Goal: Task Accomplishment & Management: Use online tool/utility

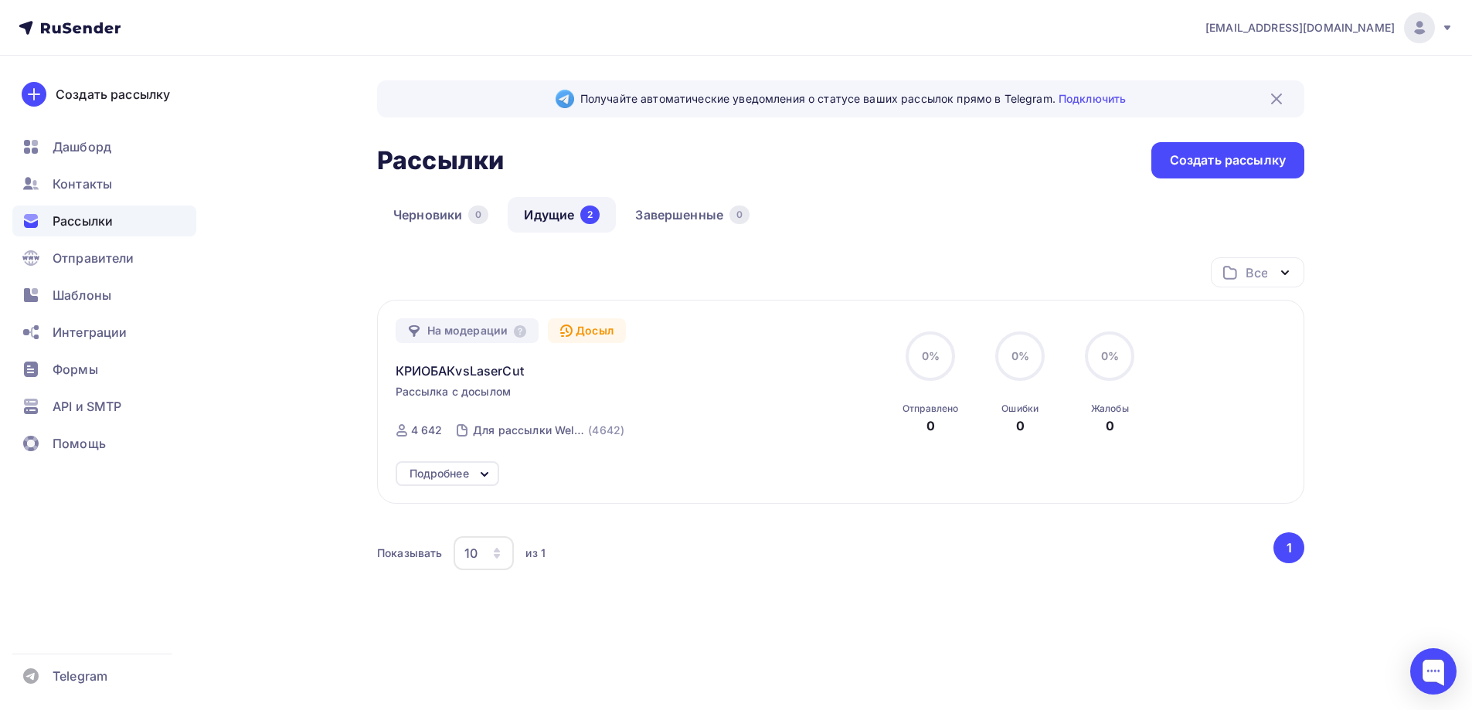
click at [73, 32] on icon at bounding box center [70, 28] width 102 height 19
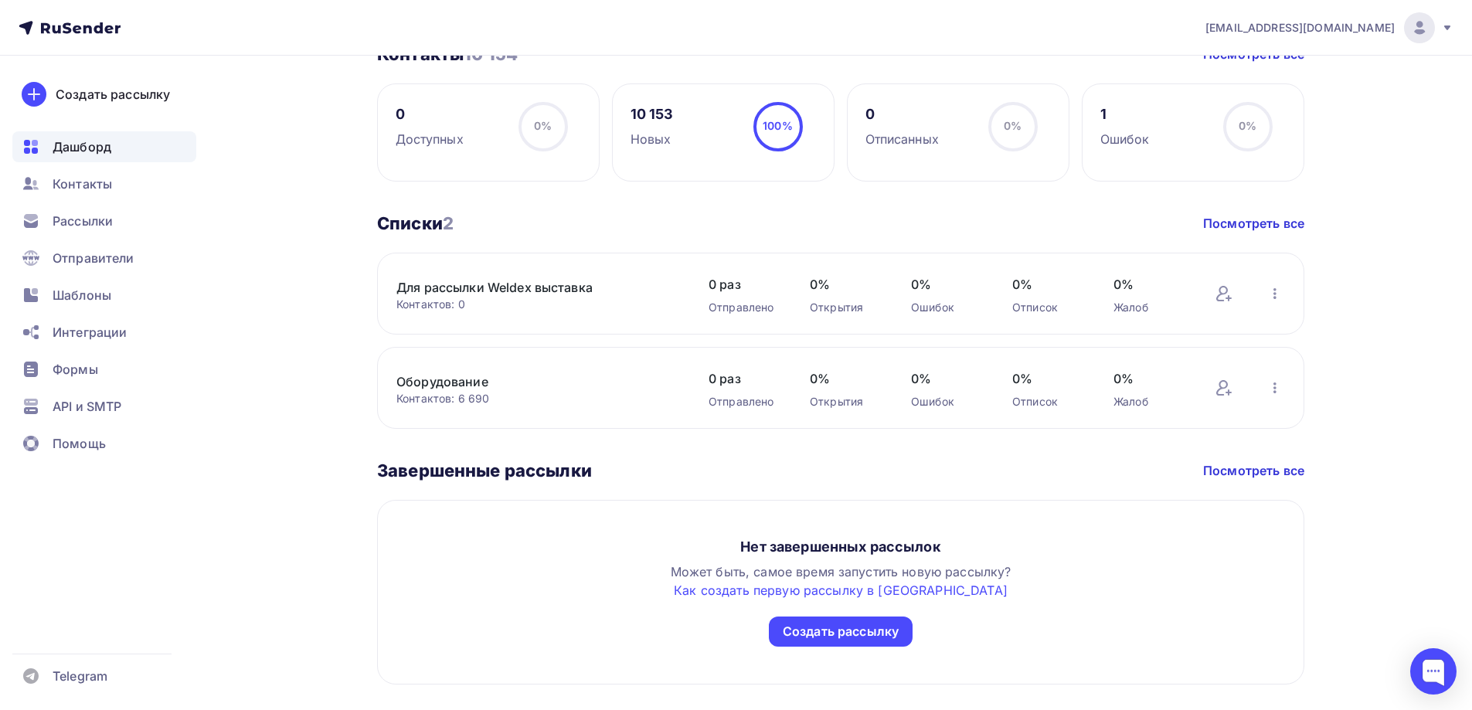
scroll to position [755, 0]
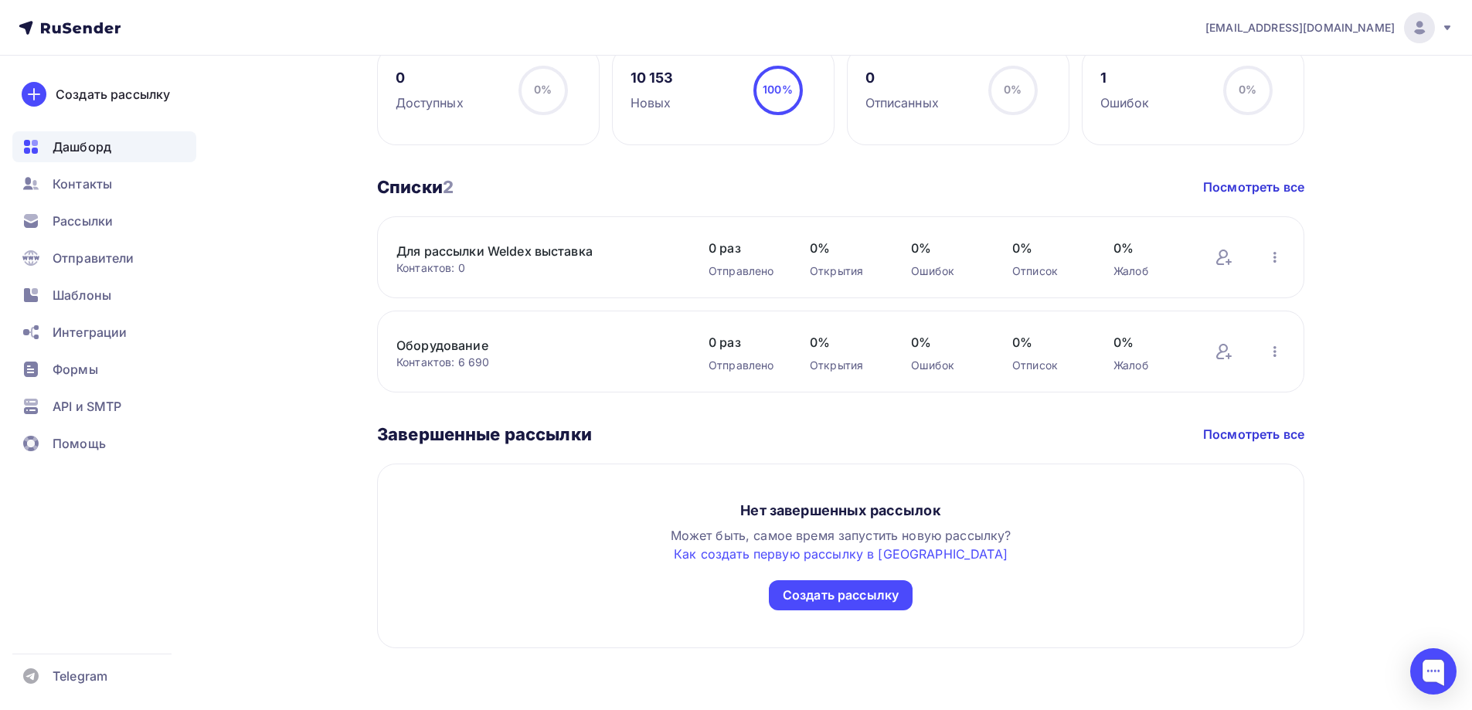
click at [561, 250] on link "Для рассылки Weldex выставка" at bounding box center [527, 251] width 263 height 19
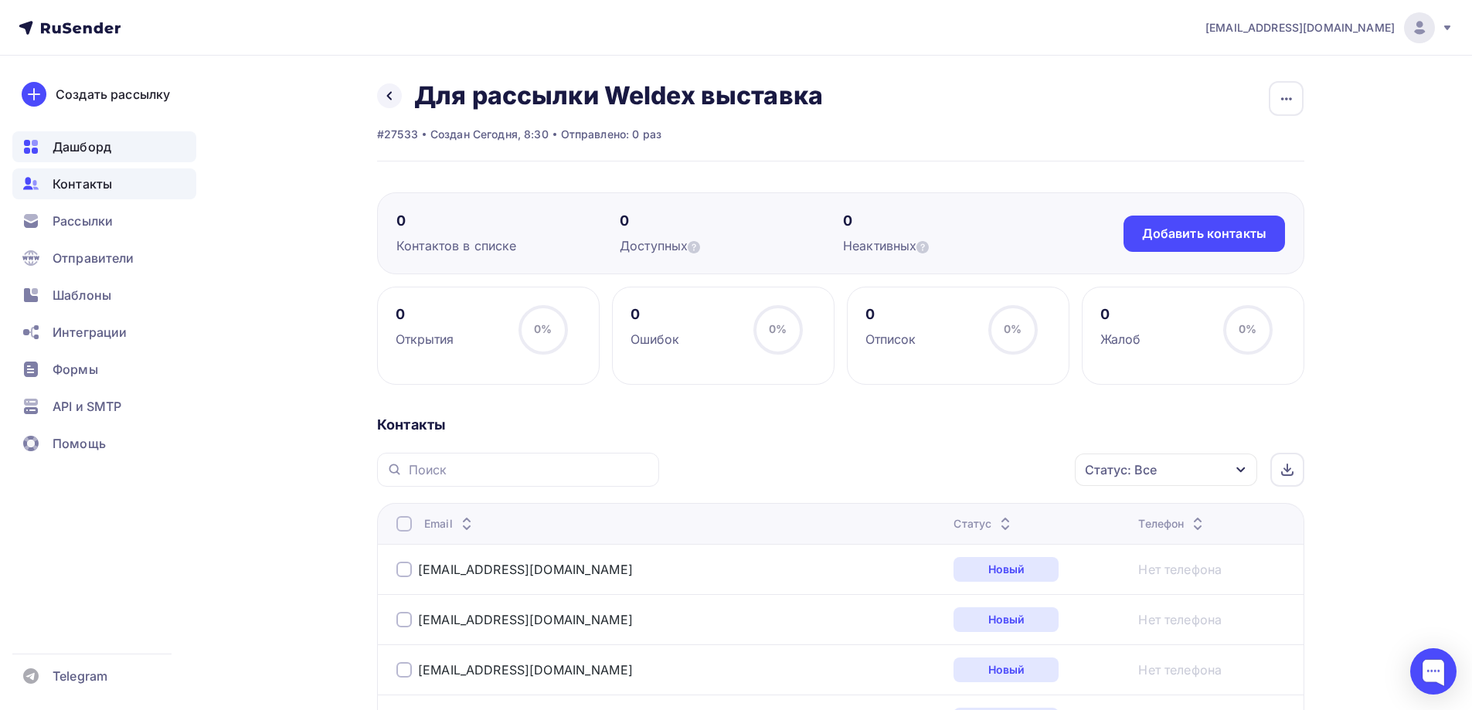
click at [93, 151] on span "Дашборд" at bounding box center [82, 147] width 59 height 19
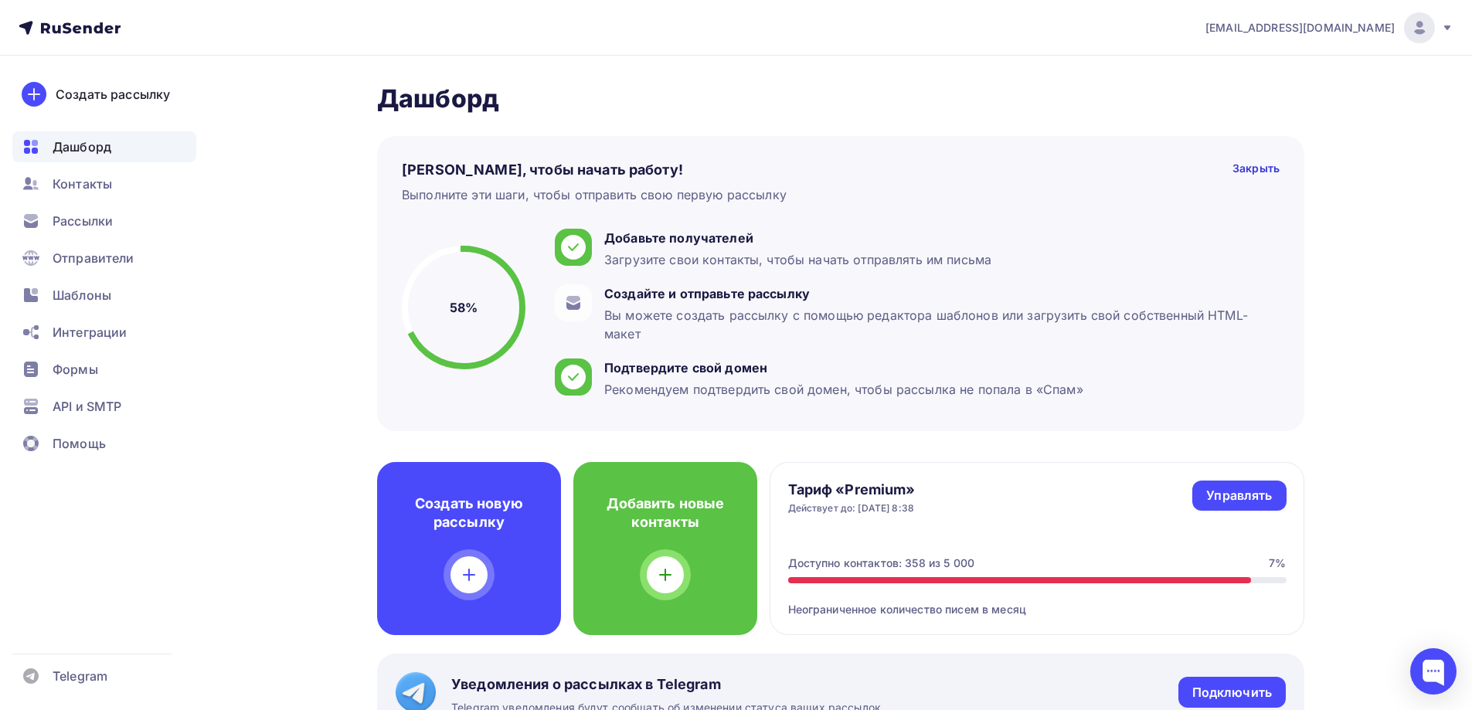
click at [84, 240] on ul "Дашборд Контакты Рассылки Отправители Шаблоны Интеграции Формы API и SMTP Помощь" at bounding box center [104, 299] width 184 height 336
click at [89, 218] on span "Рассылки" at bounding box center [83, 221] width 60 height 19
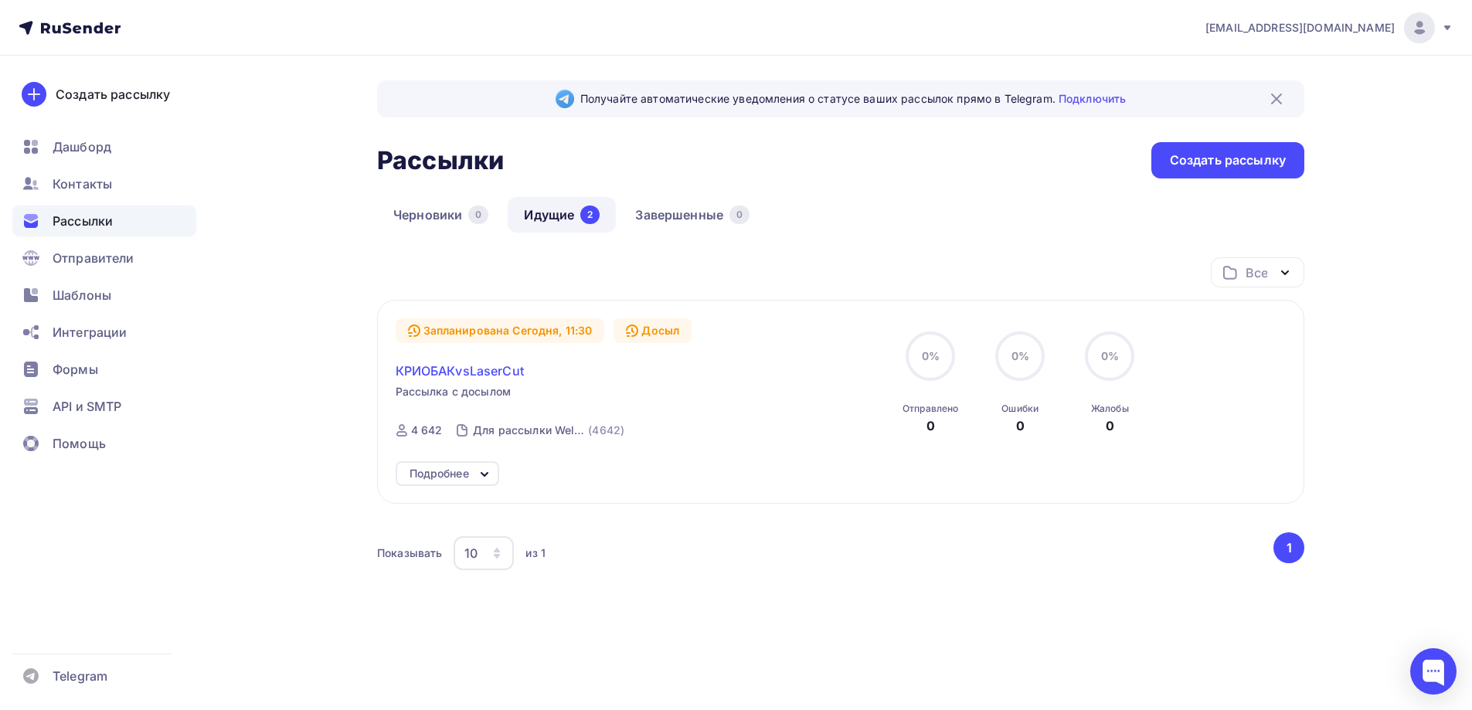
click at [490, 372] on span "КРИОБАКvsLaserCut" at bounding box center [460, 371] width 128 height 19
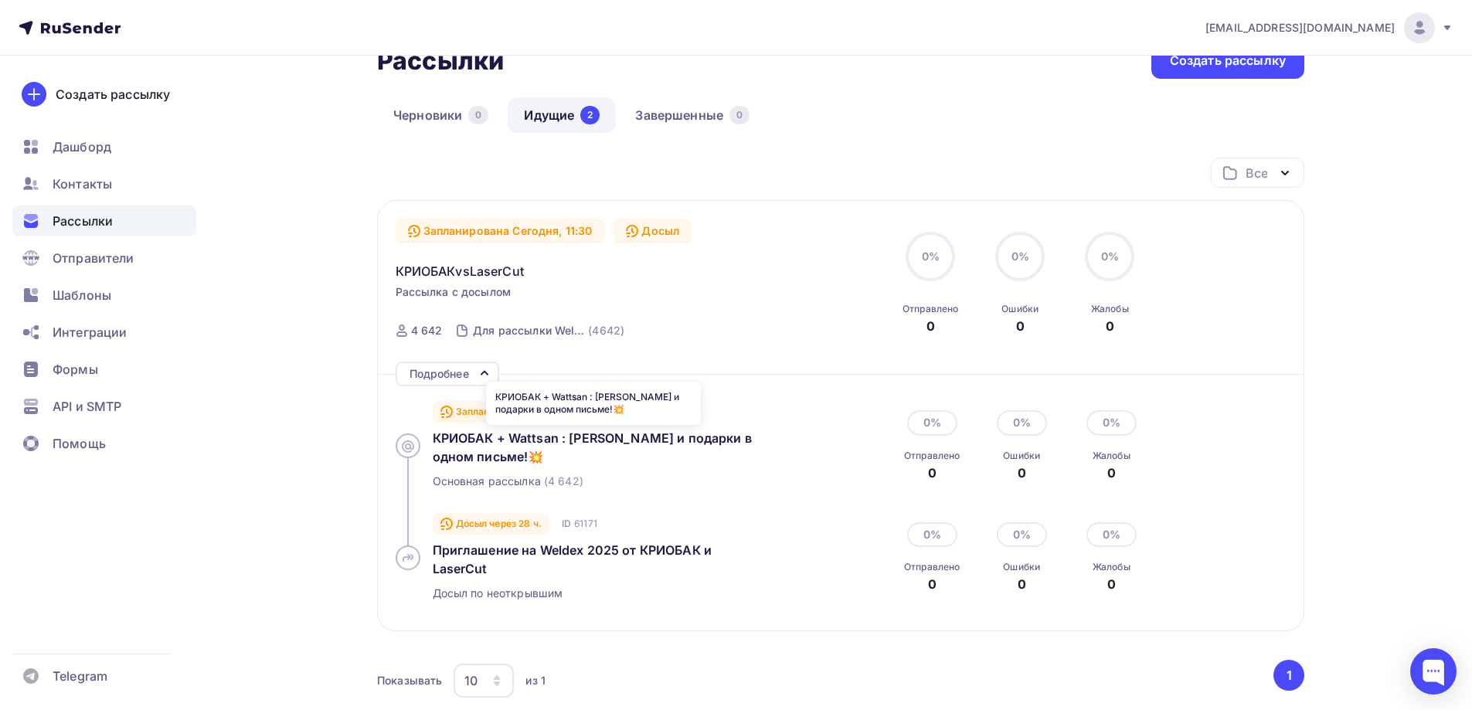
scroll to position [90, 0]
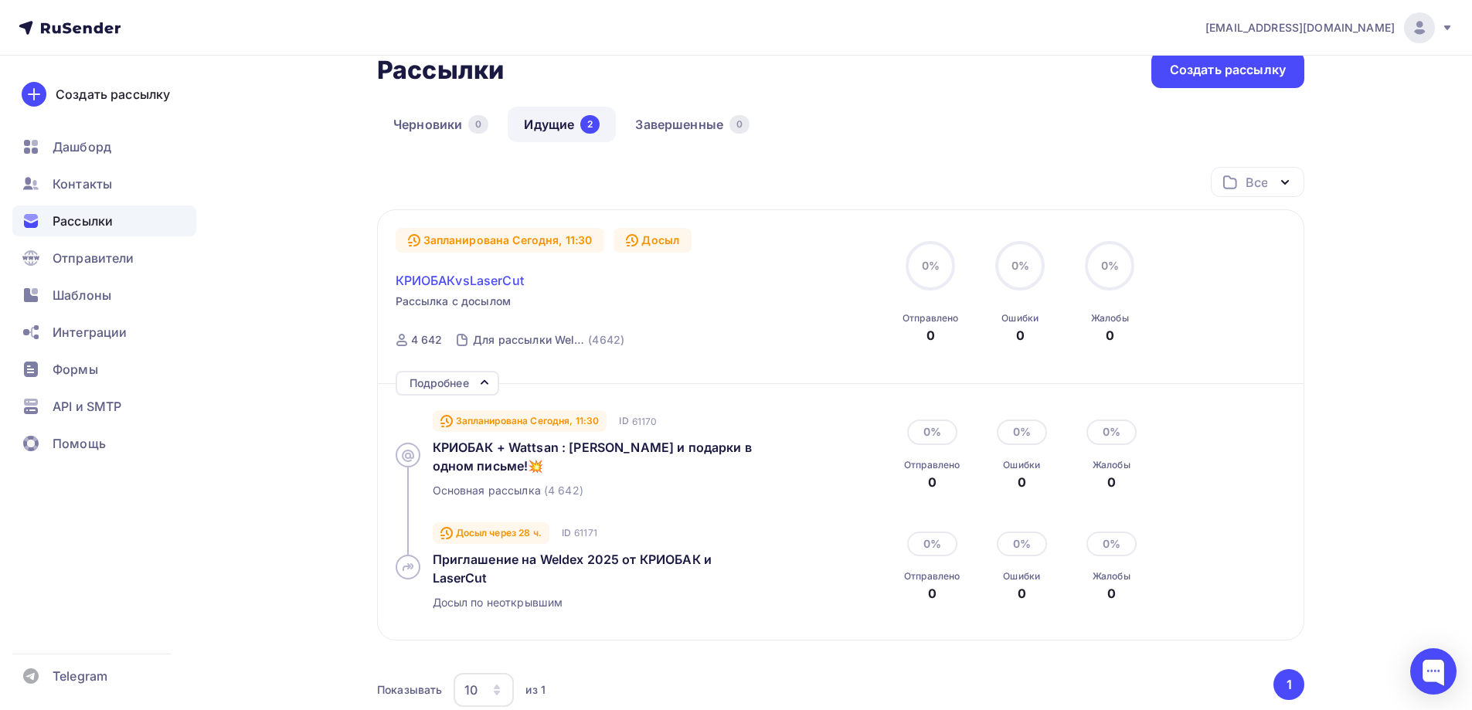
click at [492, 274] on span "КРИОБАКvsLaserCut" at bounding box center [460, 280] width 128 height 19
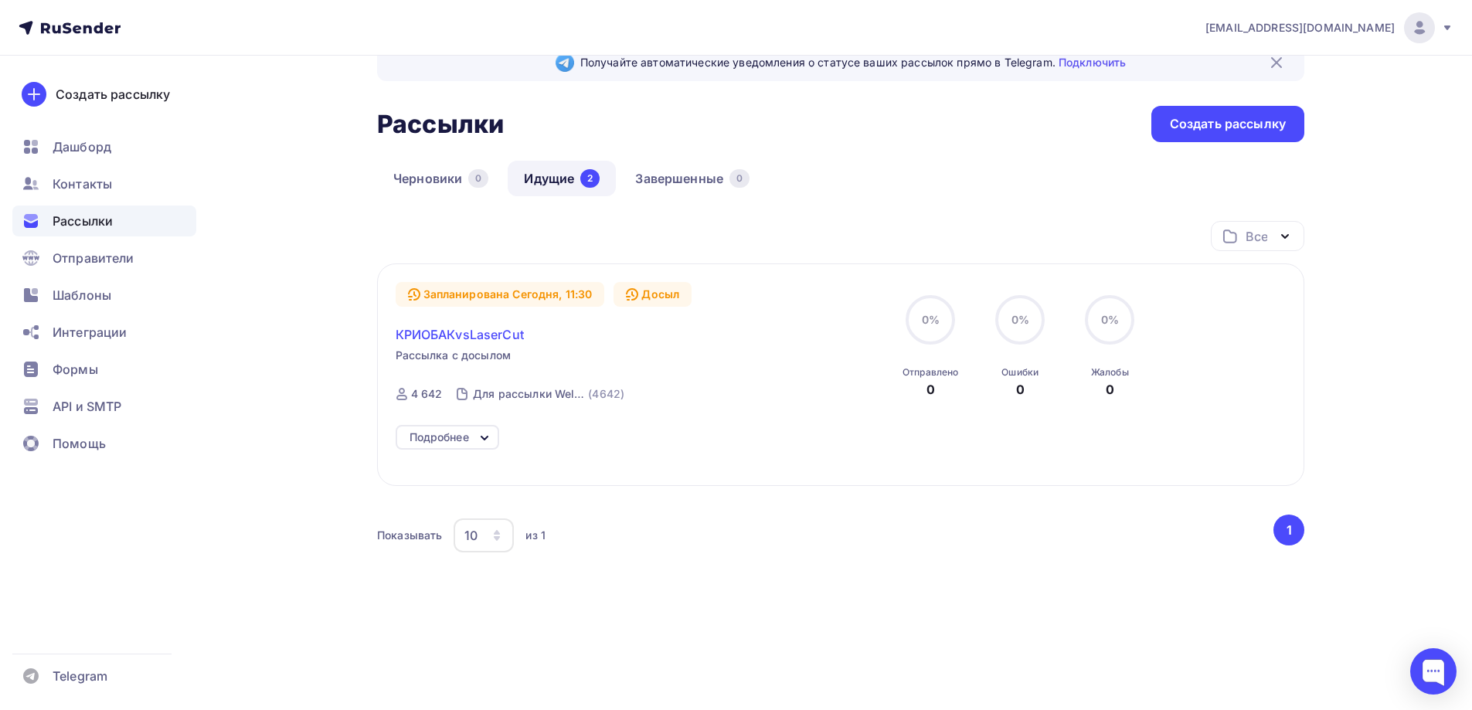
scroll to position [18, 0]
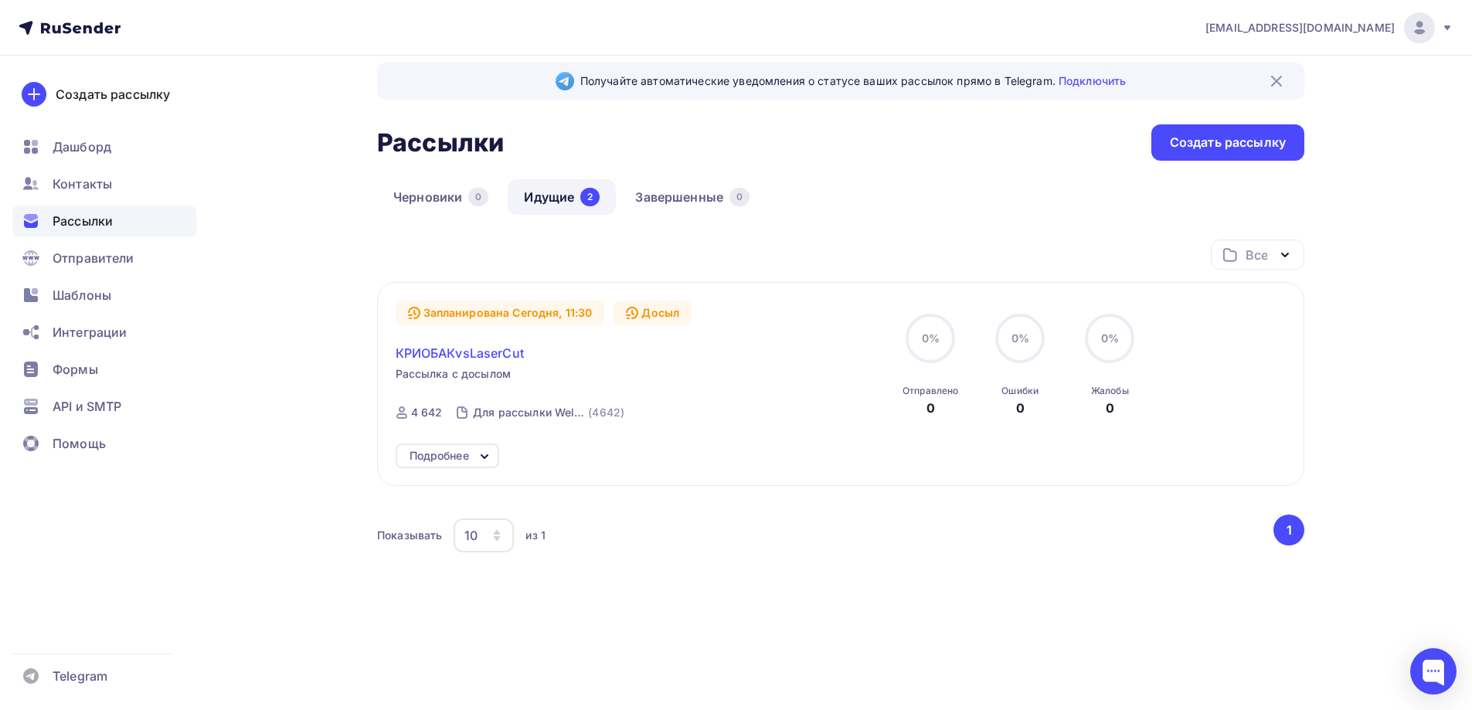
click at [495, 356] on span "КРИОБАКvsLaserCut" at bounding box center [460, 353] width 128 height 19
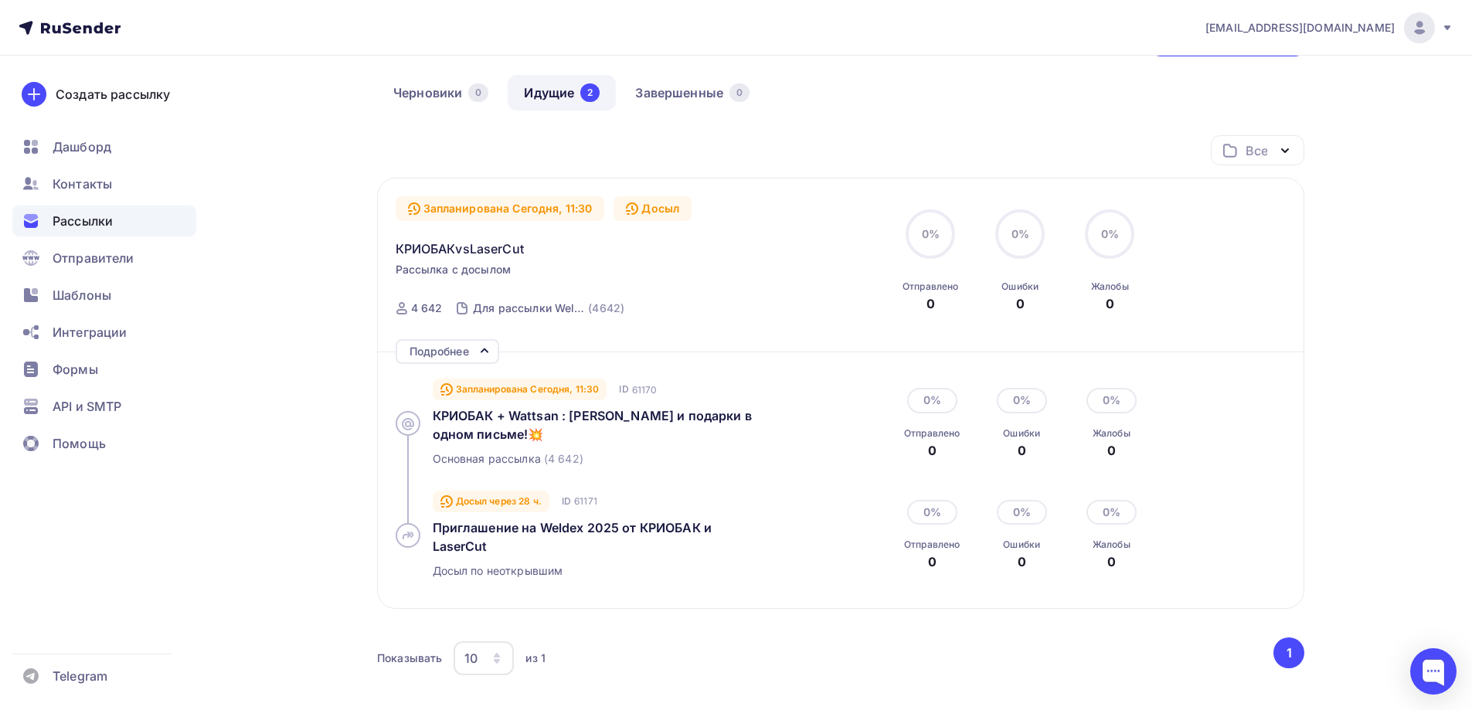
scroll to position [0, 0]
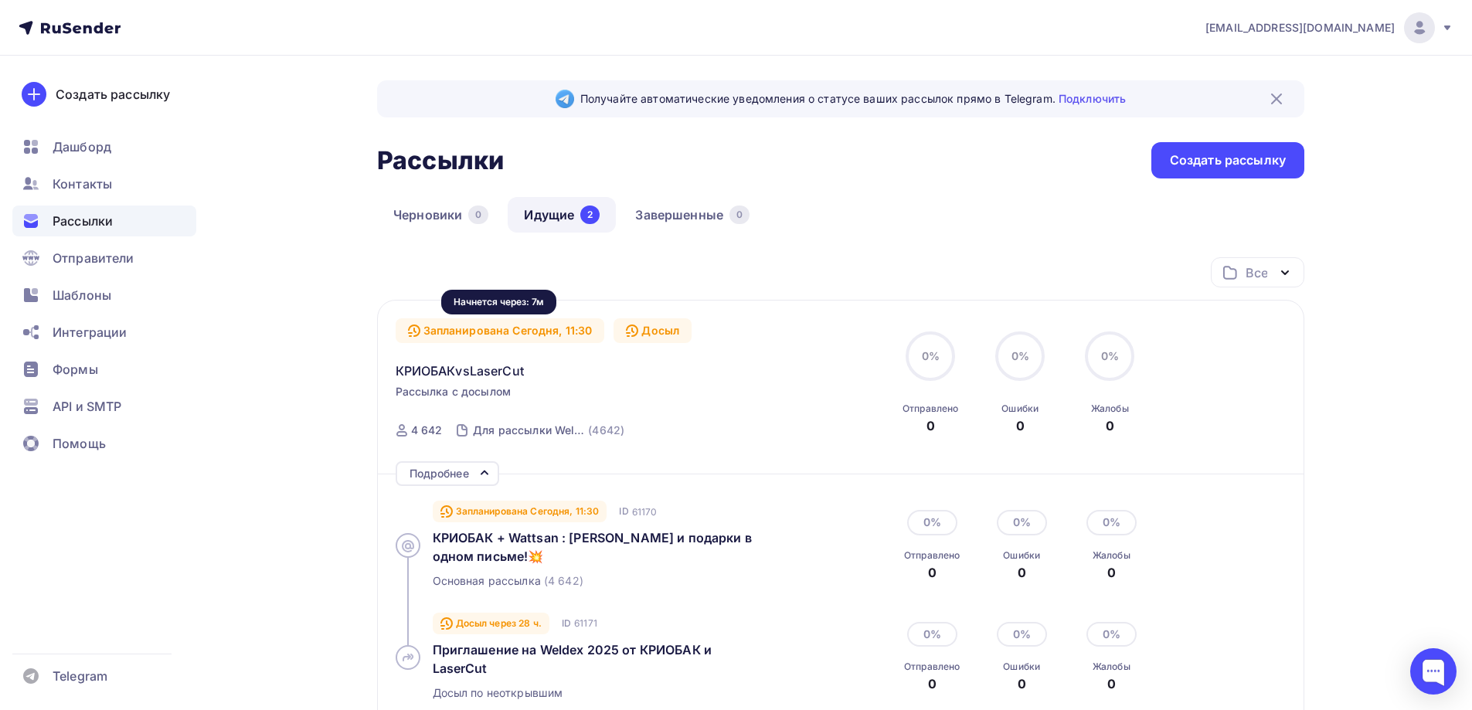
click at [500, 334] on div "Запланирована Сегодня, 11:30" at bounding box center [500, 330] width 209 height 25
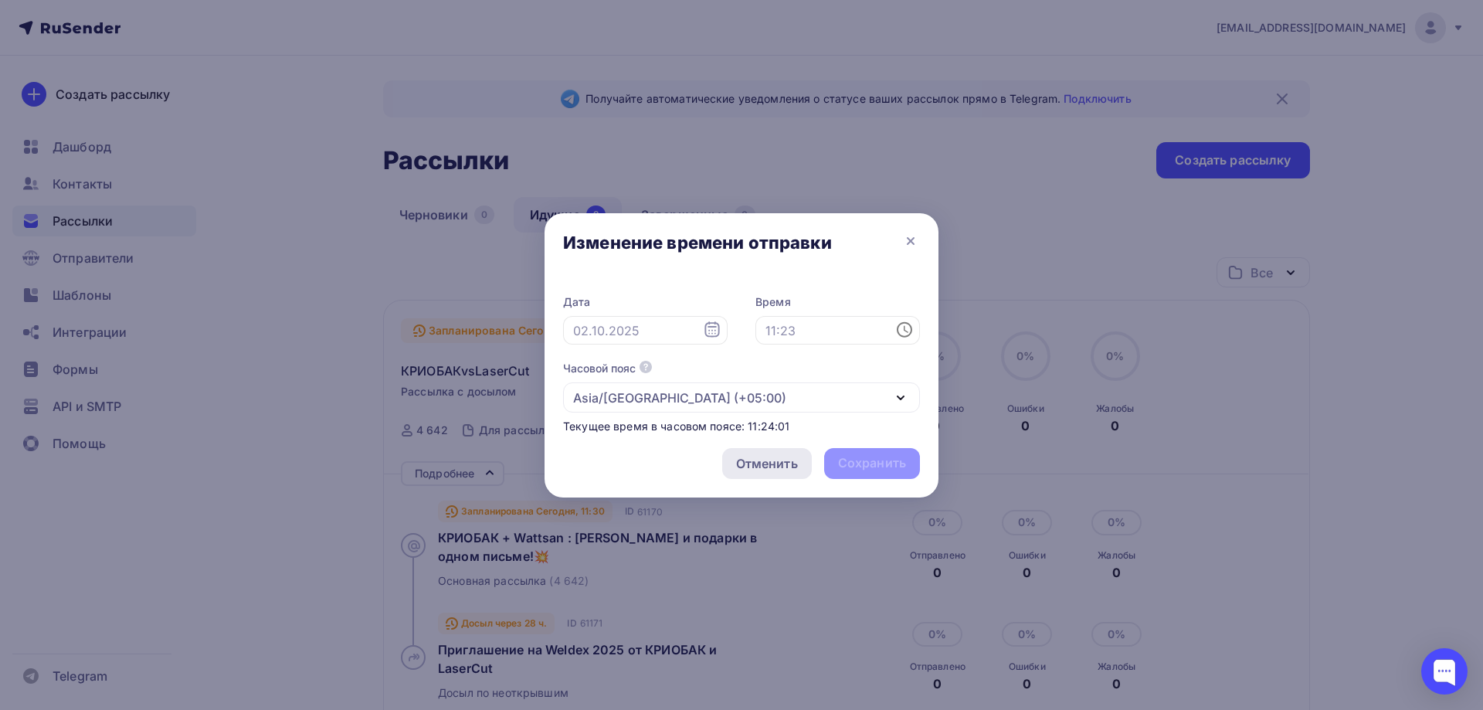
click at [761, 463] on div "Отменить" at bounding box center [767, 463] width 62 height 19
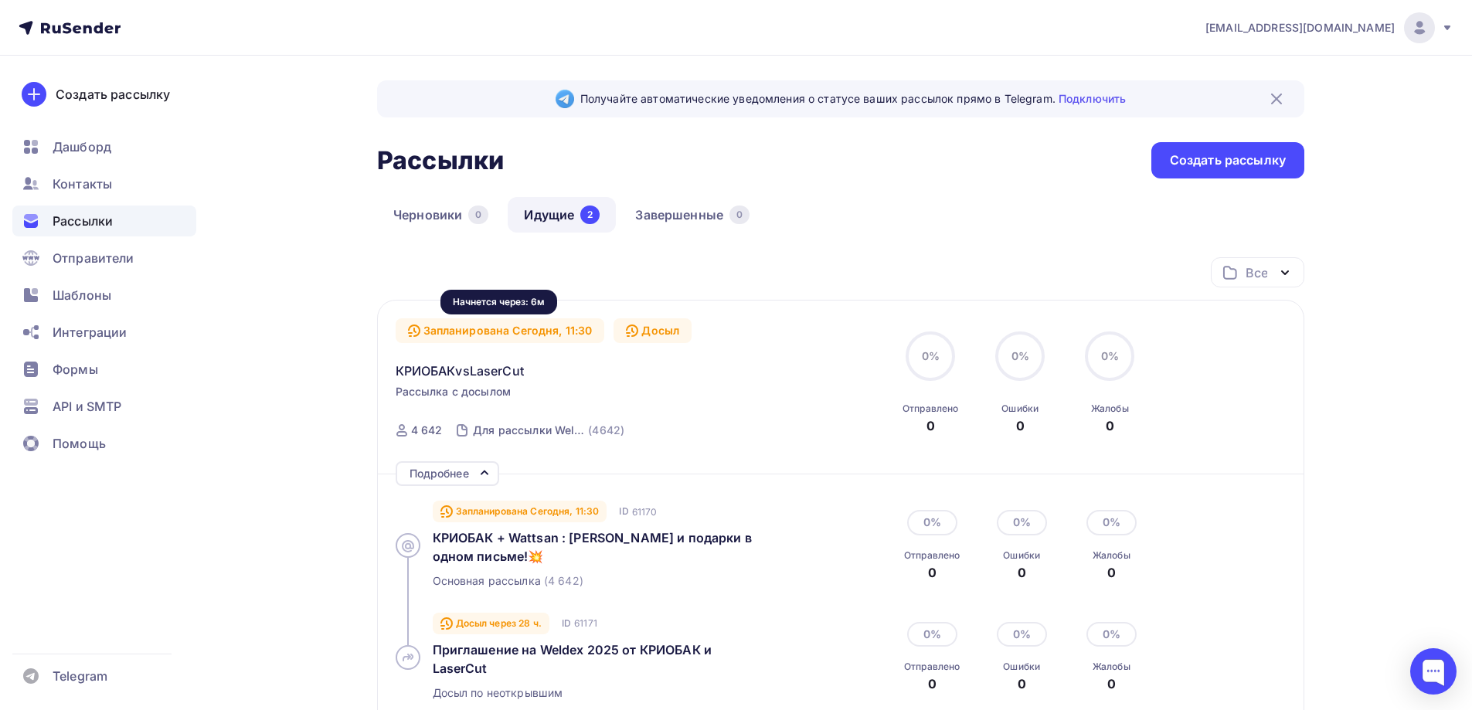
click at [551, 333] on div "Запланирована Сегодня, 11:30" at bounding box center [500, 330] width 209 height 25
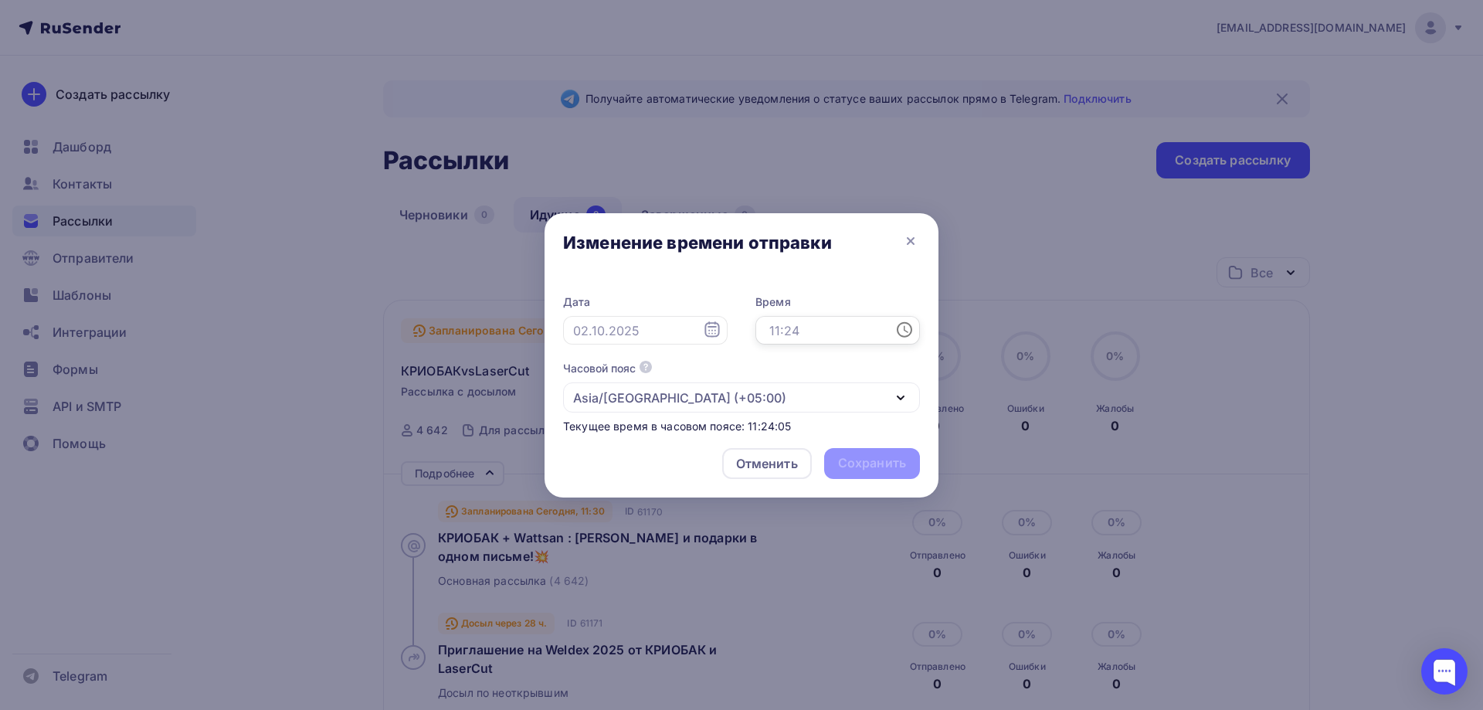
click at [821, 331] on input "text" at bounding box center [838, 330] width 165 height 29
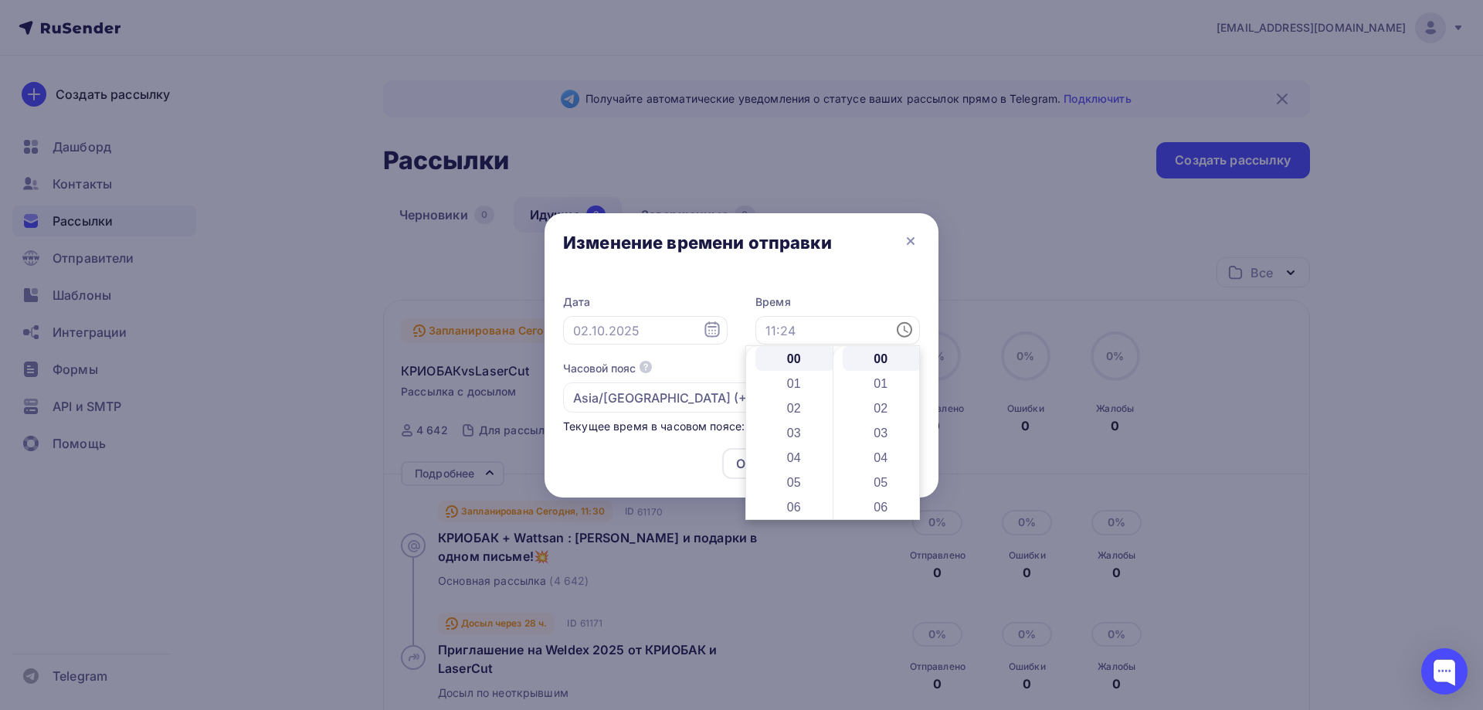
click at [698, 295] on label "Дата" at bounding box center [645, 301] width 165 height 15
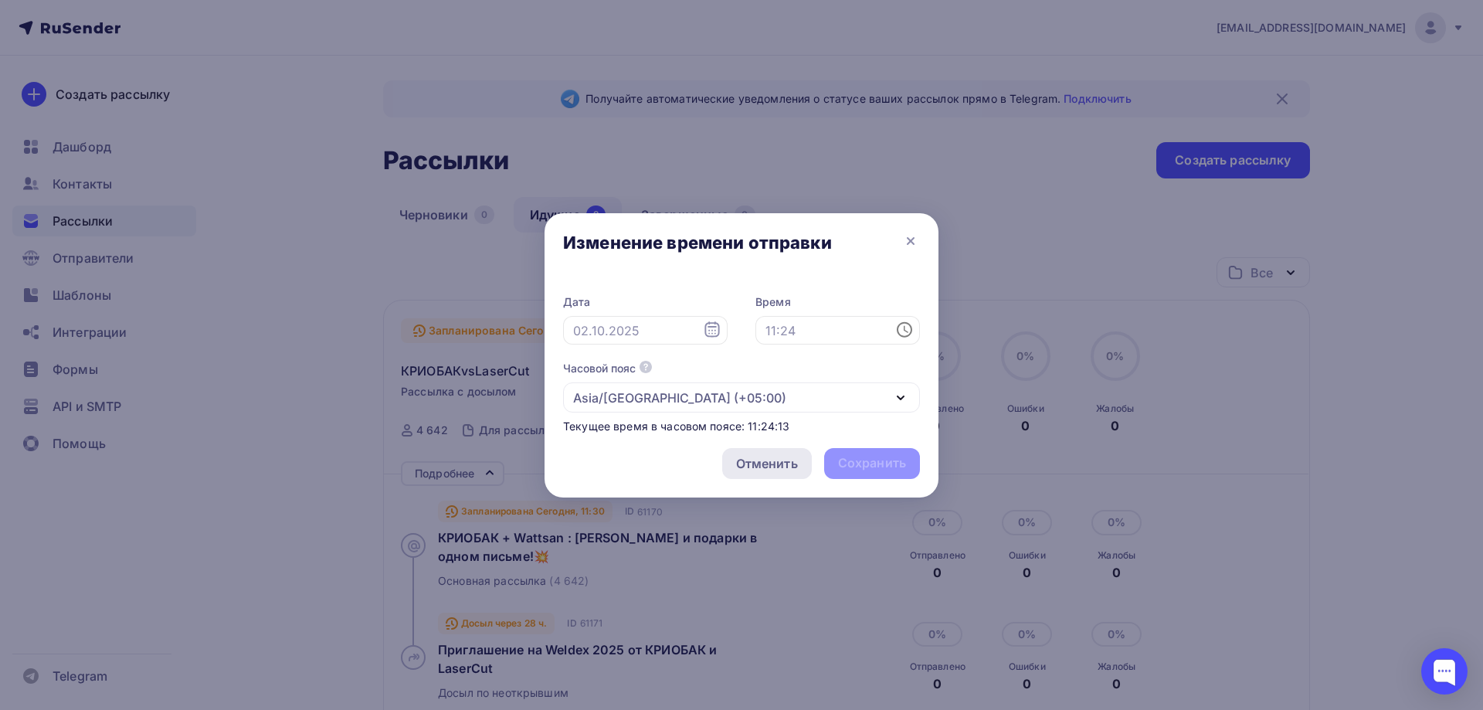
click at [799, 458] on div "Отменить" at bounding box center [767, 463] width 90 height 31
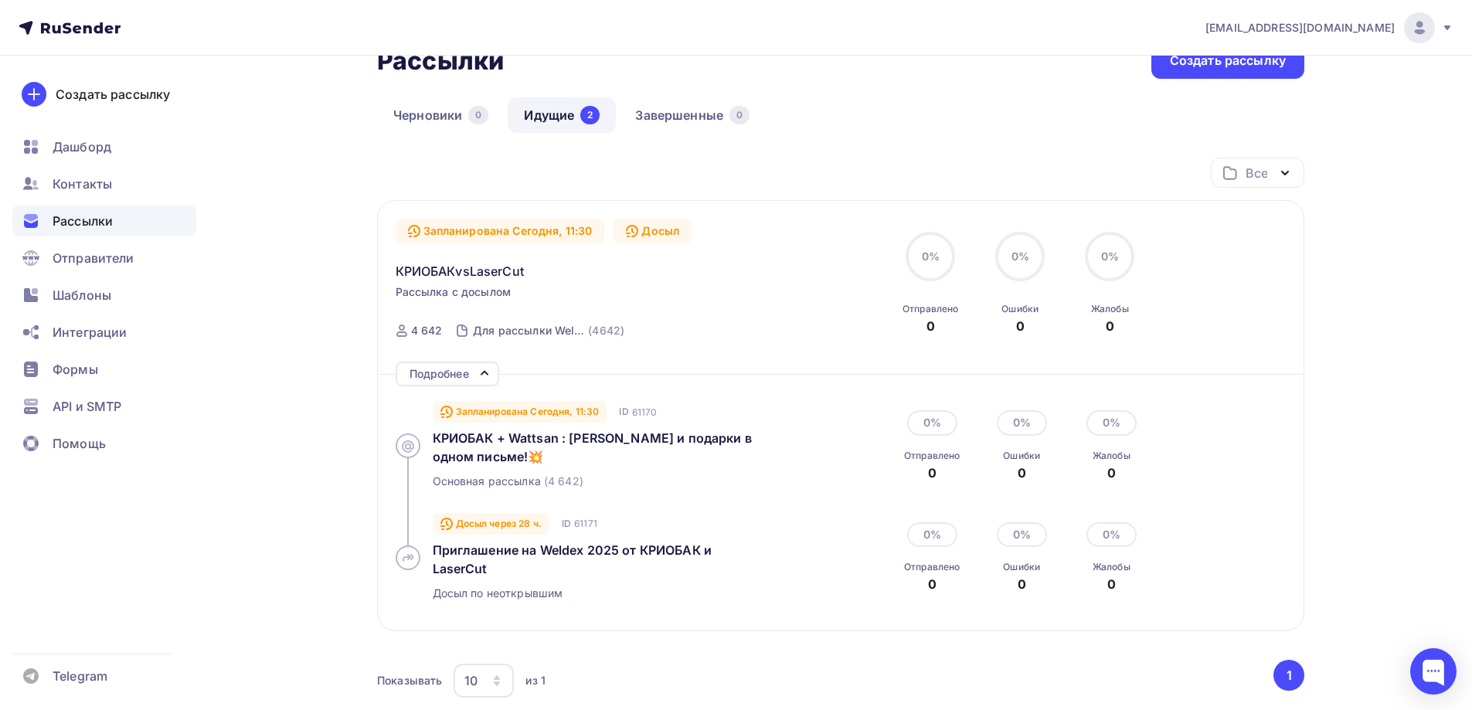
scroll to position [155, 0]
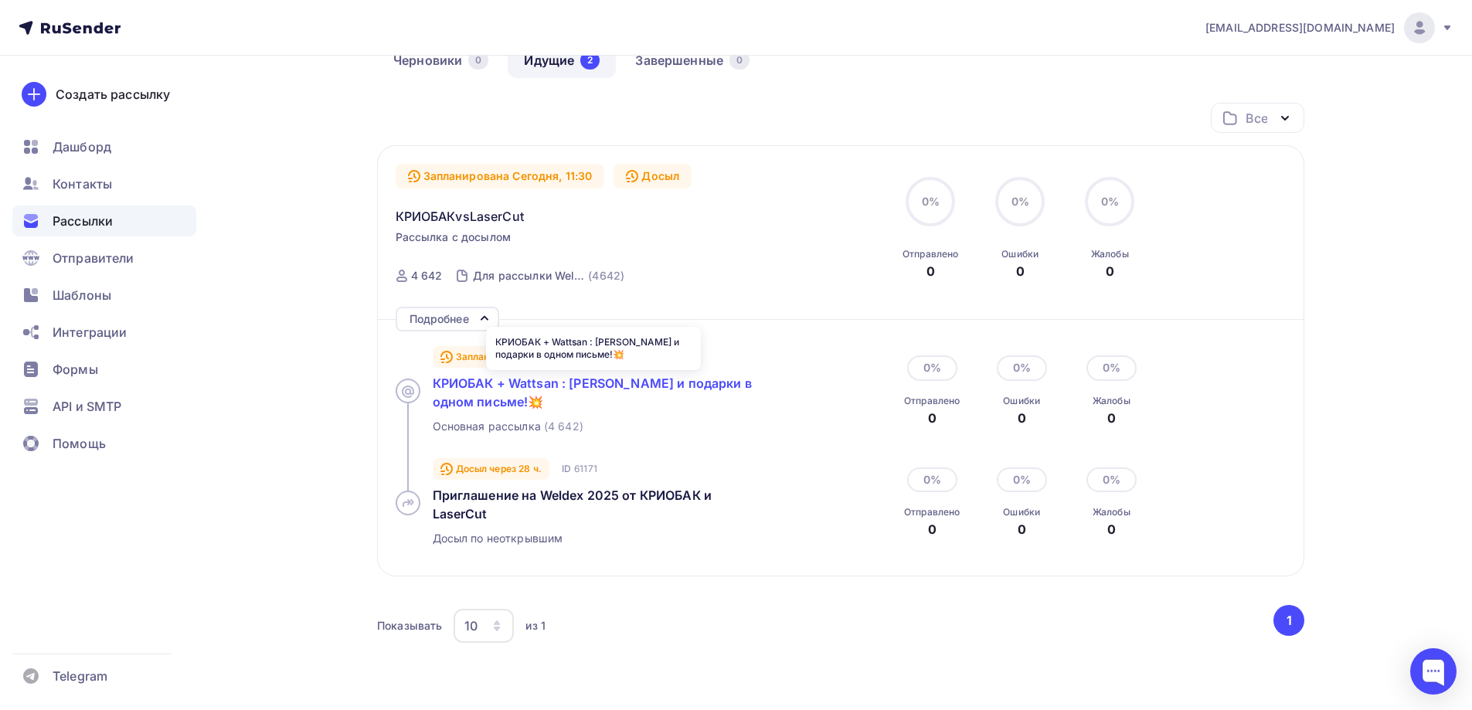
click at [544, 389] on span "КРИОБАК + Wattsan : [PERSON_NAME] и подарки в одном письме!💥" at bounding box center [592, 392] width 319 height 34
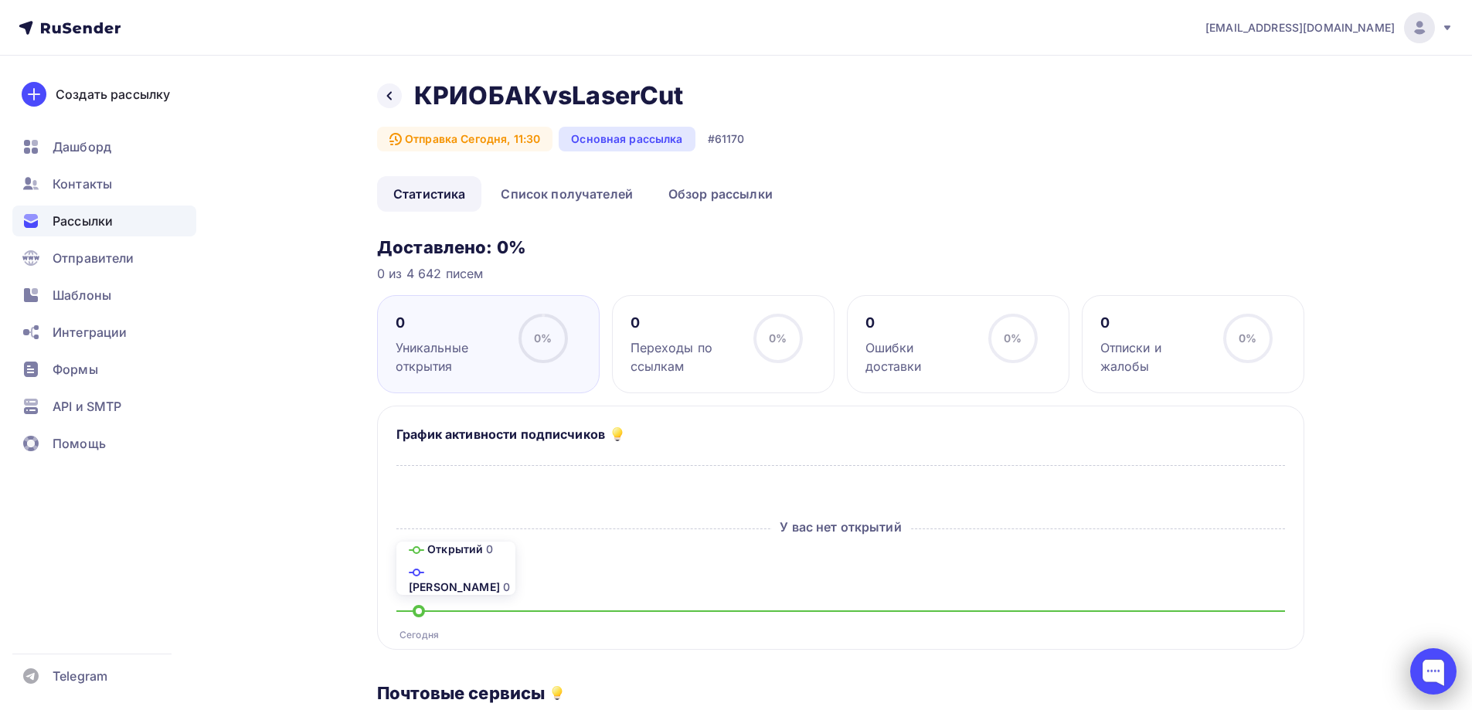
click at [1434, 689] on div at bounding box center [1433, 671] width 46 height 46
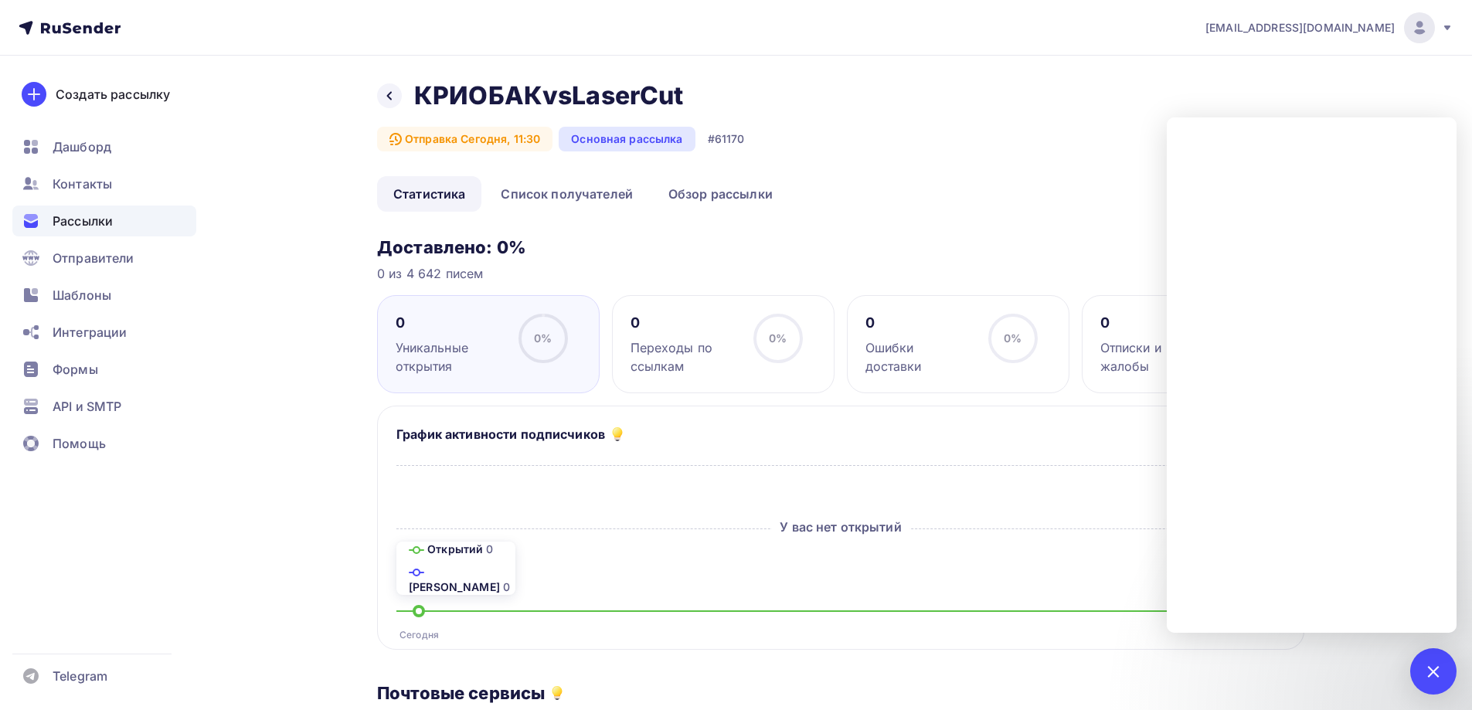
click at [970, 108] on div "Назад КРИОБАКvsLaserCut КРИОБАКvsLaserCut Отправка Сегодня, 11:30 Основная расс…" at bounding box center [840, 128] width 927 height 96
click at [1435, 668] on div at bounding box center [1432, 671] width 21 height 21
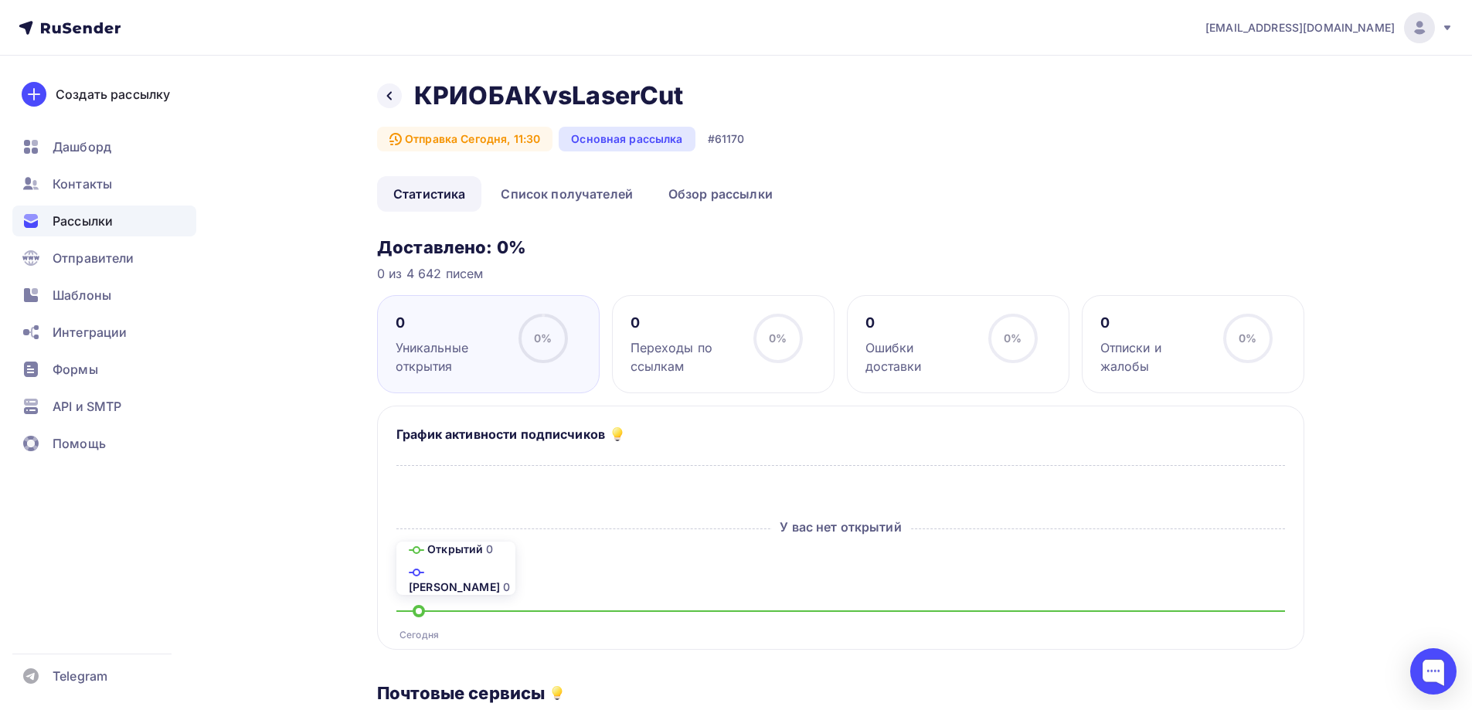
click at [91, 225] on span "Рассылки" at bounding box center [83, 221] width 60 height 19
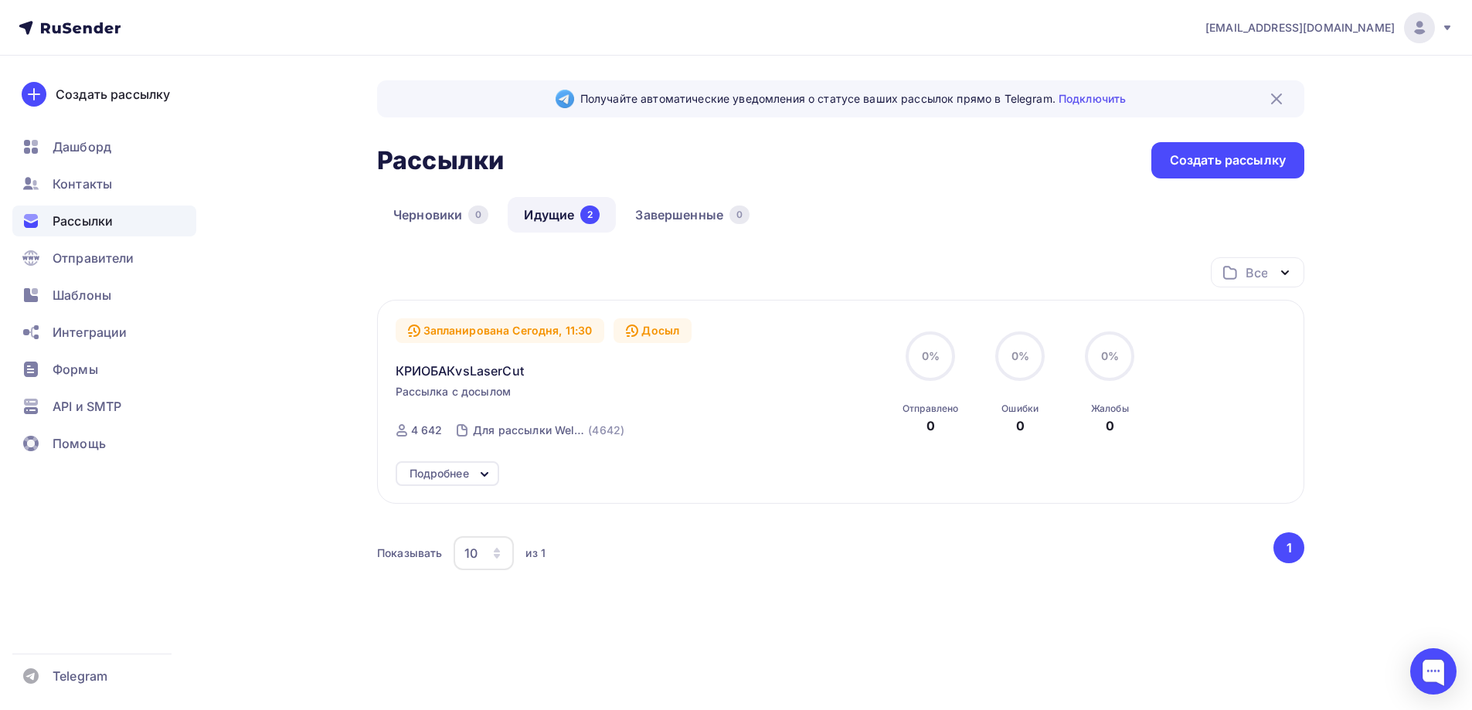
click at [444, 464] on div "Подробнее" at bounding box center [438, 473] width 59 height 19
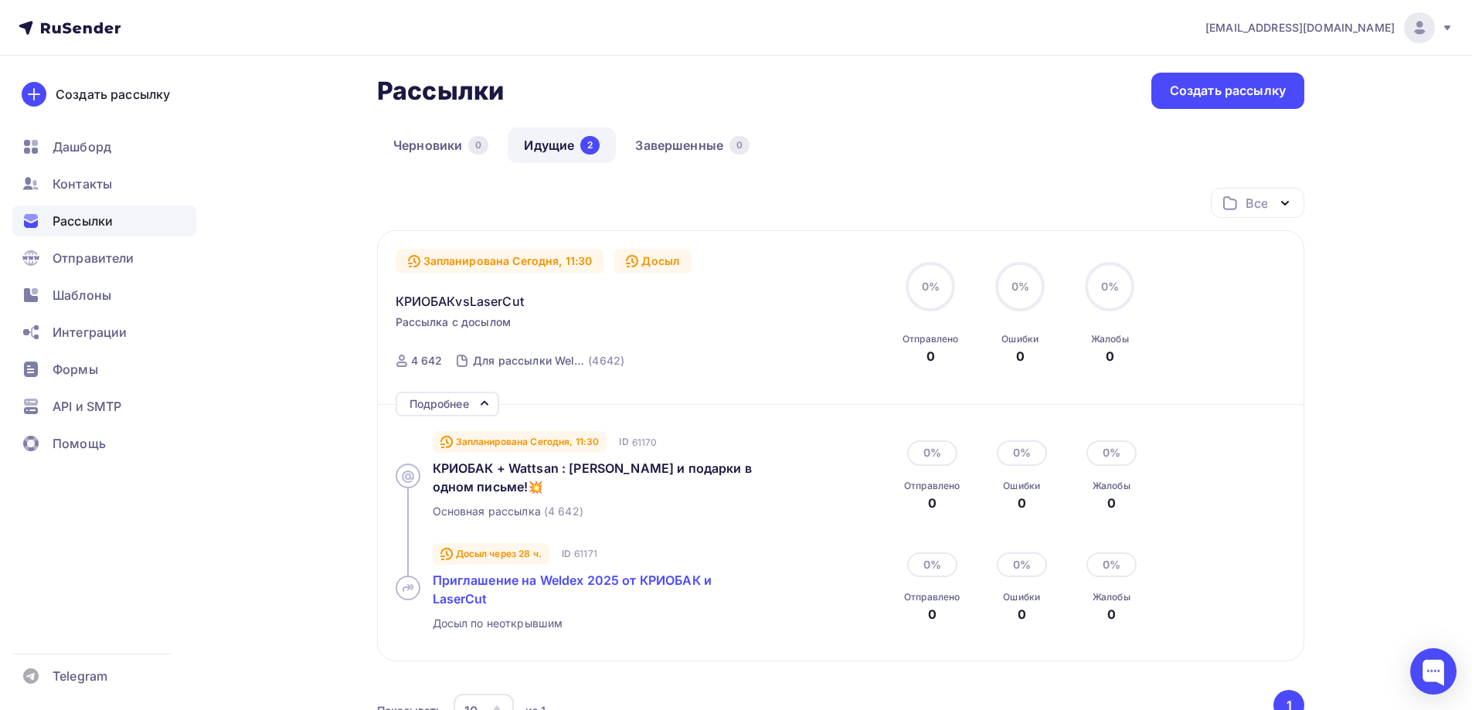
scroll to position [245, 0]
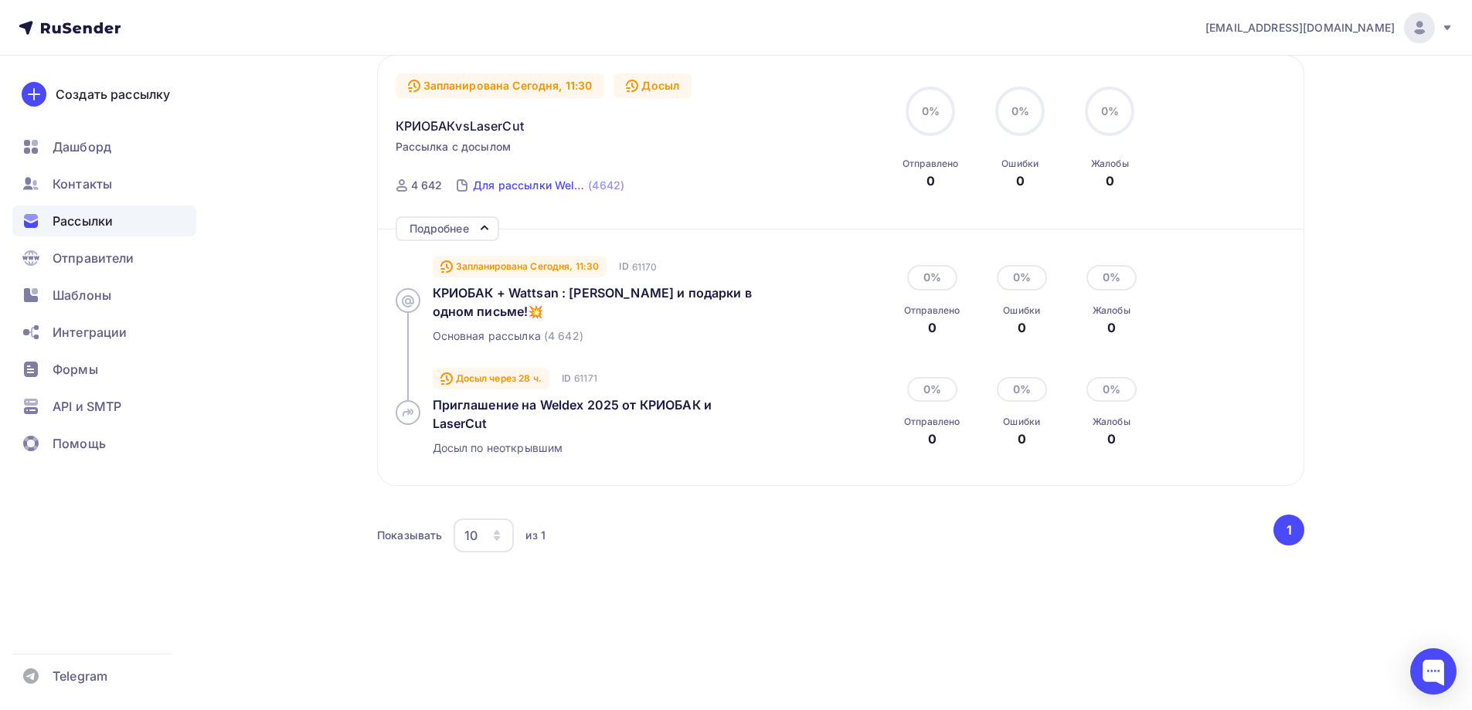
click at [572, 185] on div "Для рассылки Weldex выставка" at bounding box center [529, 185] width 112 height 15
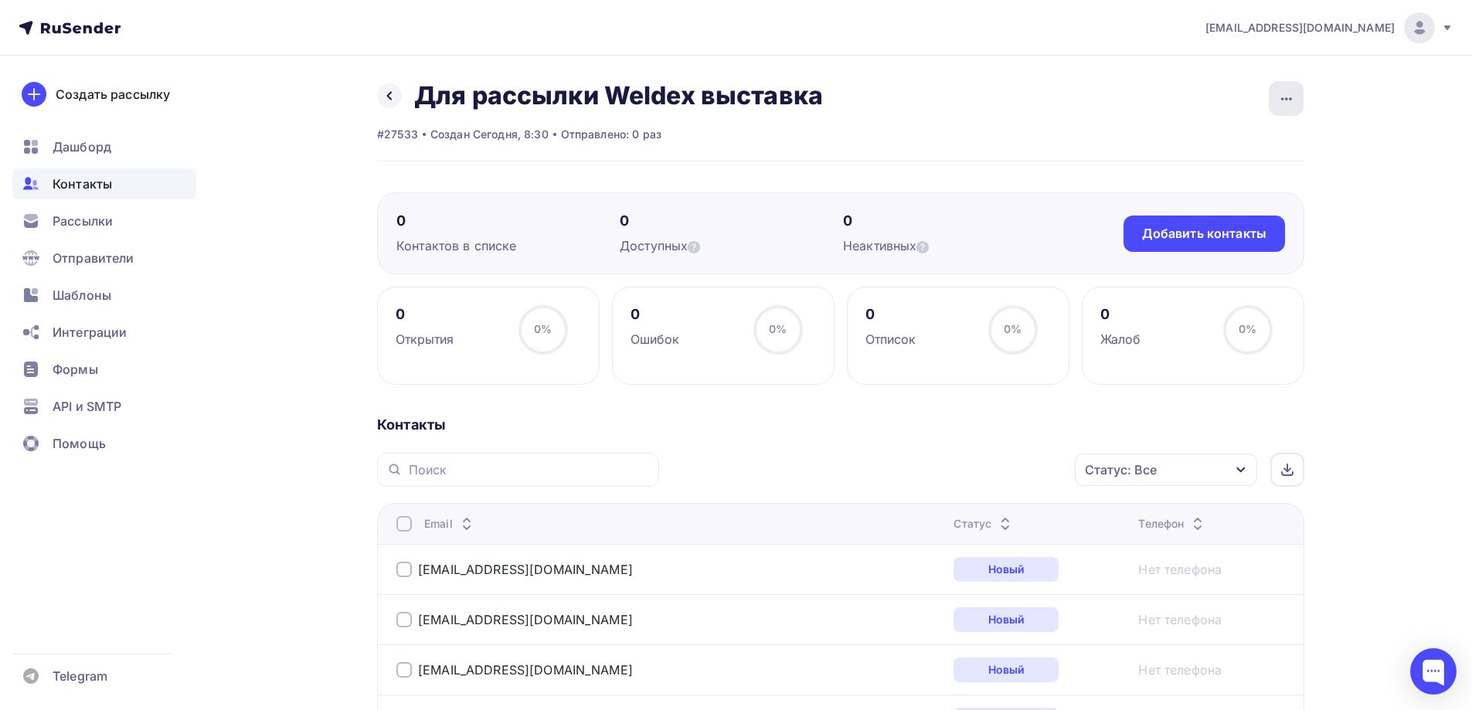
click at [1272, 91] on div "button" at bounding box center [1286, 98] width 35 height 35
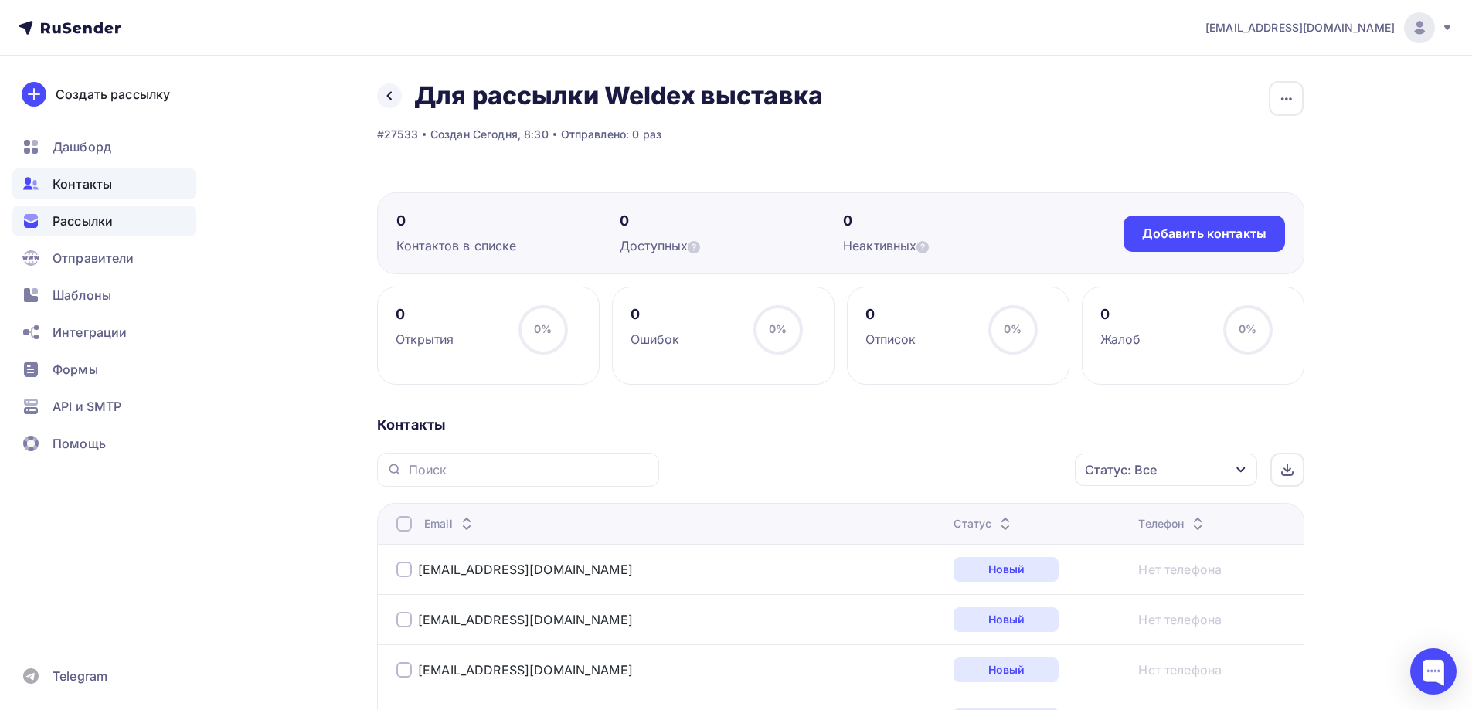
click at [82, 235] on div "Рассылки" at bounding box center [104, 221] width 184 height 31
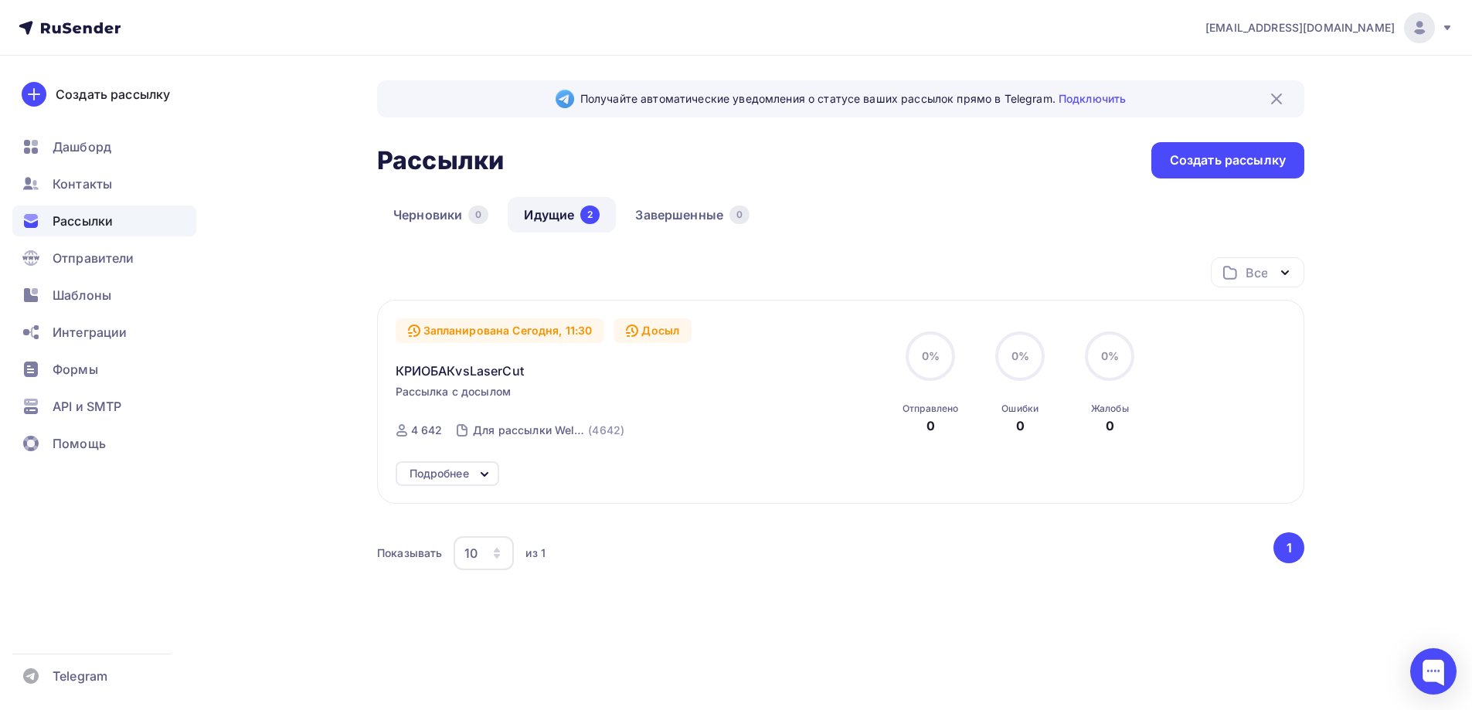
click at [491, 477] on icon at bounding box center [484, 474] width 19 height 19
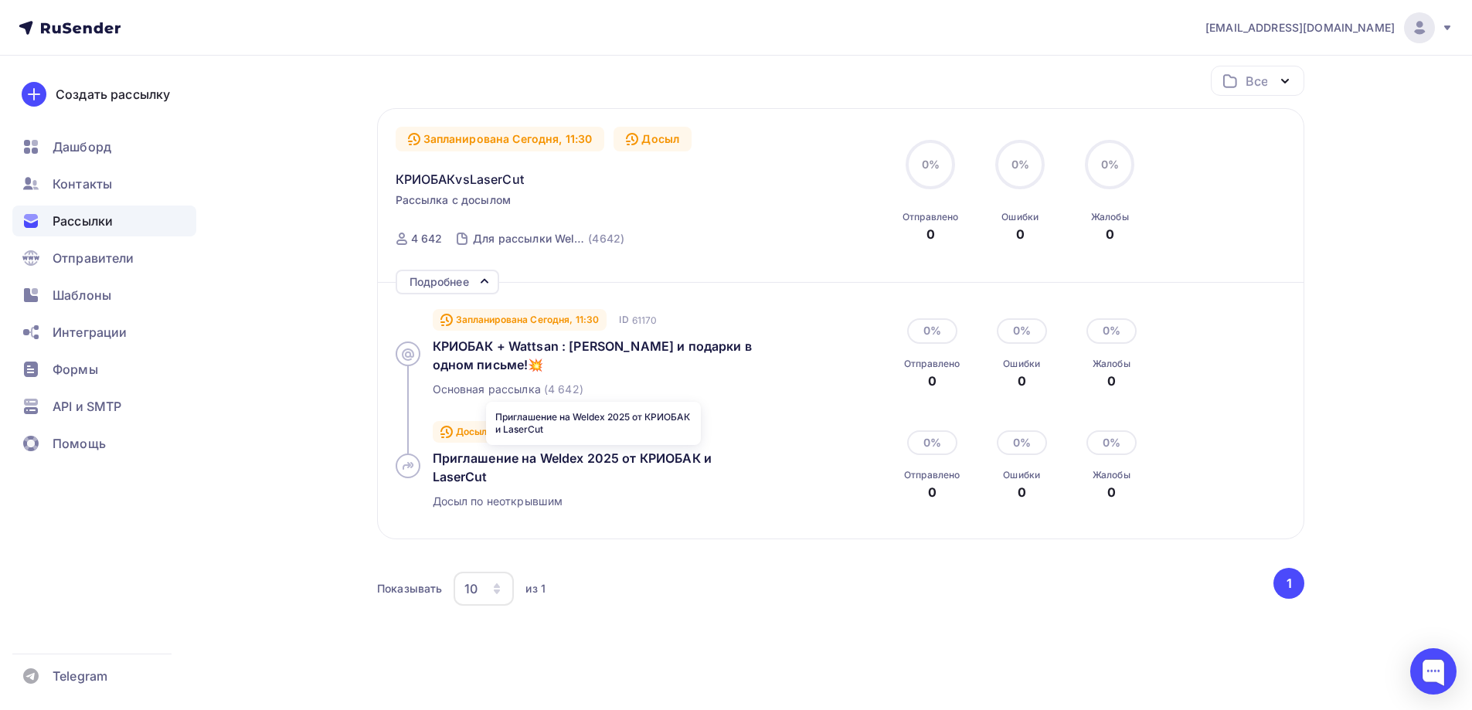
scroll to position [155, 0]
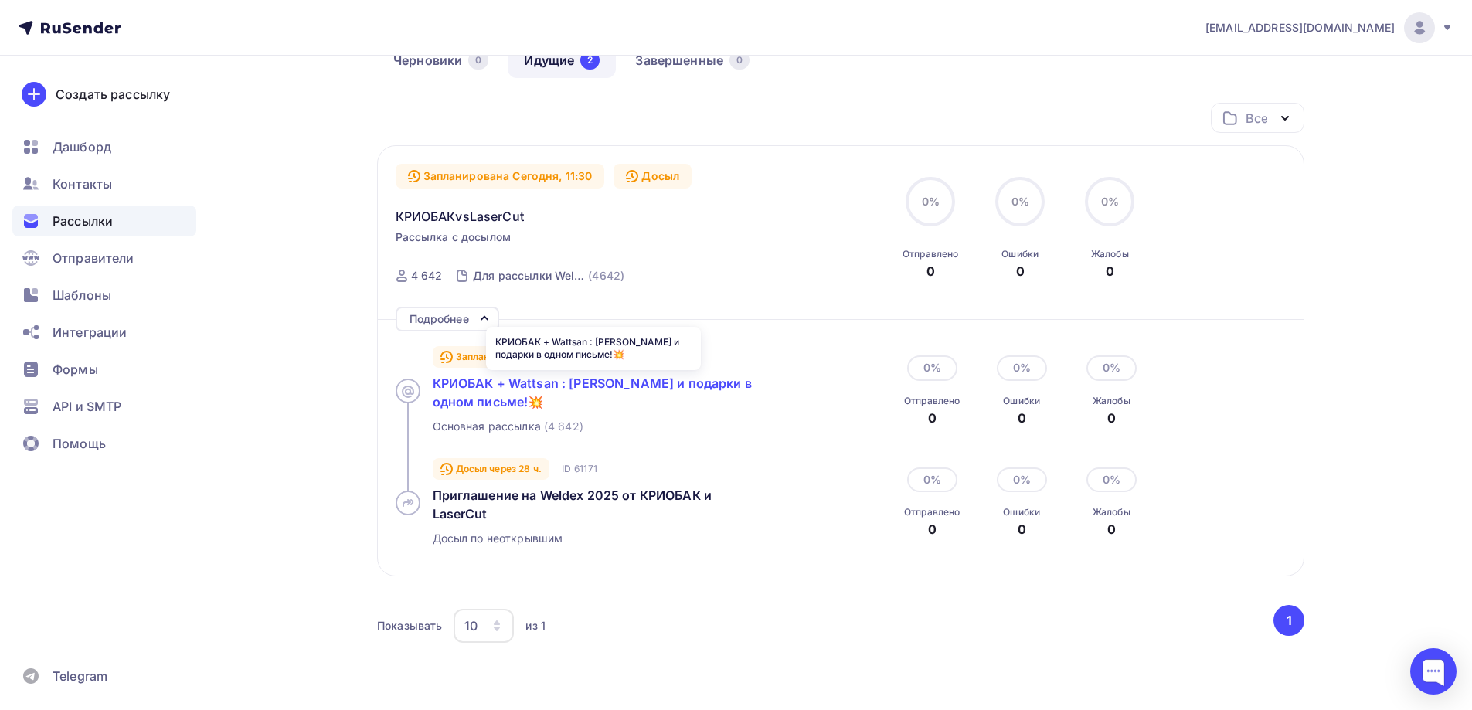
click at [475, 382] on span "КРИОБАК + Wattsan : [PERSON_NAME] и подарки в одном письме!💥" at bounding box center [592, 392] width 319 height 34
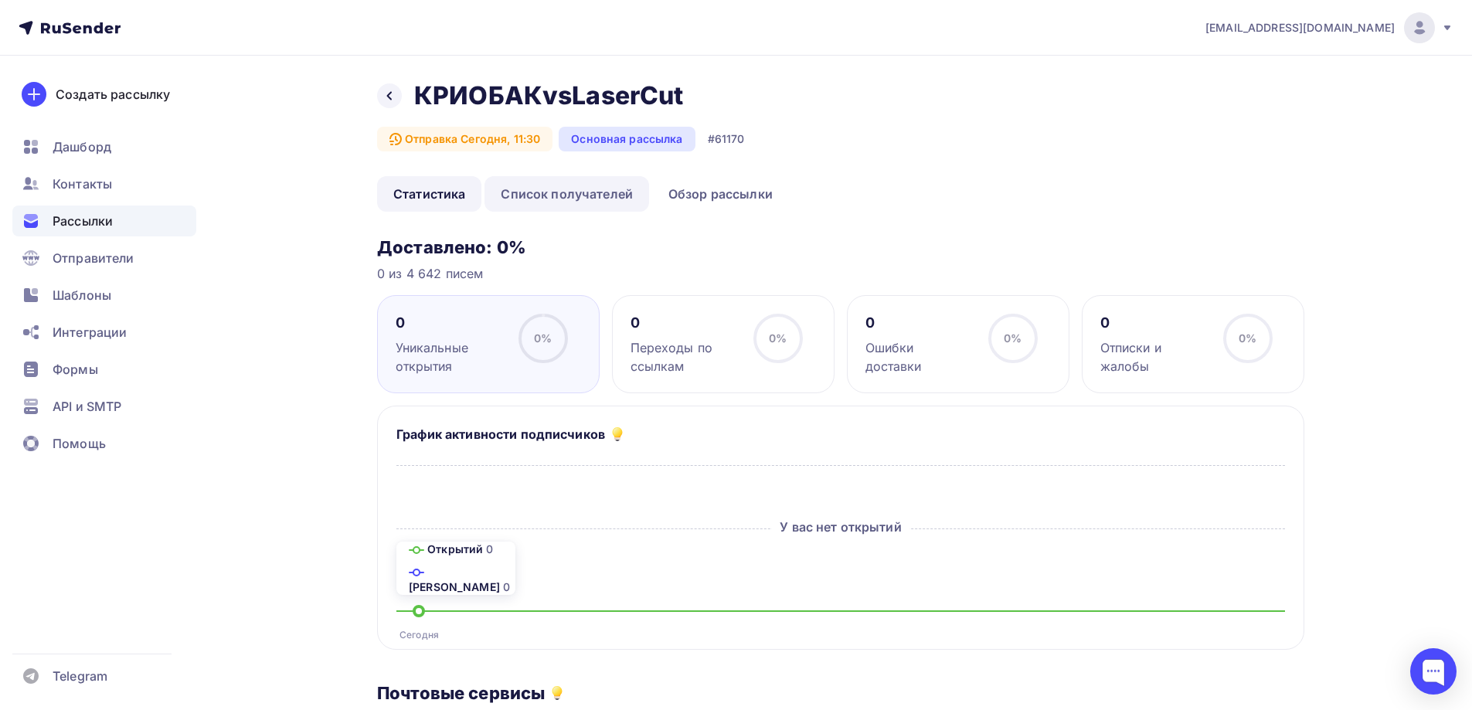
click at [561, 199] on link "Список получателей" at bounding box center [566, 194] width 165 height 36
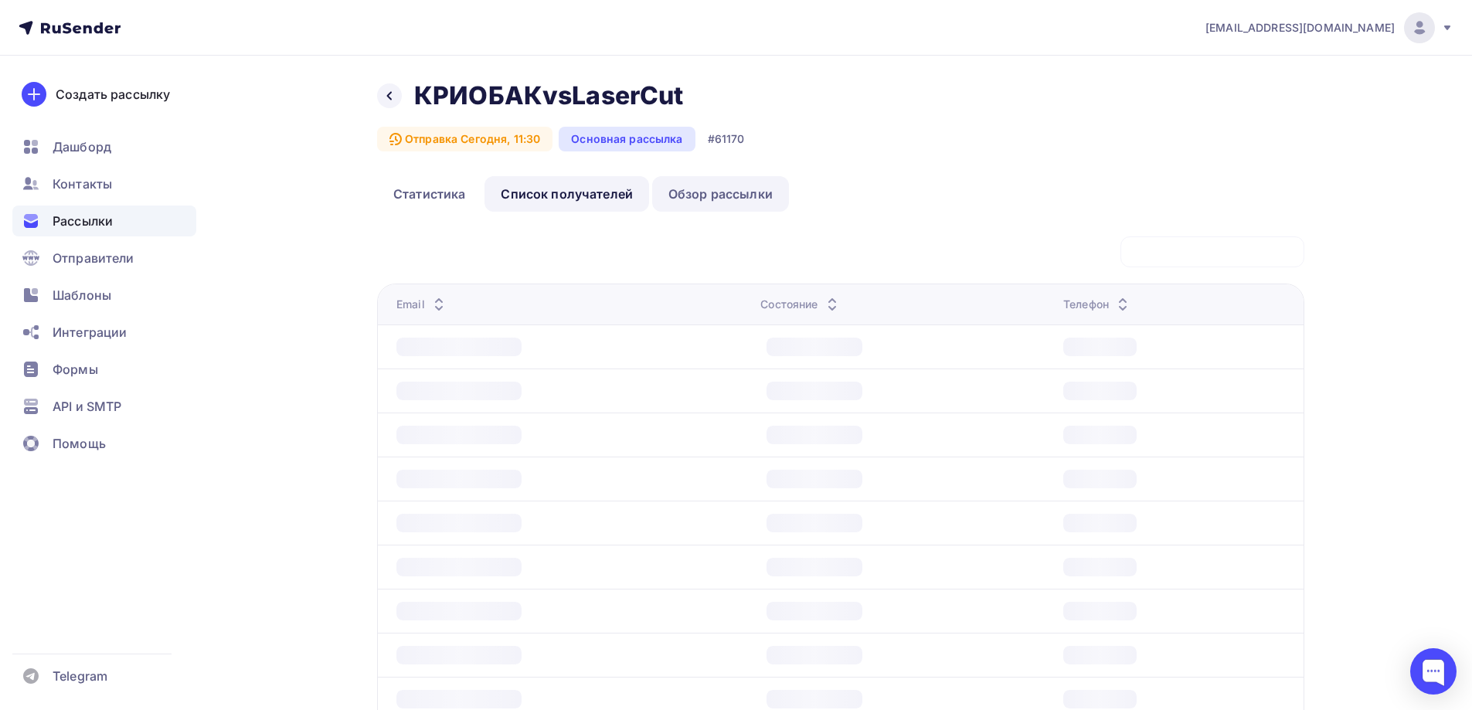
click at [710, 185] on link "Обзор рассылки" at bounding box center [720, 194] width 137 height 36
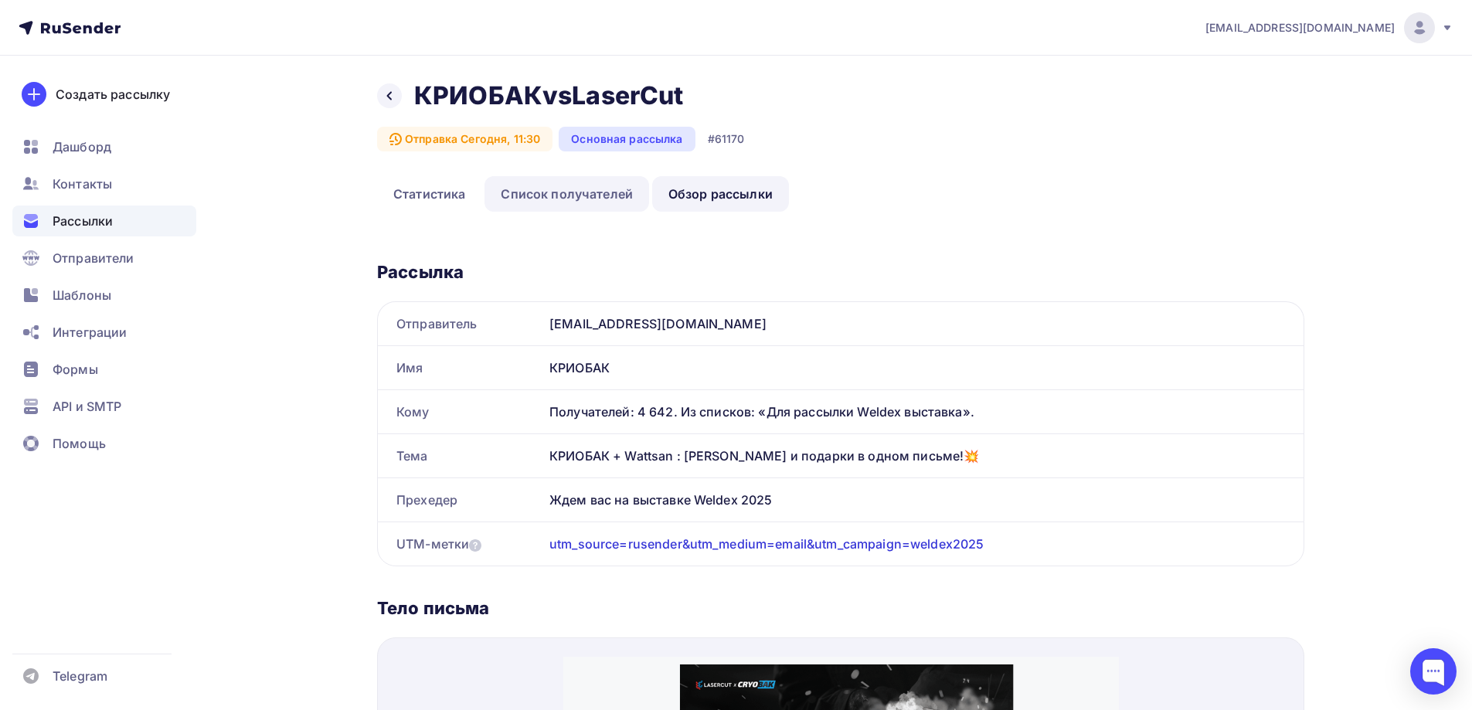
click at [558, 195] on link "Список получателей" at bounding box center [566, 194] width 165 height 36
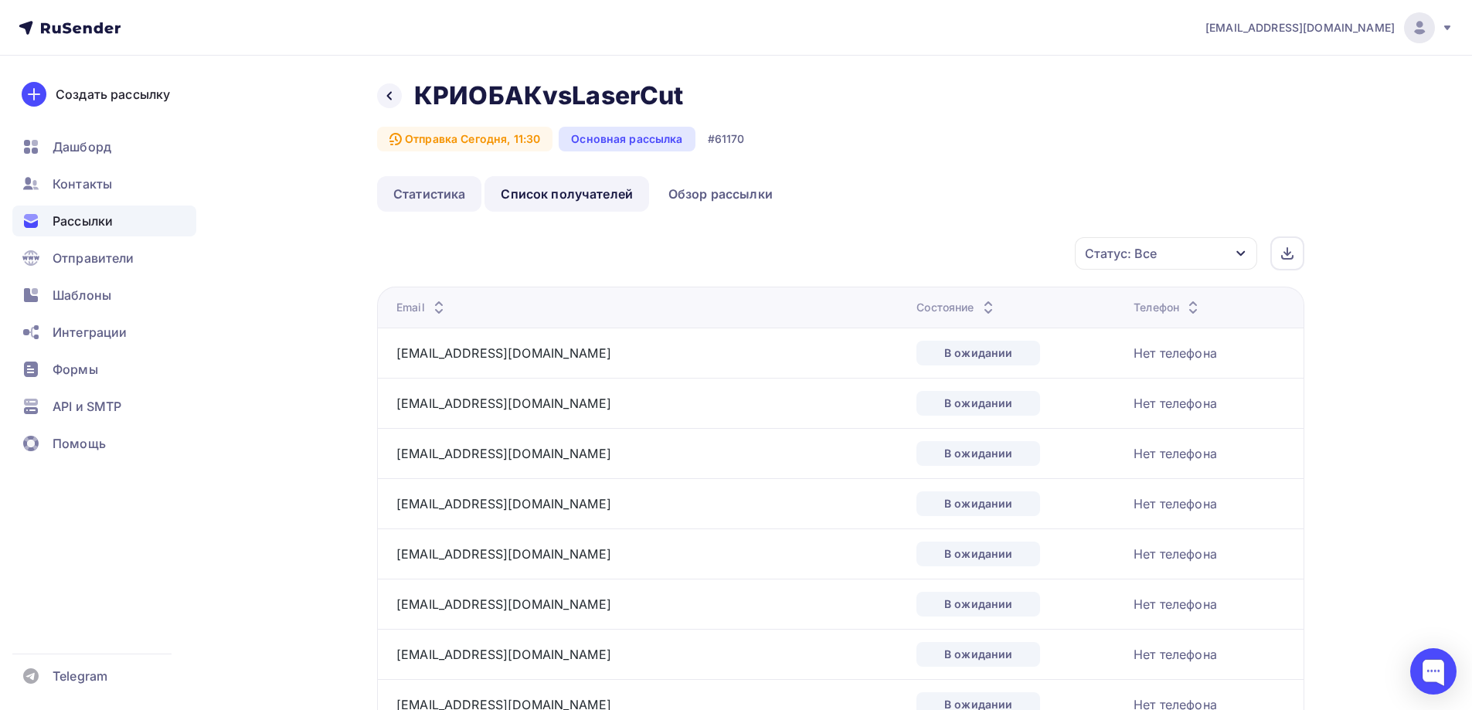
click at [422, 190] on link "Статистика" at bounding box center [429, 194] width 104 height 36
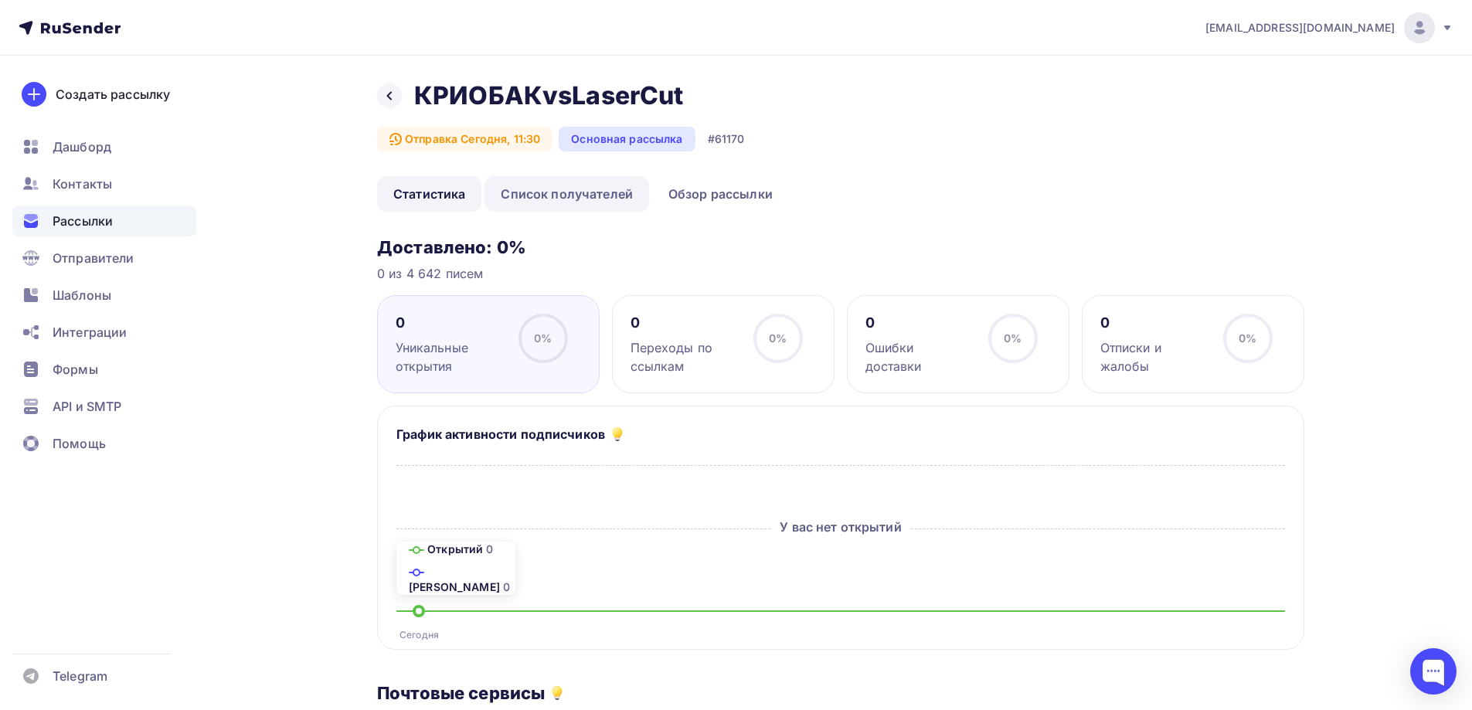
click at [555, 195] on link "Список получателей" at bounding box center [566, 194] width 165 height 36
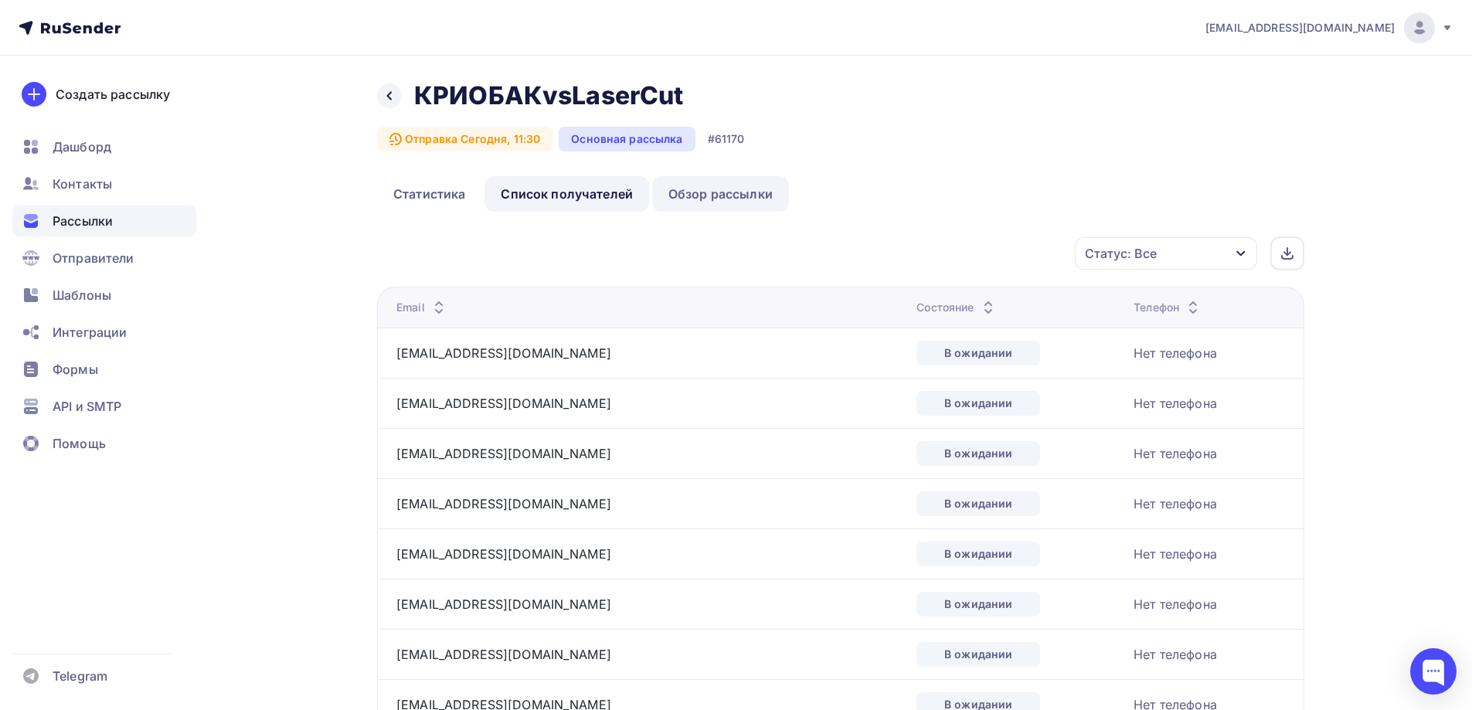
click at [696, 189] on link "Обзор рассылки" at bounding box center [720, 194] width 137 height 36
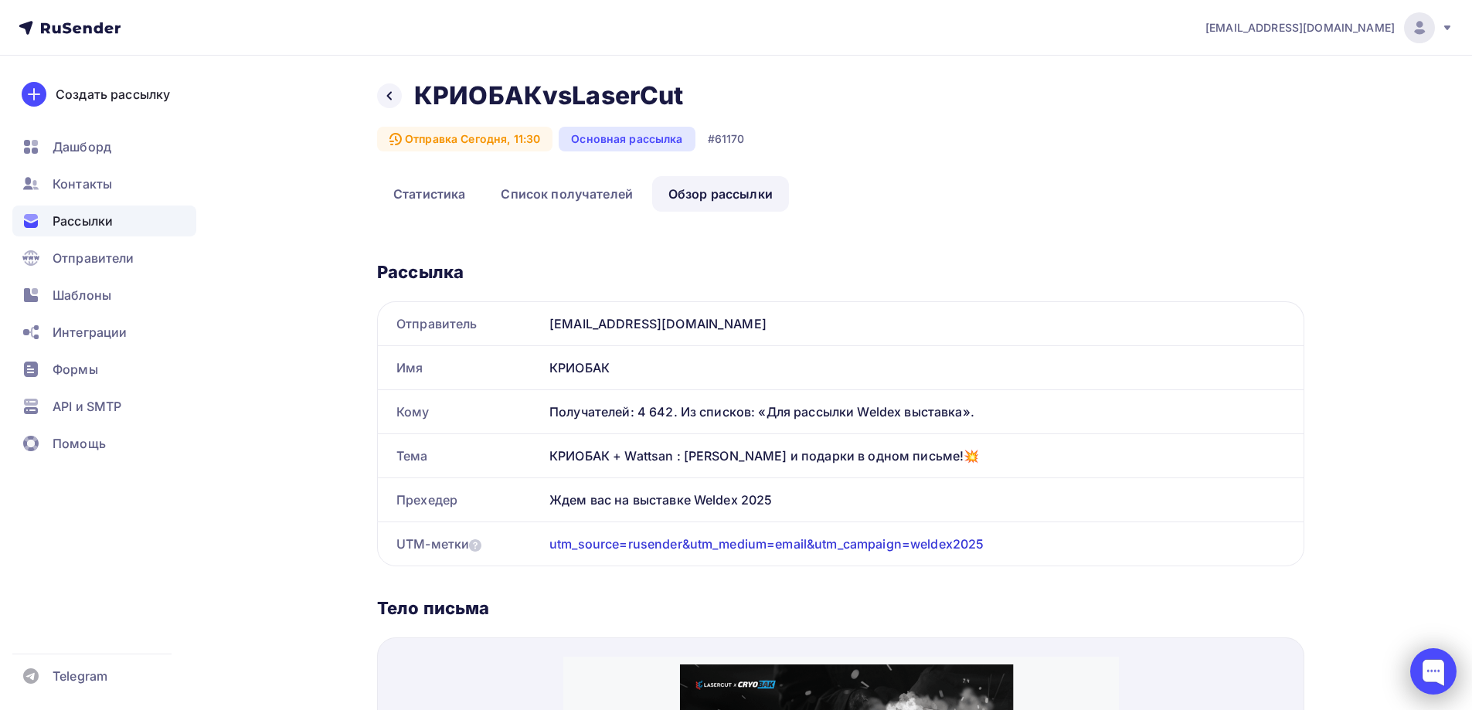
click at [1427, 674] on div at bounding box center [1433, 671] width 46 height 46
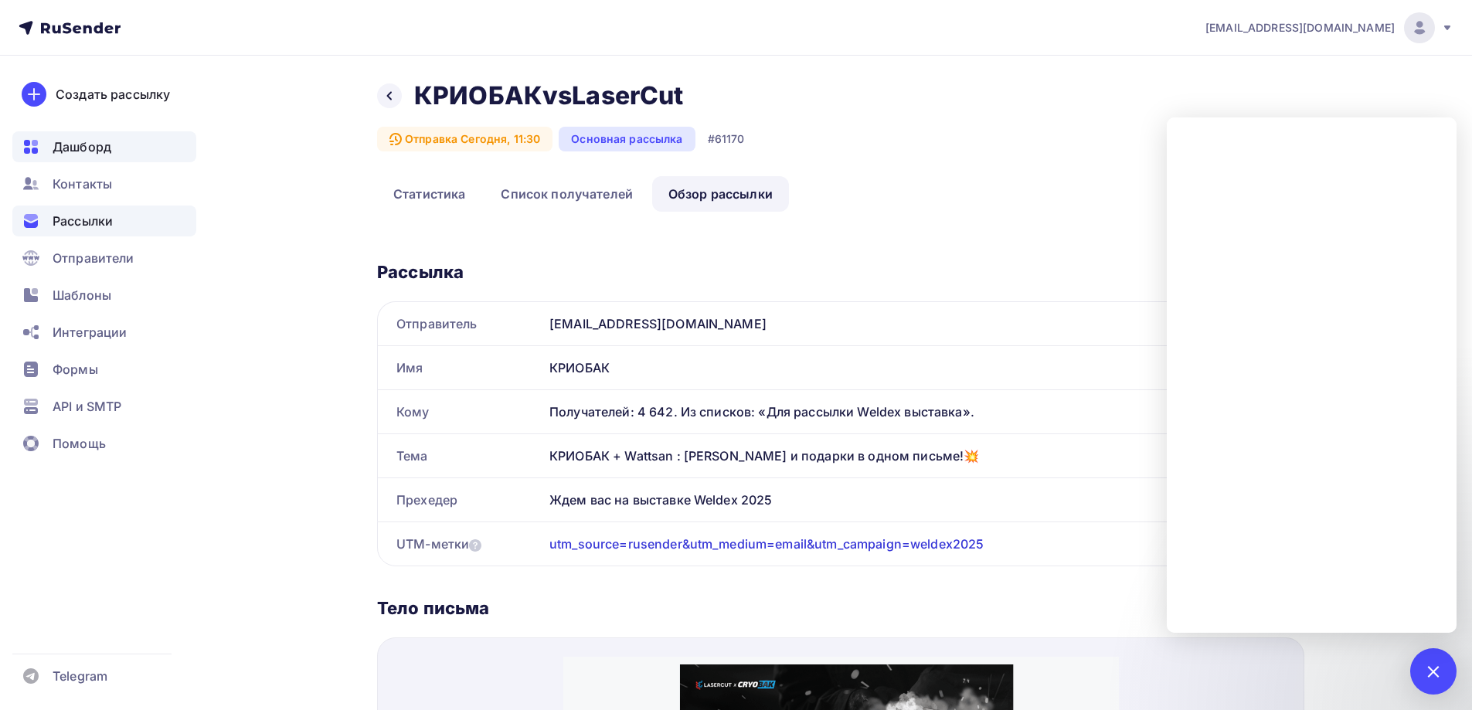
click at [85, 151] on span "Дашборд" at bounding box center [82, 147] width 59 height 19
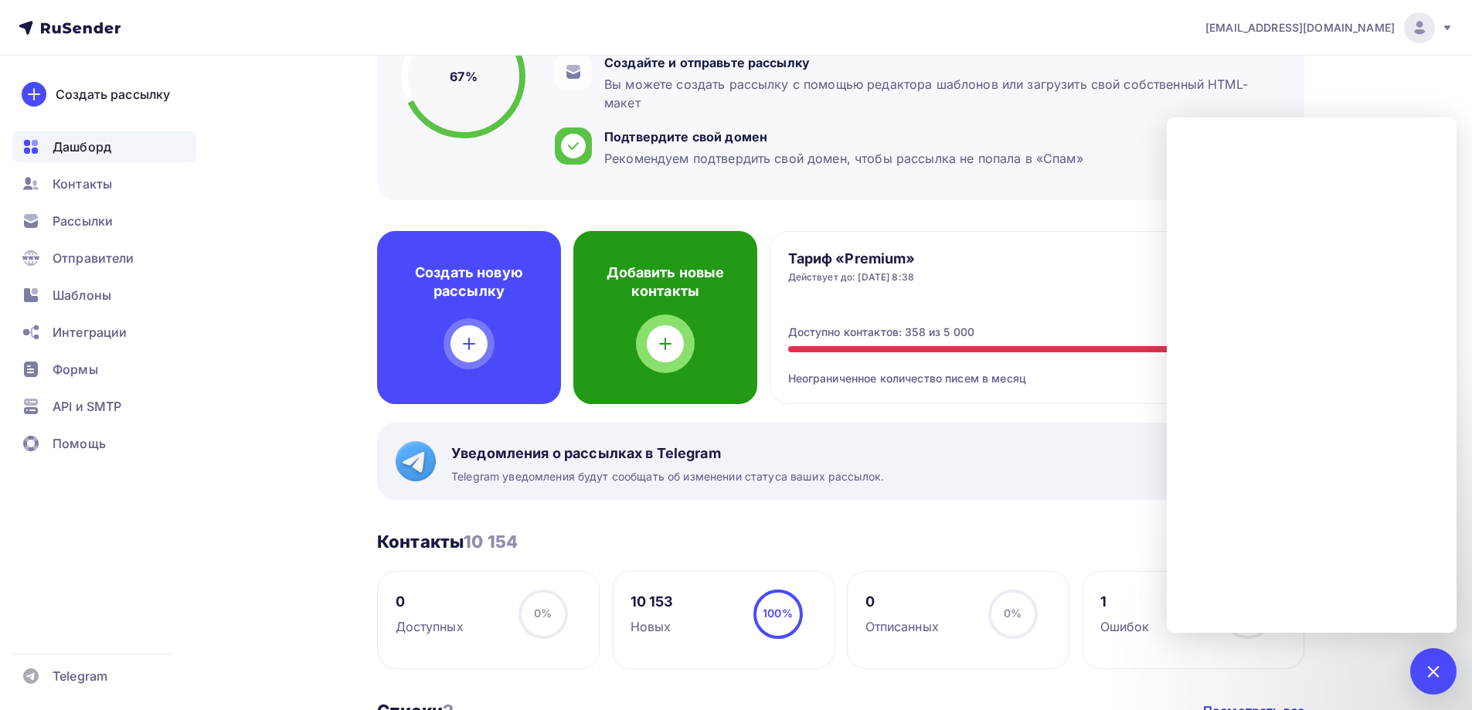
scroll to position [214, 0]
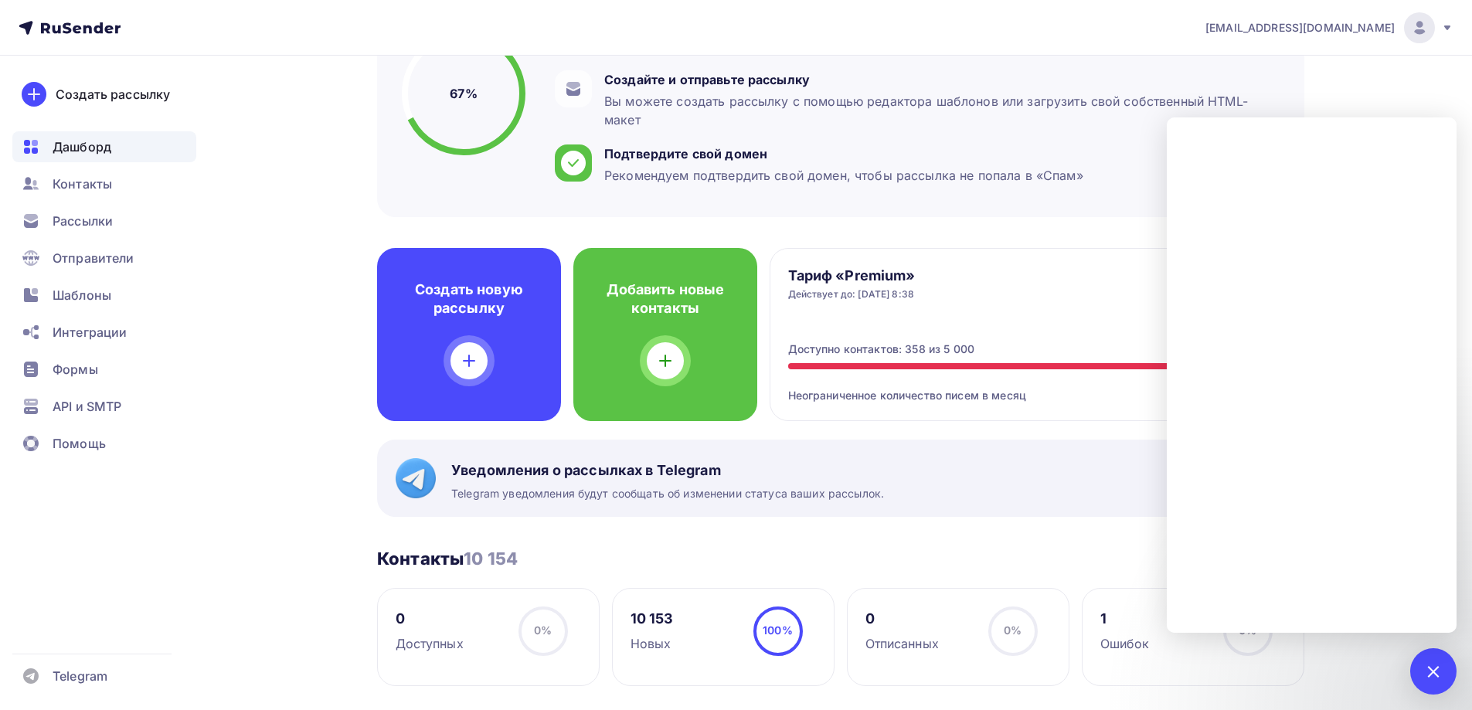
click at [1031, 288] on div "Тариф «Premium» Действует до: [DATE] 8:38 Управлять Управлять" at bounding box center [1037, 284] width 498 height 34
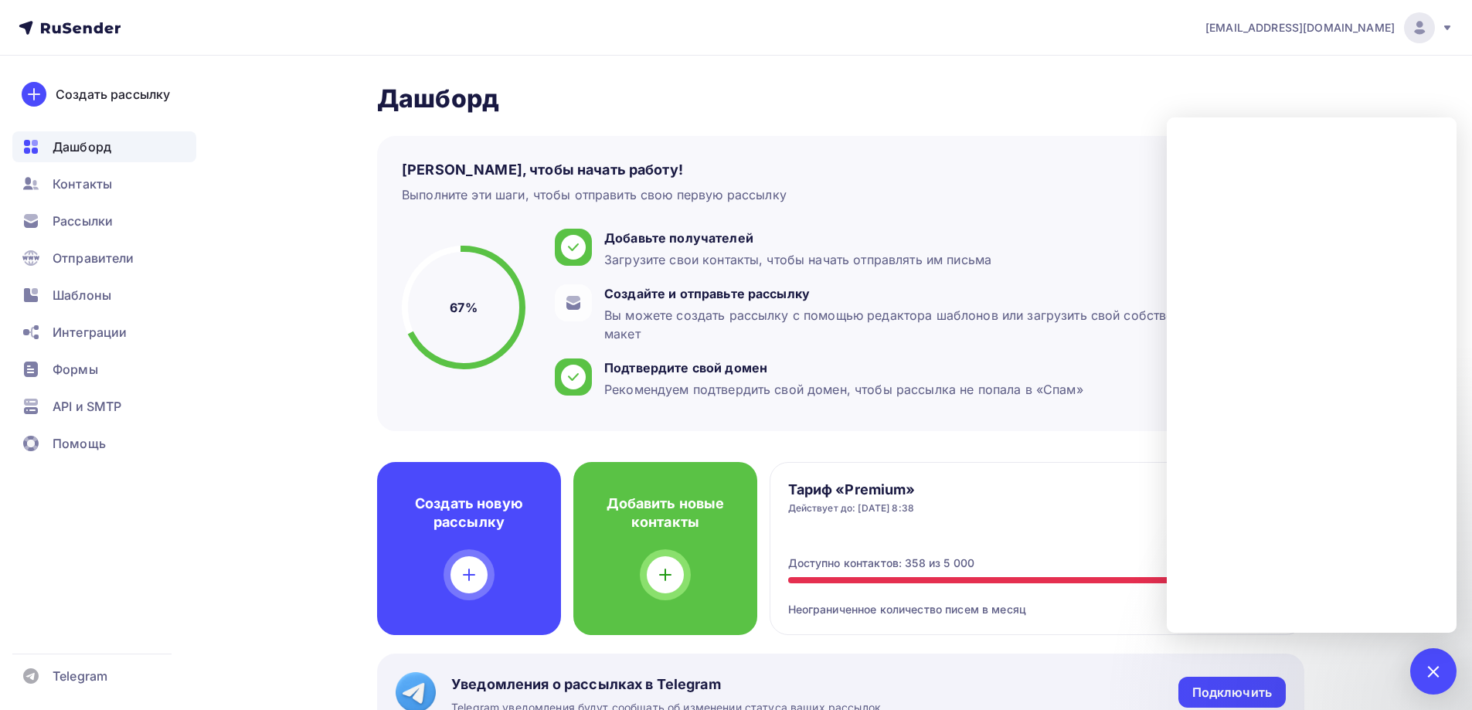
scroll to position [77, 0]
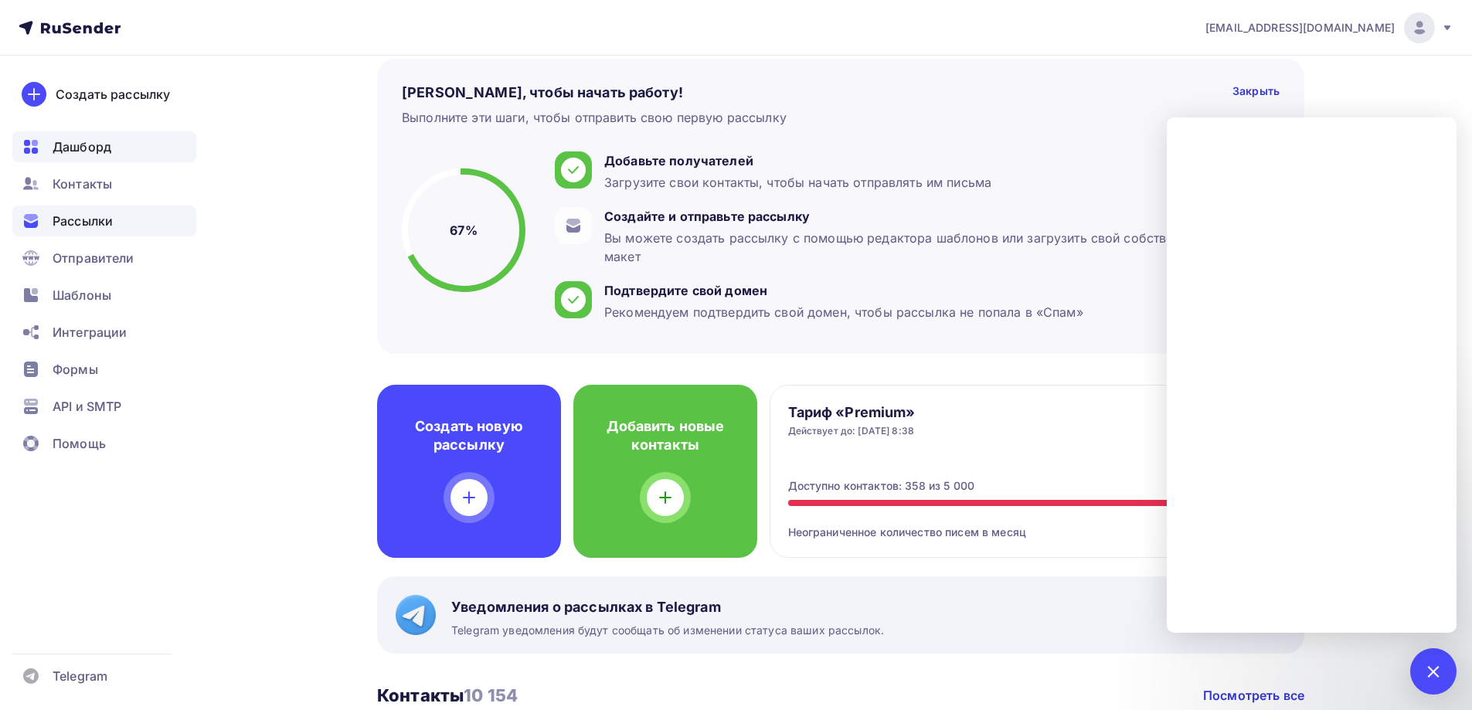
click at [76, 236] on div "Рассылки" at bounding box center [104, 221] width 184 height 31
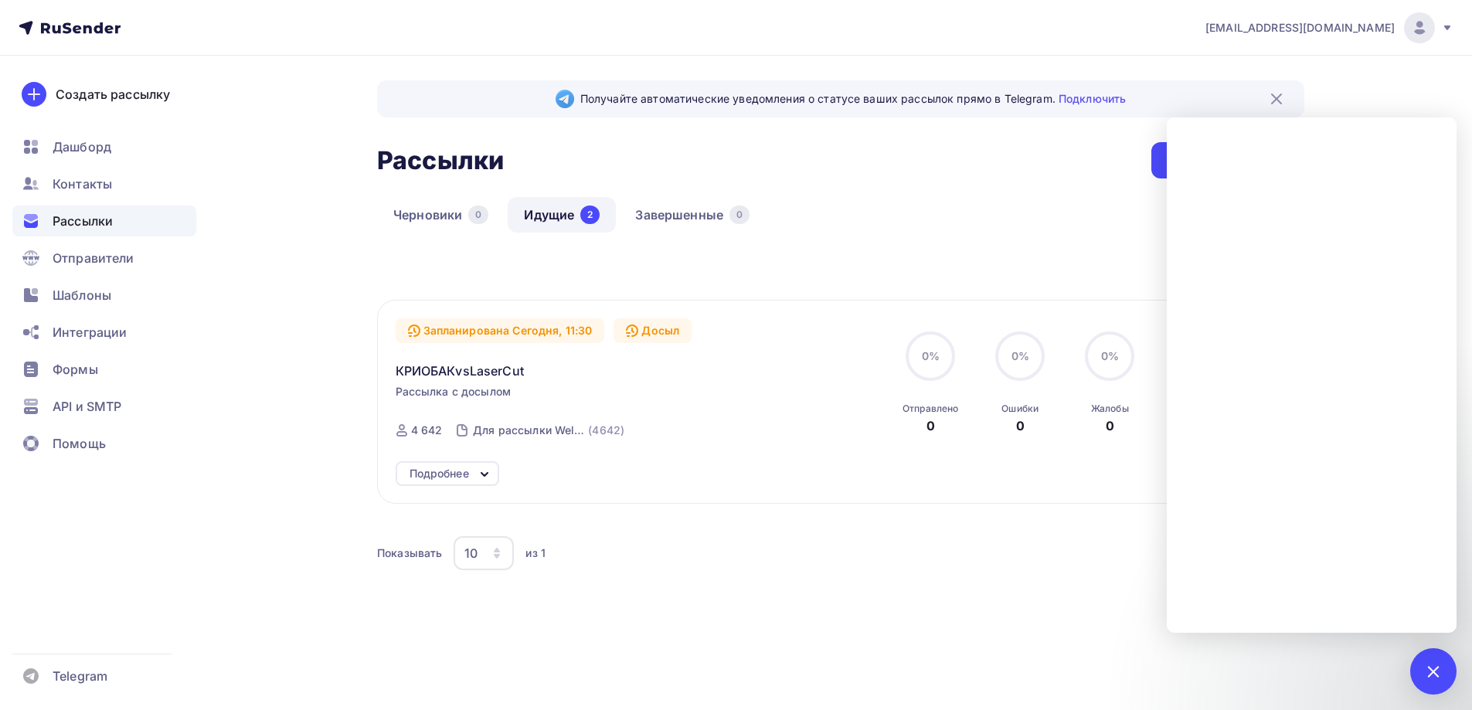
click at [540, 328] on div "Запланирована Сегодня, 11:30" at bounding box center [500, 330] width 209 height 25
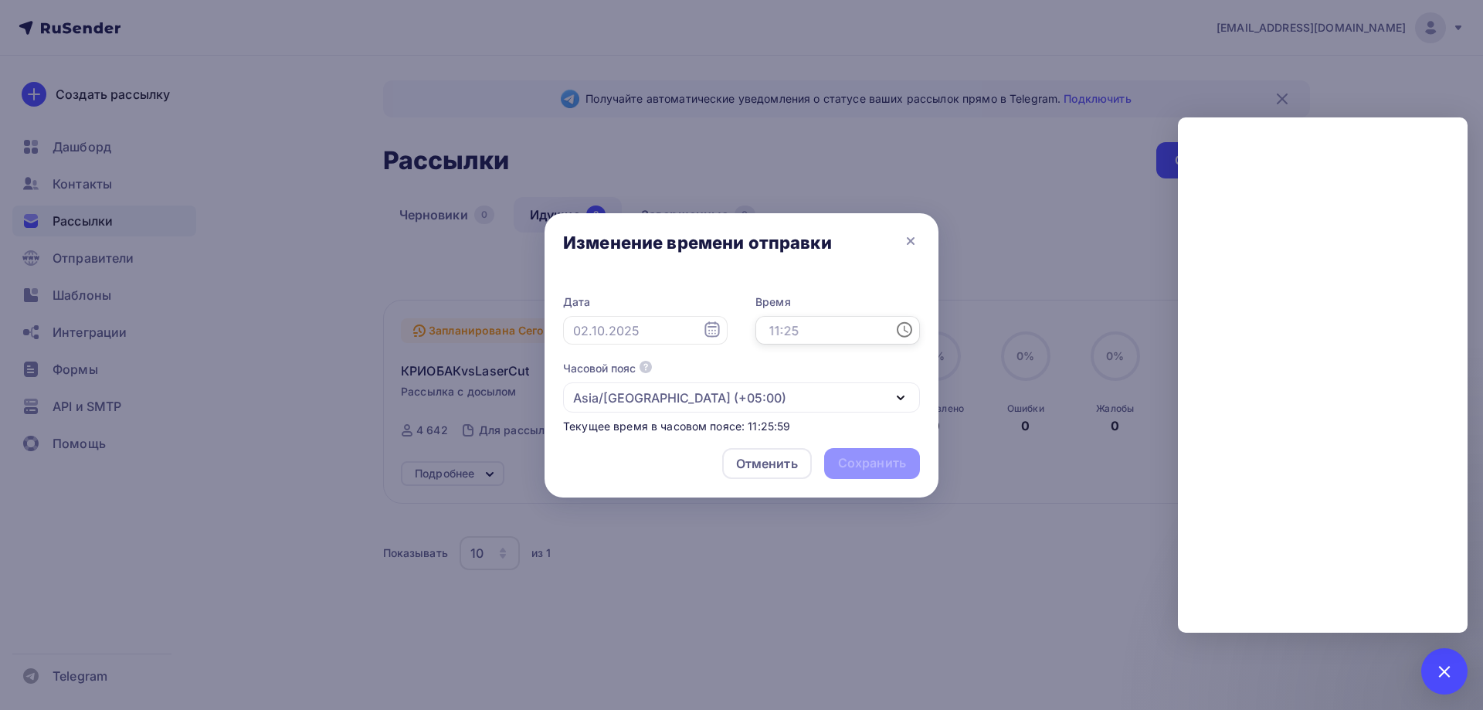
click at [800, 334] on input "text" at bounding box center [838, 330] width 165 height 29
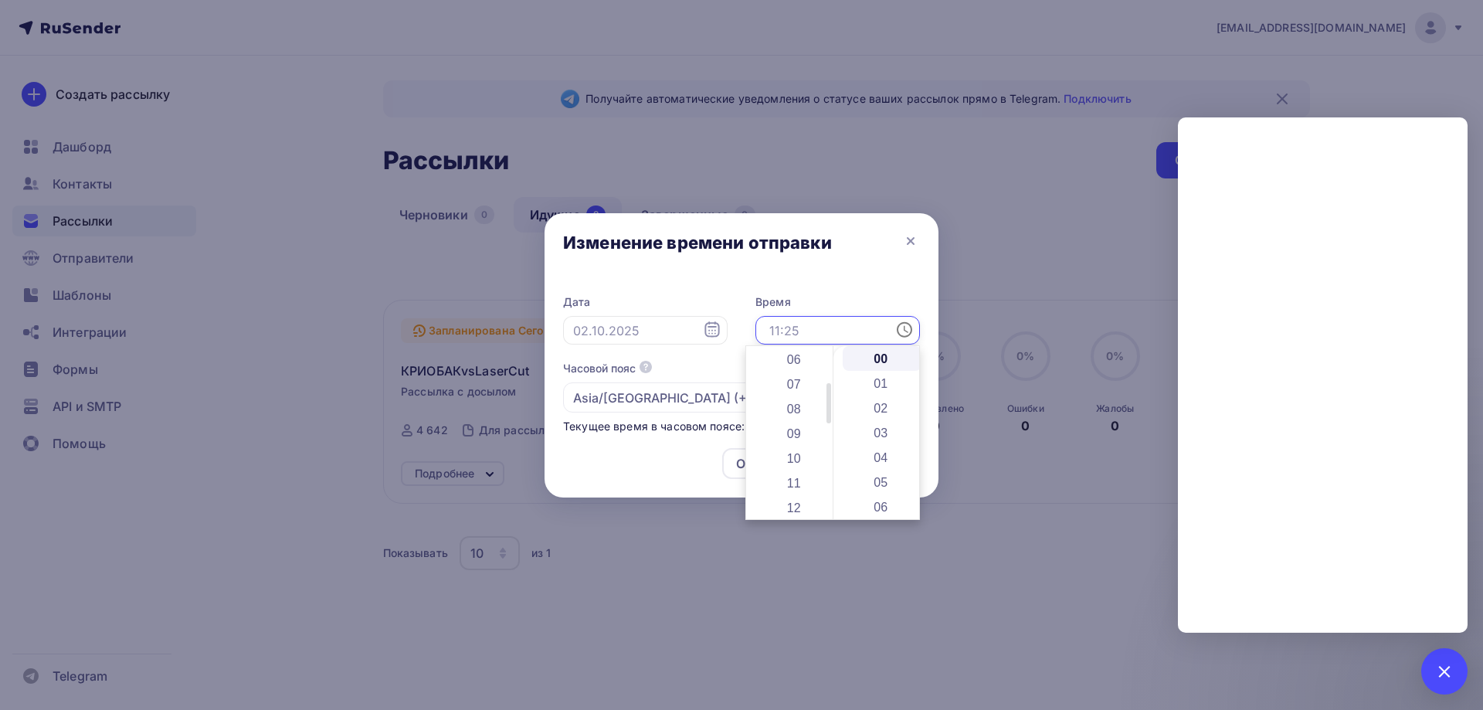
scroll to position [155, 0]
click at [795, 492] on li "12" at bounding box center [796, 500] width 80 height 25
click at [868, 412] on li "30" at bounding box center [883, 404] width 80 height 25
type input "12:30"
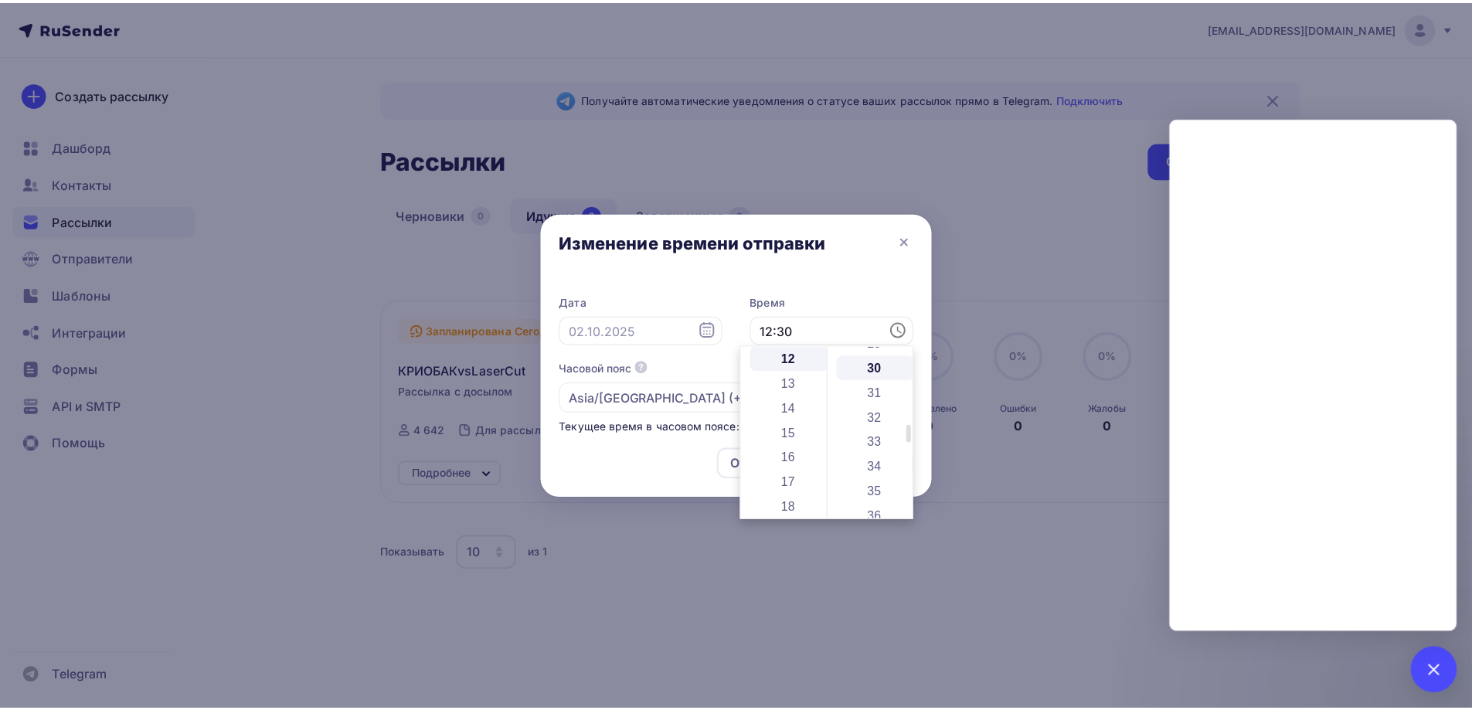
scroll to position [742, 0]
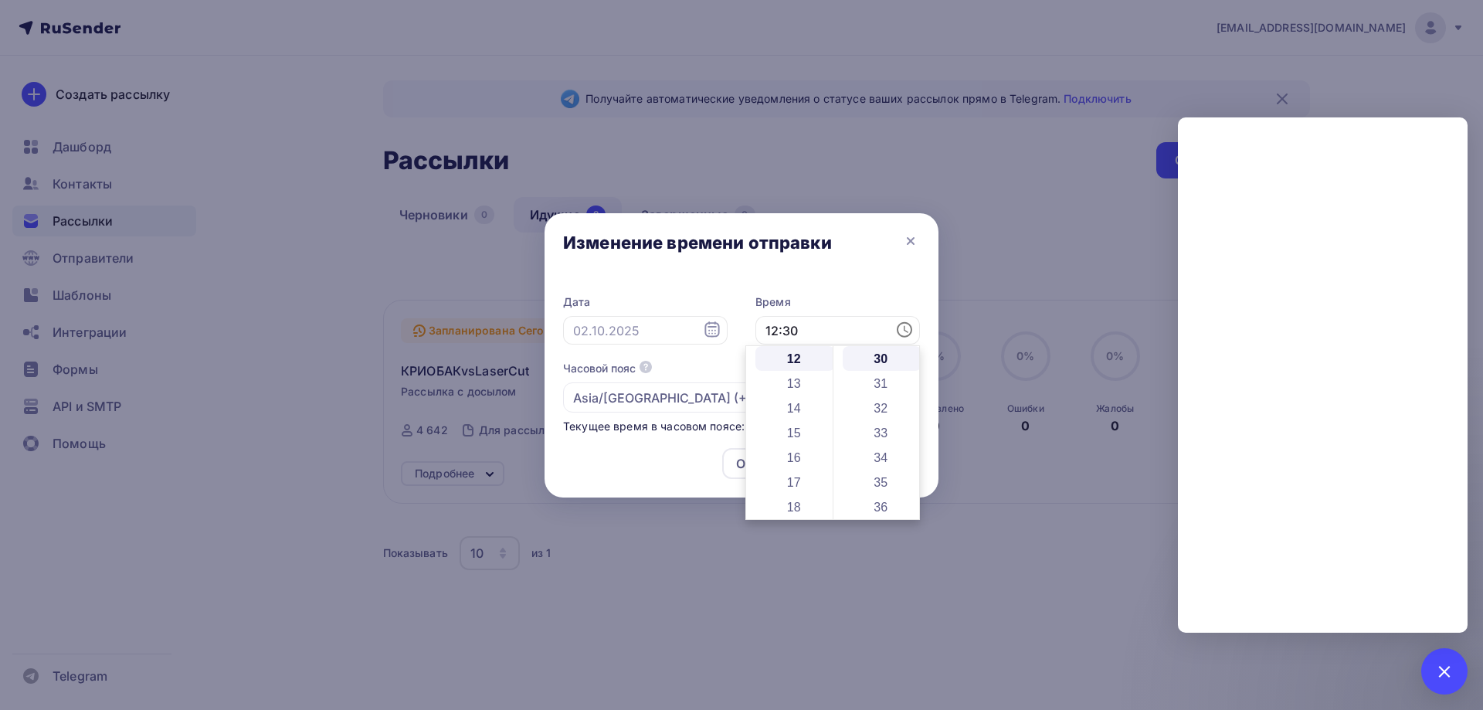
click at [822, 276] on div "Изменение времени отправки" at bounding box center [742, 245] width 394 height 65
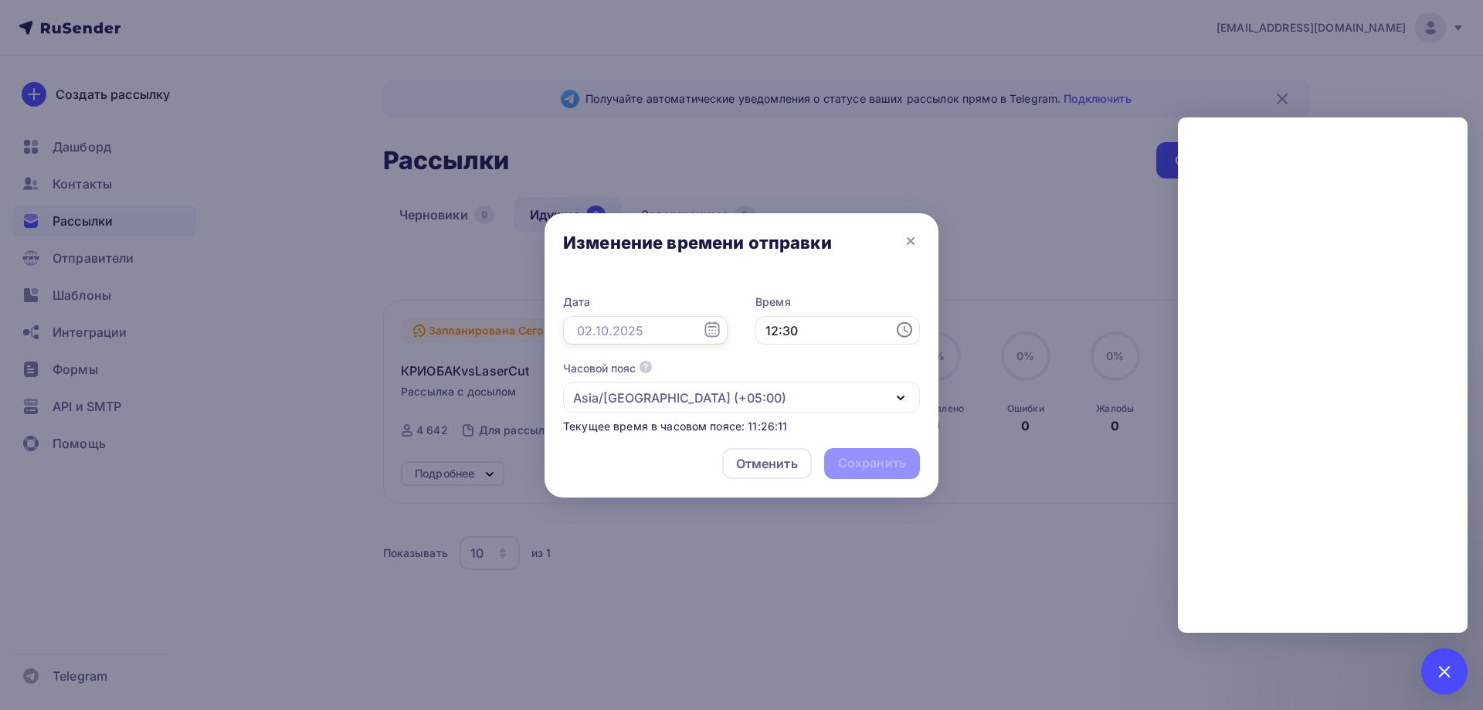
click at [605, 328] on input "text" at bounding box center [645, 330] width 165 height 29
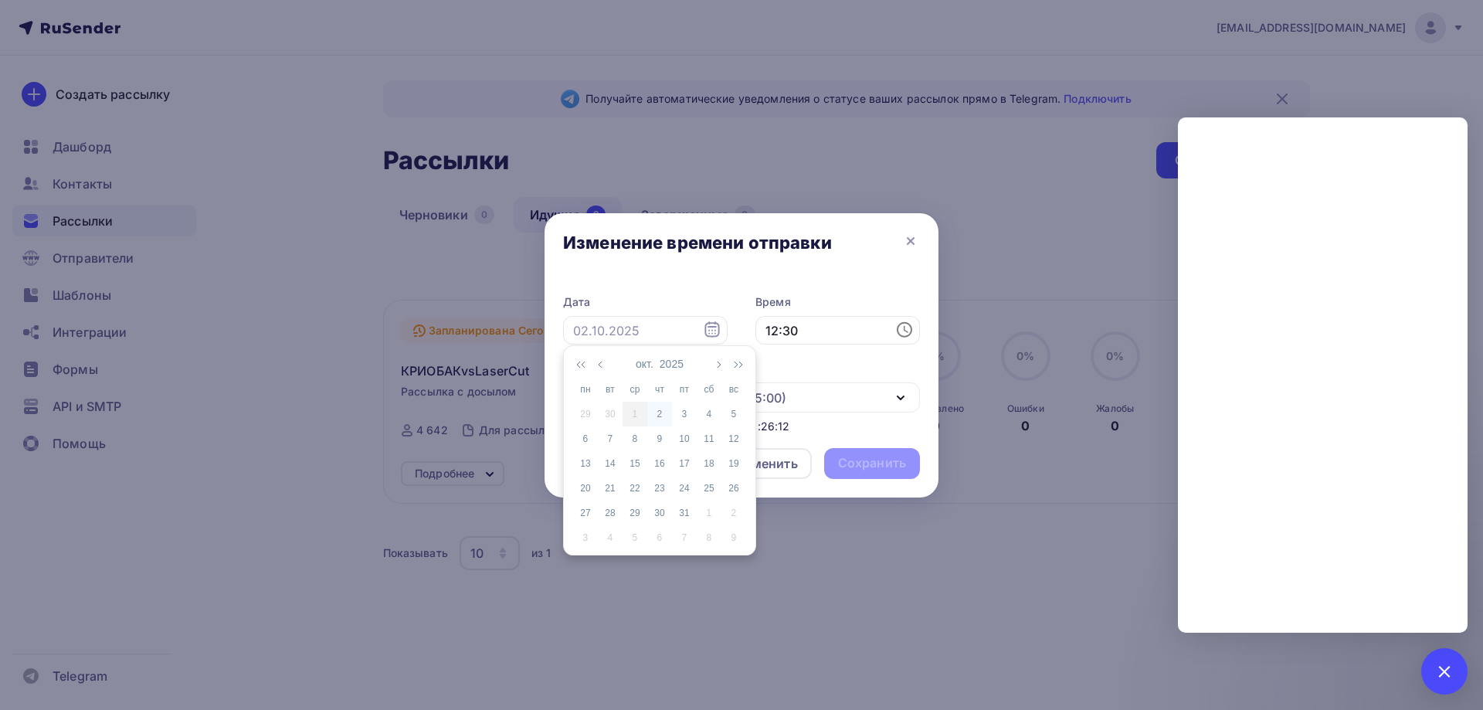
click at [664, 417] on div "2" at bounding box center [659, 414] width 25 height 14
type input "[DATE]"
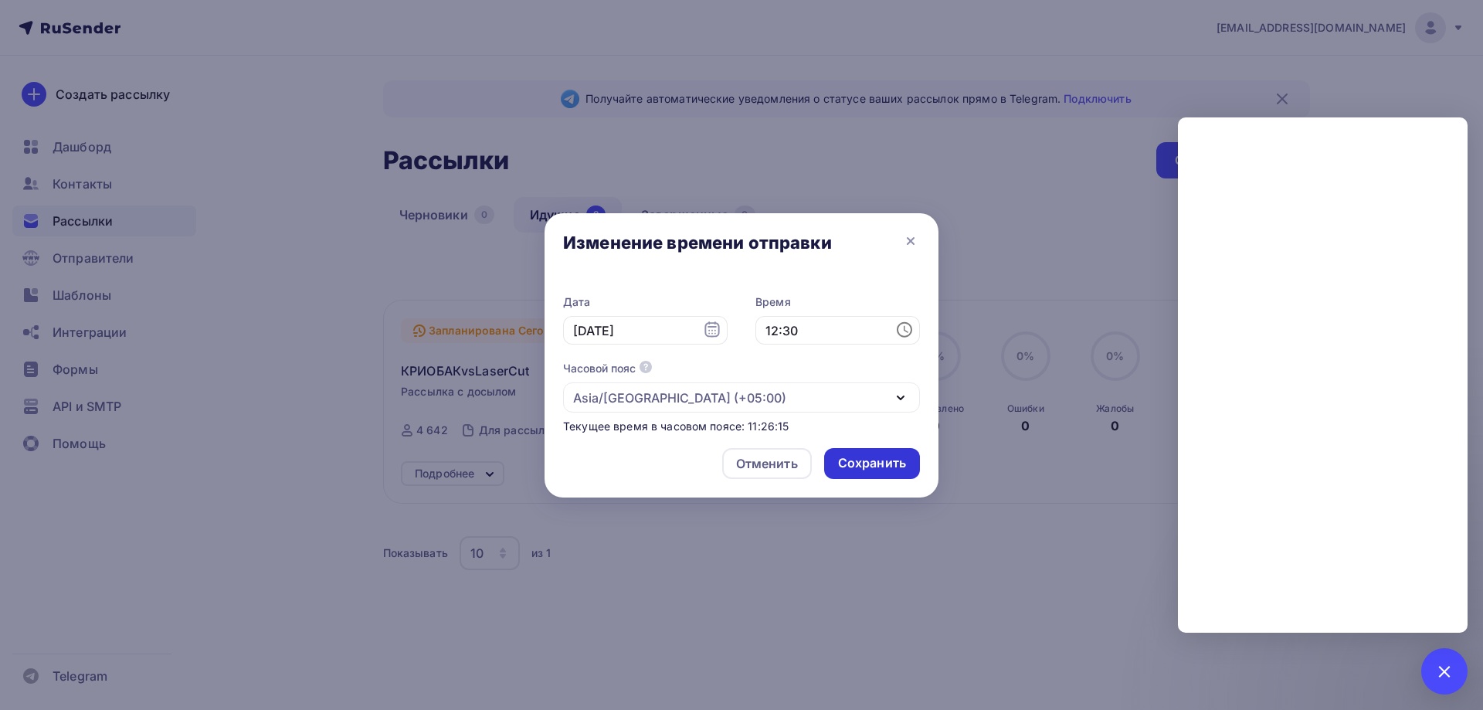
click at [857, 464] on div "Сохранить" at bounding box center [872, 463] width 68 height 18
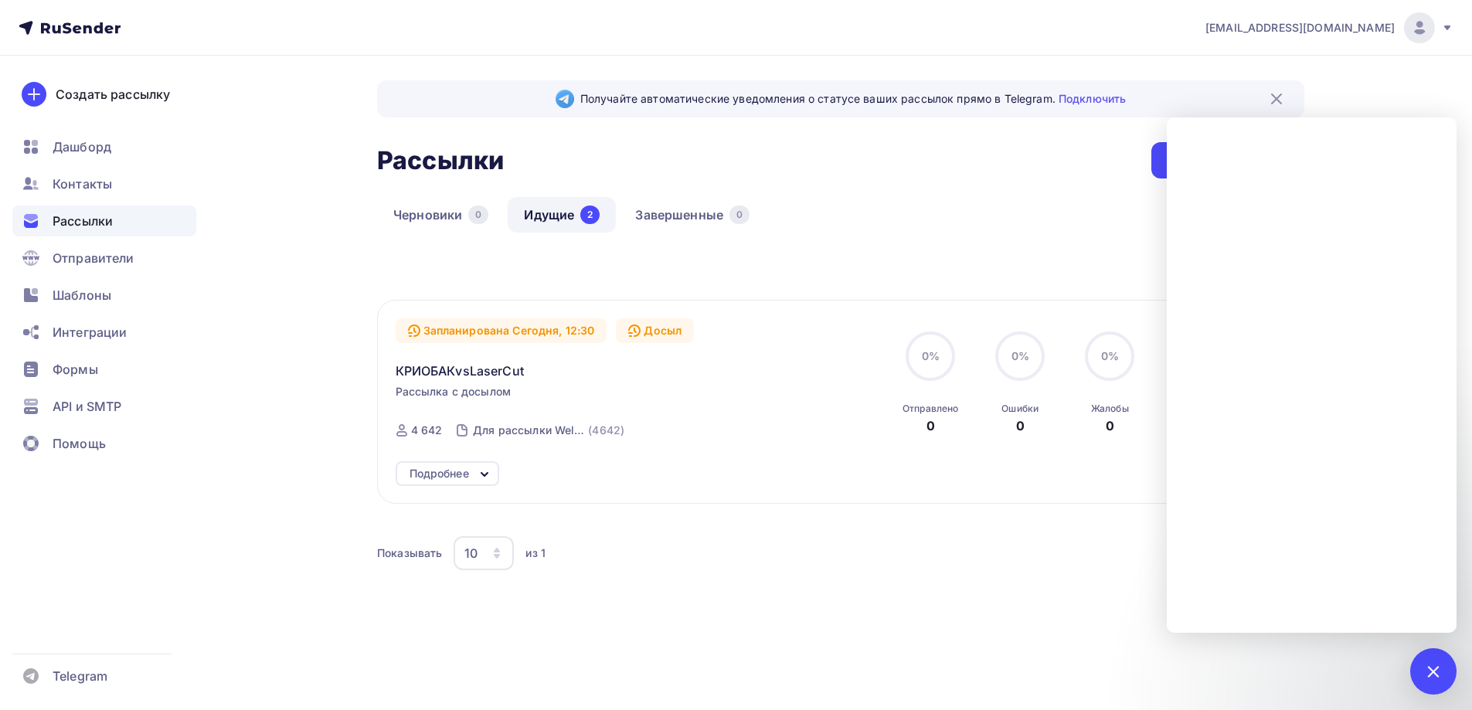
click at [826, 603] on div "Все Все папки Создать новую папку Запланирована Сегодня, 12:30 Досыл КРИОБАКvsL…" at bounding box center [840, 442] width 927 height 371
click at [1438, 661] on div at bounding box center [1433, 671] width 46 height 46
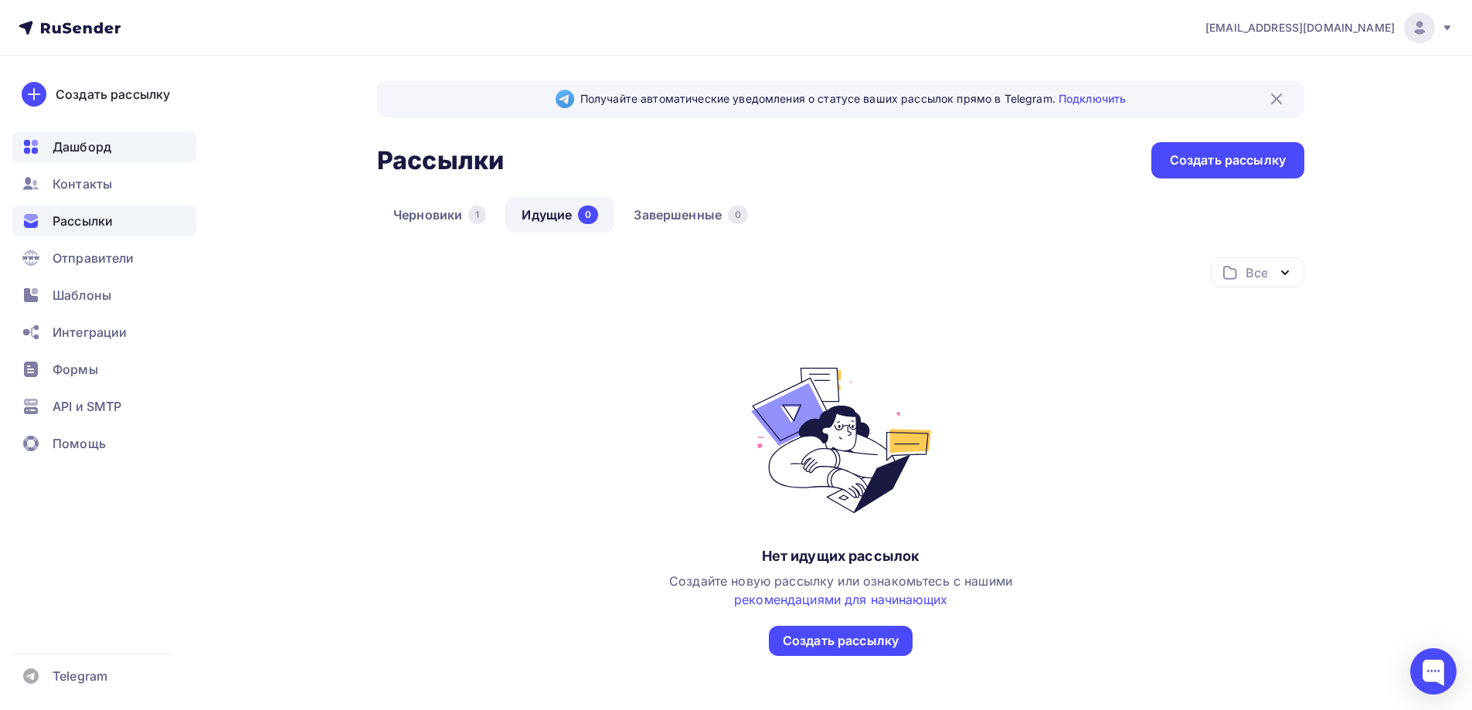
click at [88, 144] on span "Дашборд" at bounding box center [82, 147] width 59 height 19
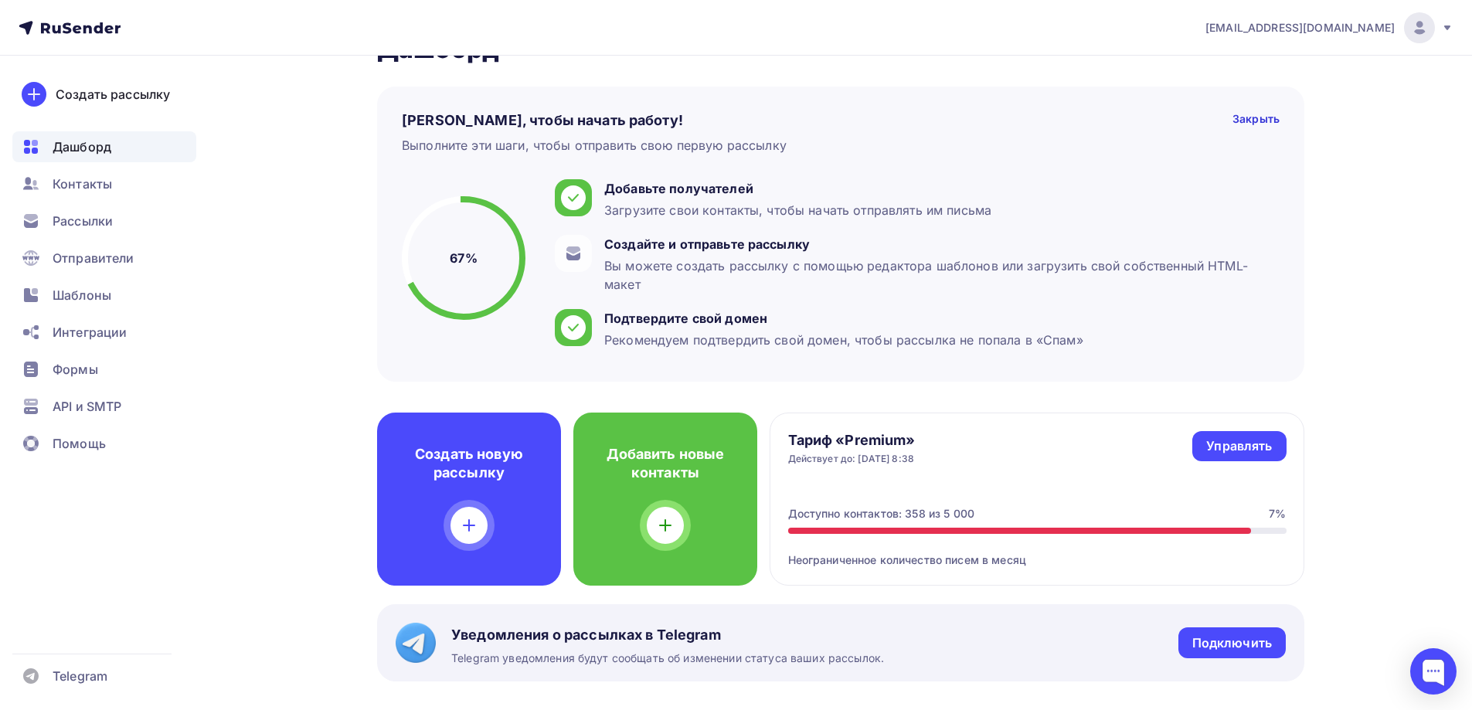
scroll to position [77, 0]
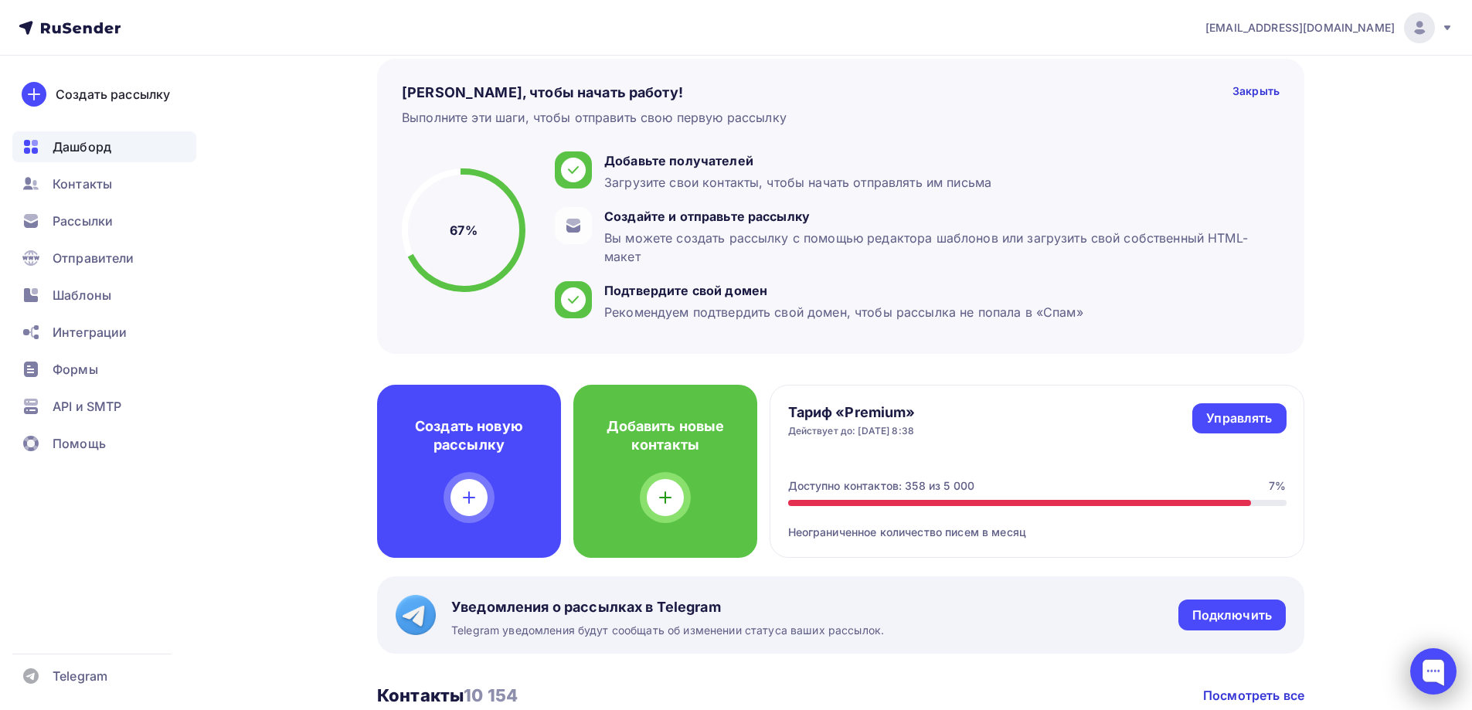
click at [1434, 675] on div at bounding box center [1433, 671] width 46 height 46
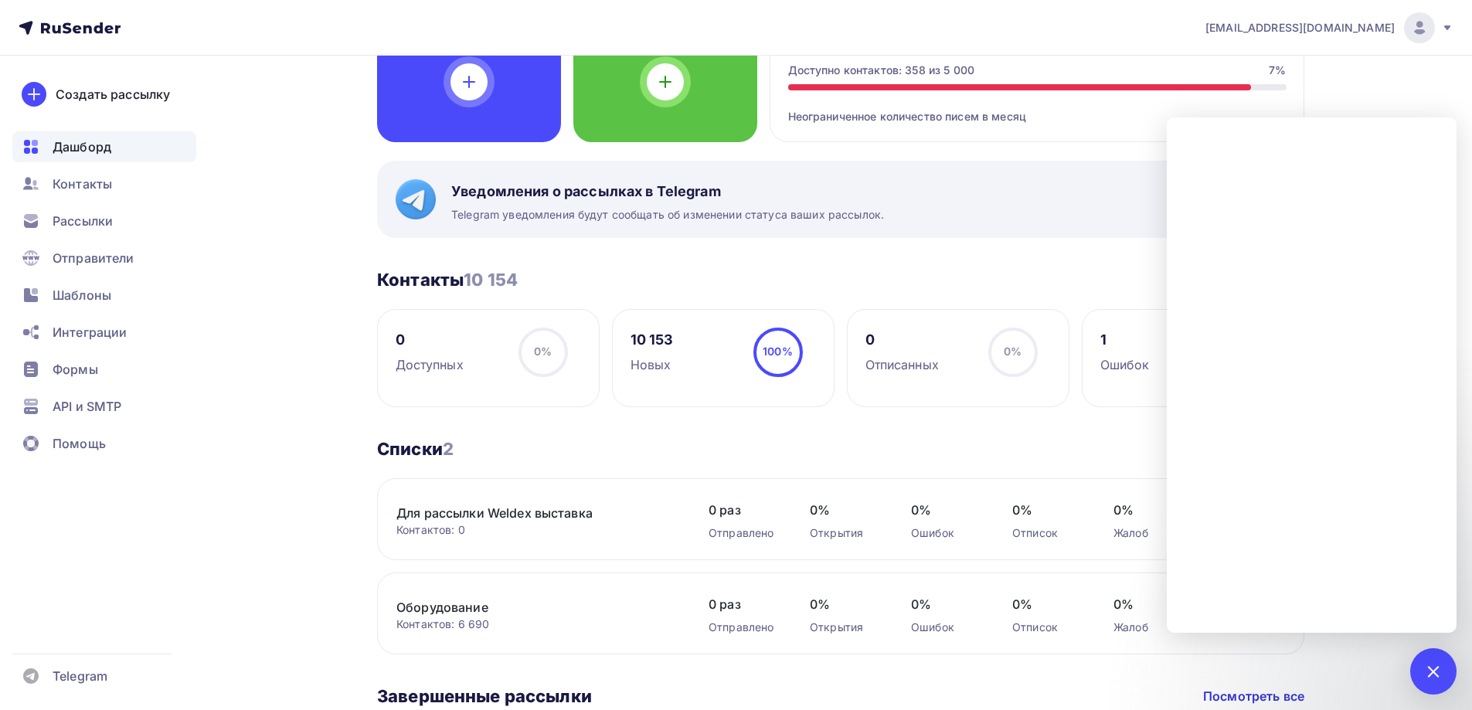
scroll to position [755, 0]
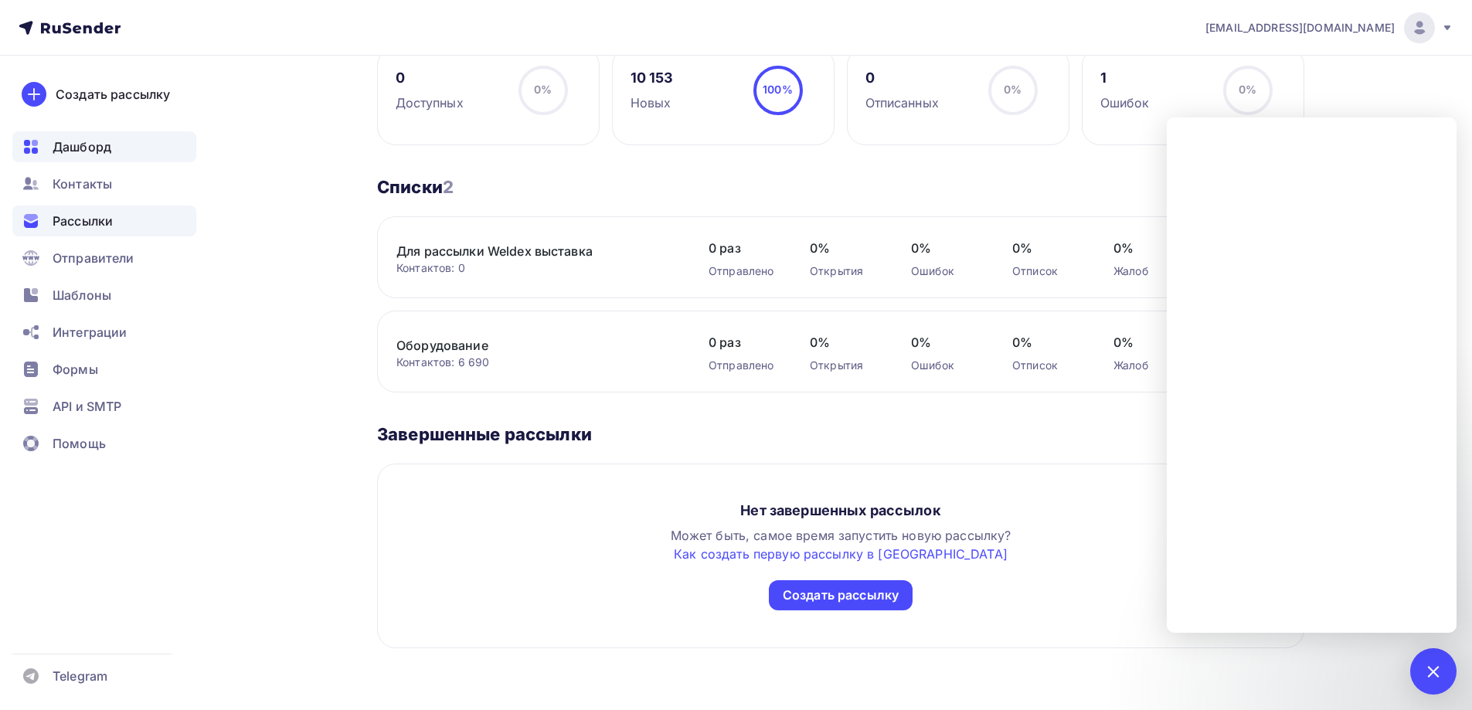
click at [90, 222] on span "Рассылки" at bounding box center [83, 221] width 60 height 19
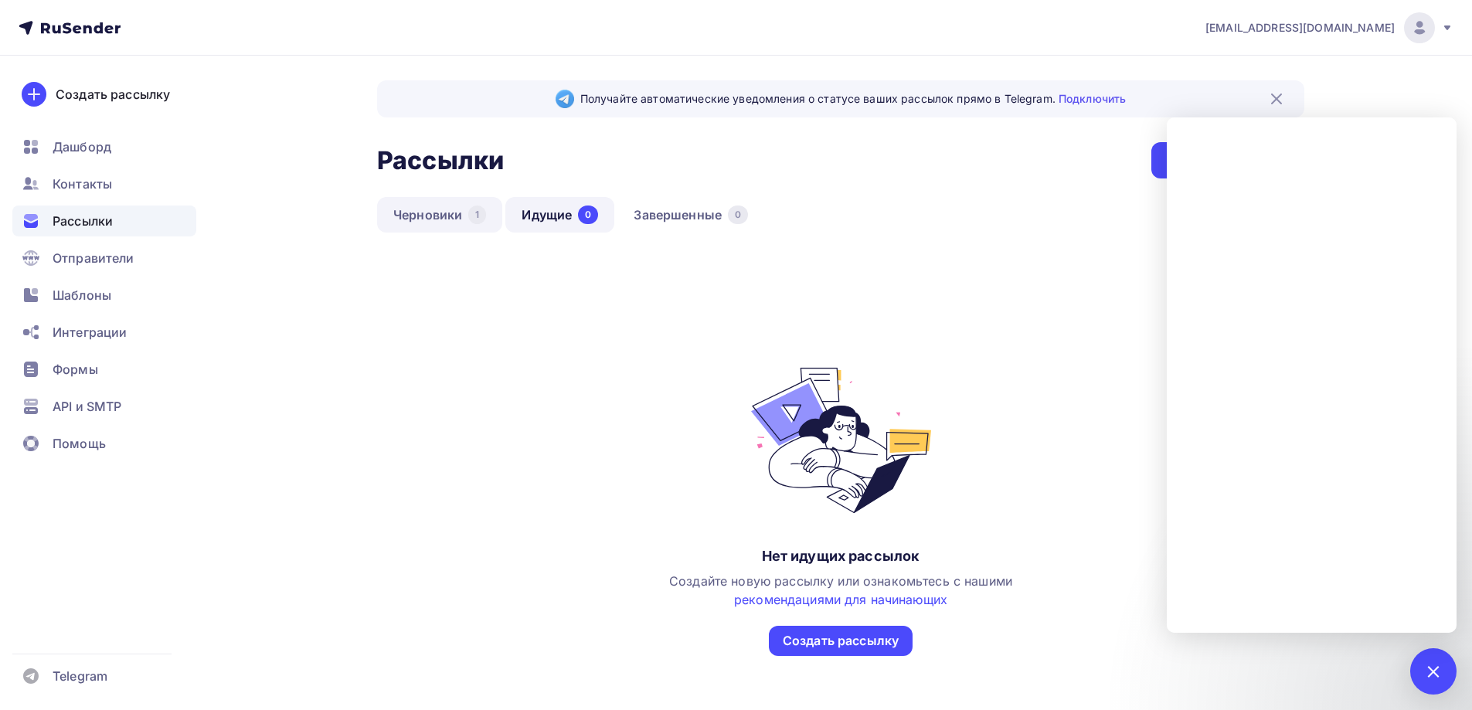
click at [443, 218] on link "Черновики 1" at bounding box center [439, 215] width 125 height 36
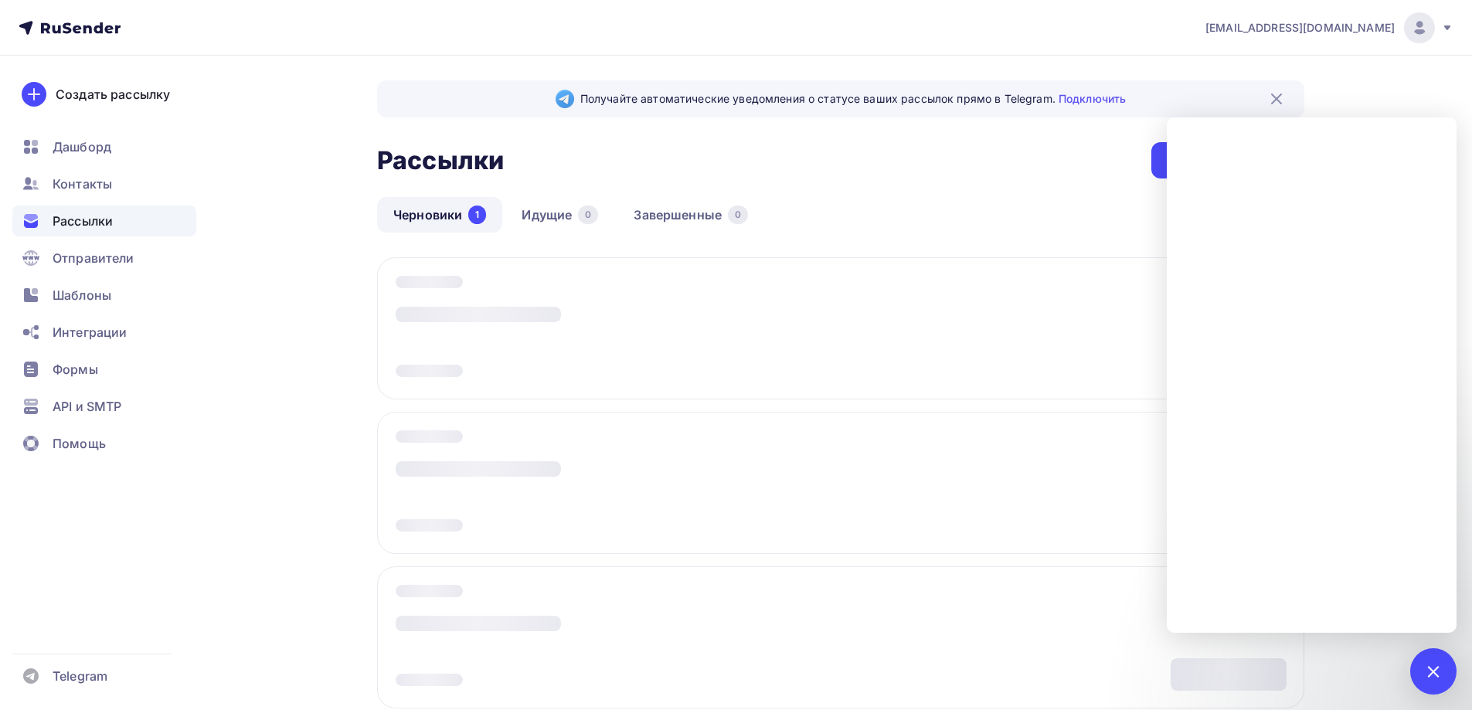
click at [1360, 102] on div "Получайте автоматические уведомления о статусе ваших рассылок прямо в Telegram.…" at bounding box center [736, 438] width 1266 height 765
click at [1427, 667] on div at bounding box center [1432, 671] width 21 height 21
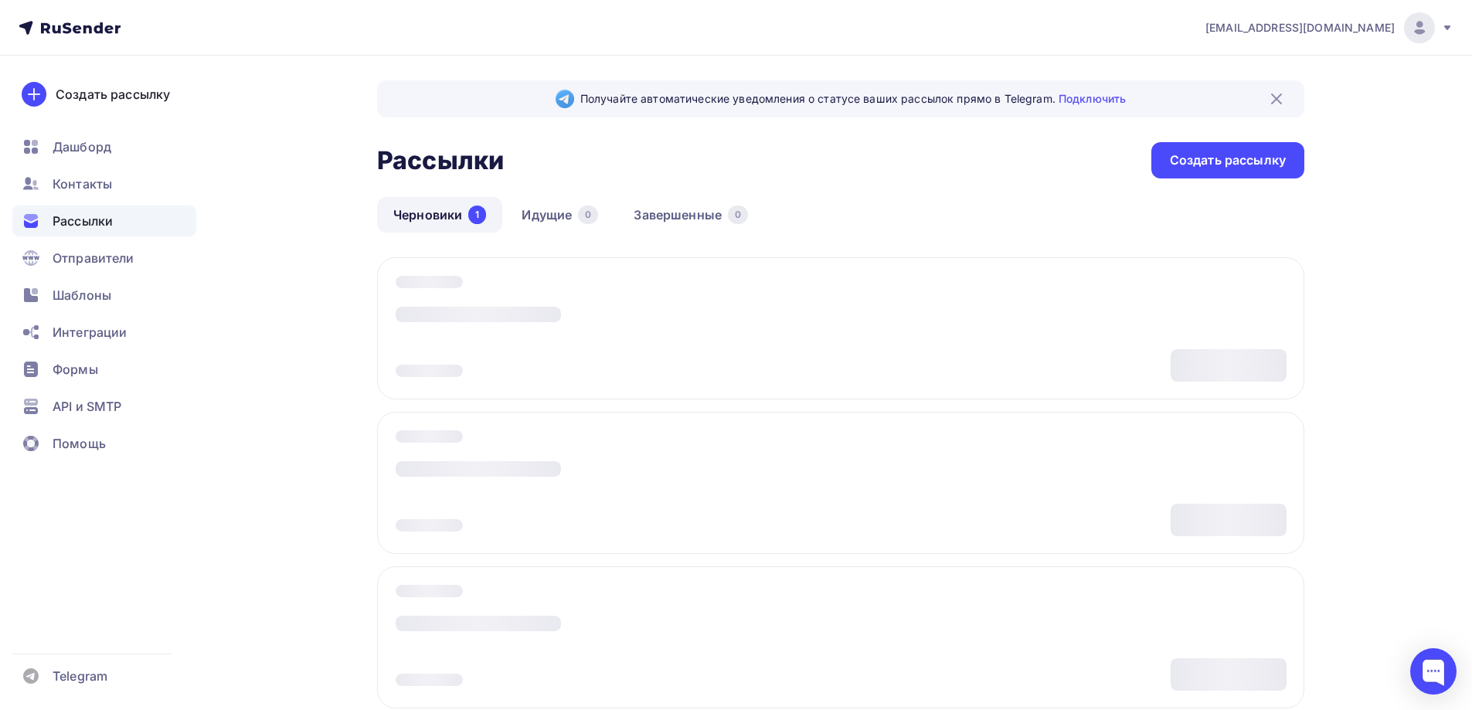
click at [443, 216] on link "Черновики 1" at bounding box center [439, 215] width 125 height 36
click at [525, 203] on link "Идущие 0" at bounding box center [559, 215] width 109 height 36
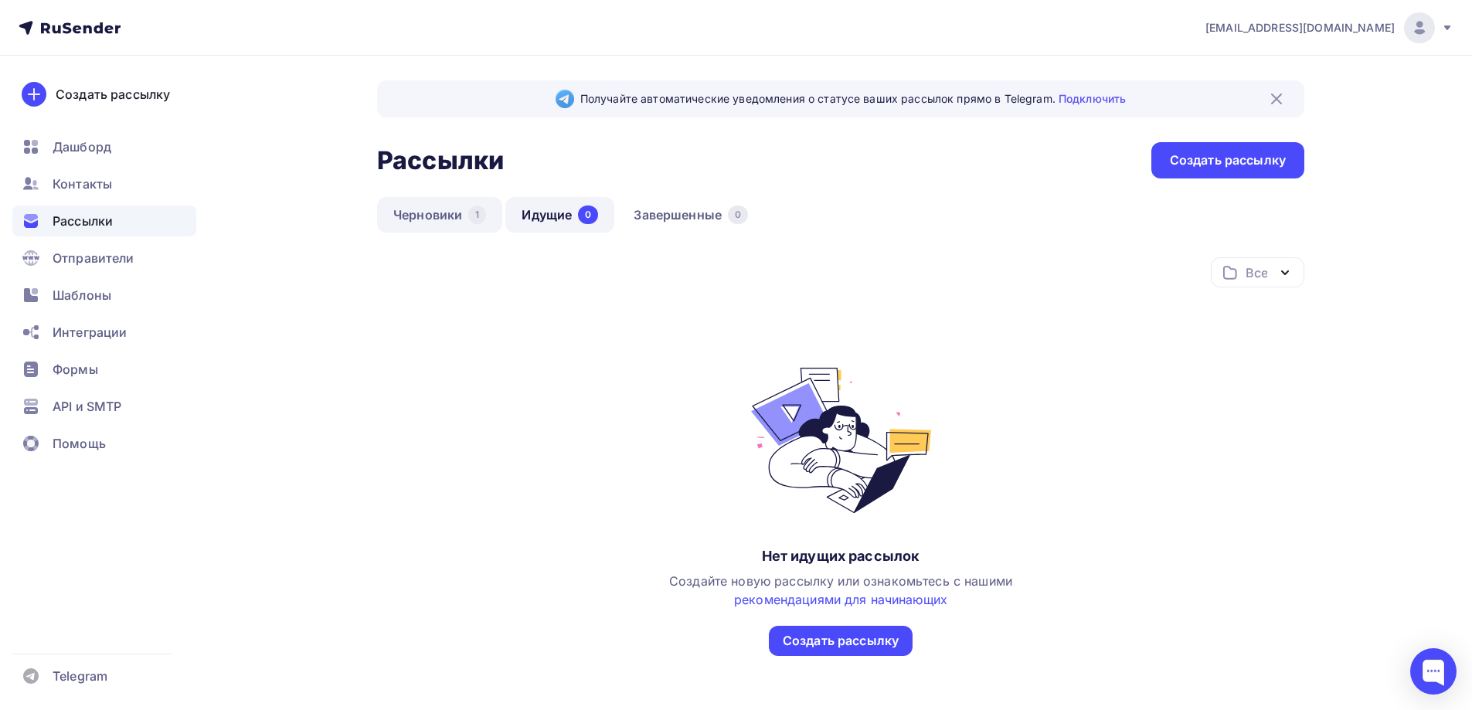
click at [435, 216] on link "Черновики 1" at bounding box center [439, 215] width 125 height 36
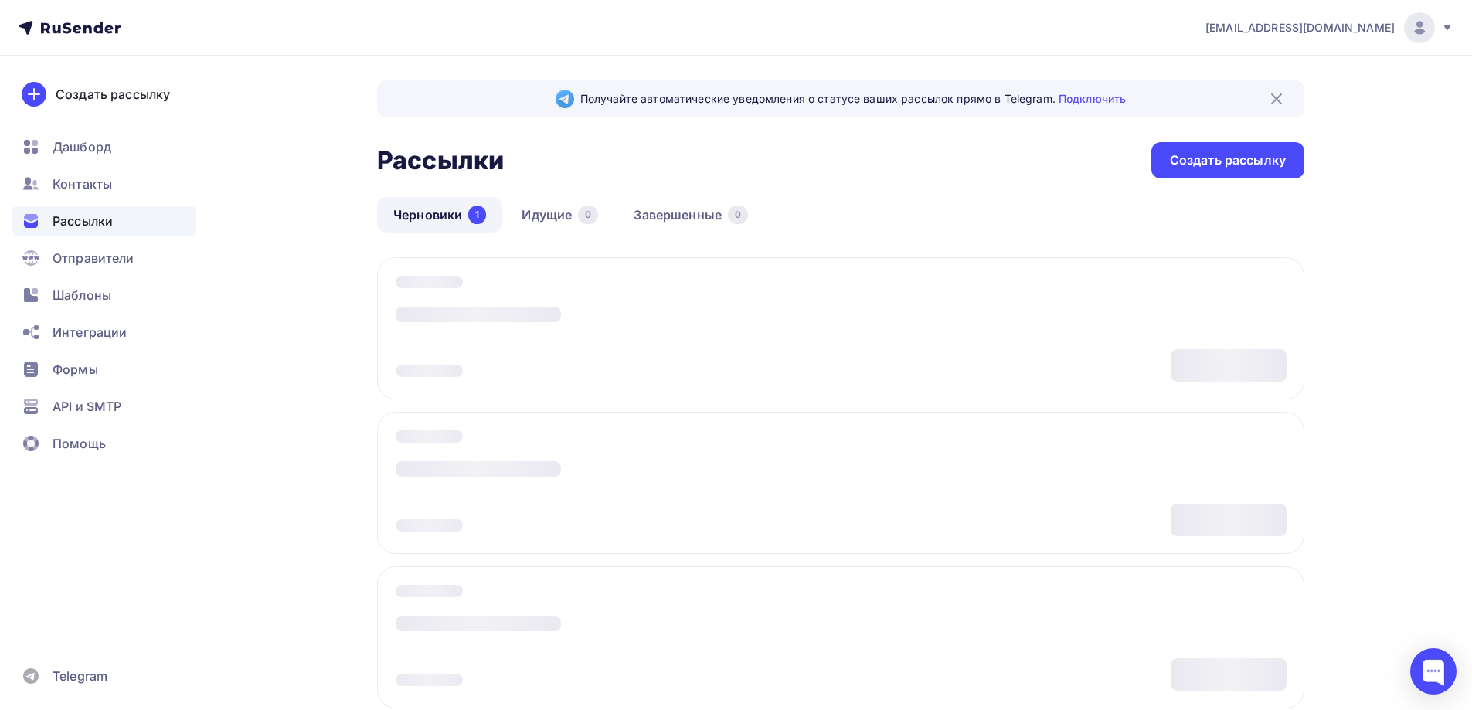
click at [72, 224] on span "Рассылки" at bounding box center [83, 221] width 60 height 19
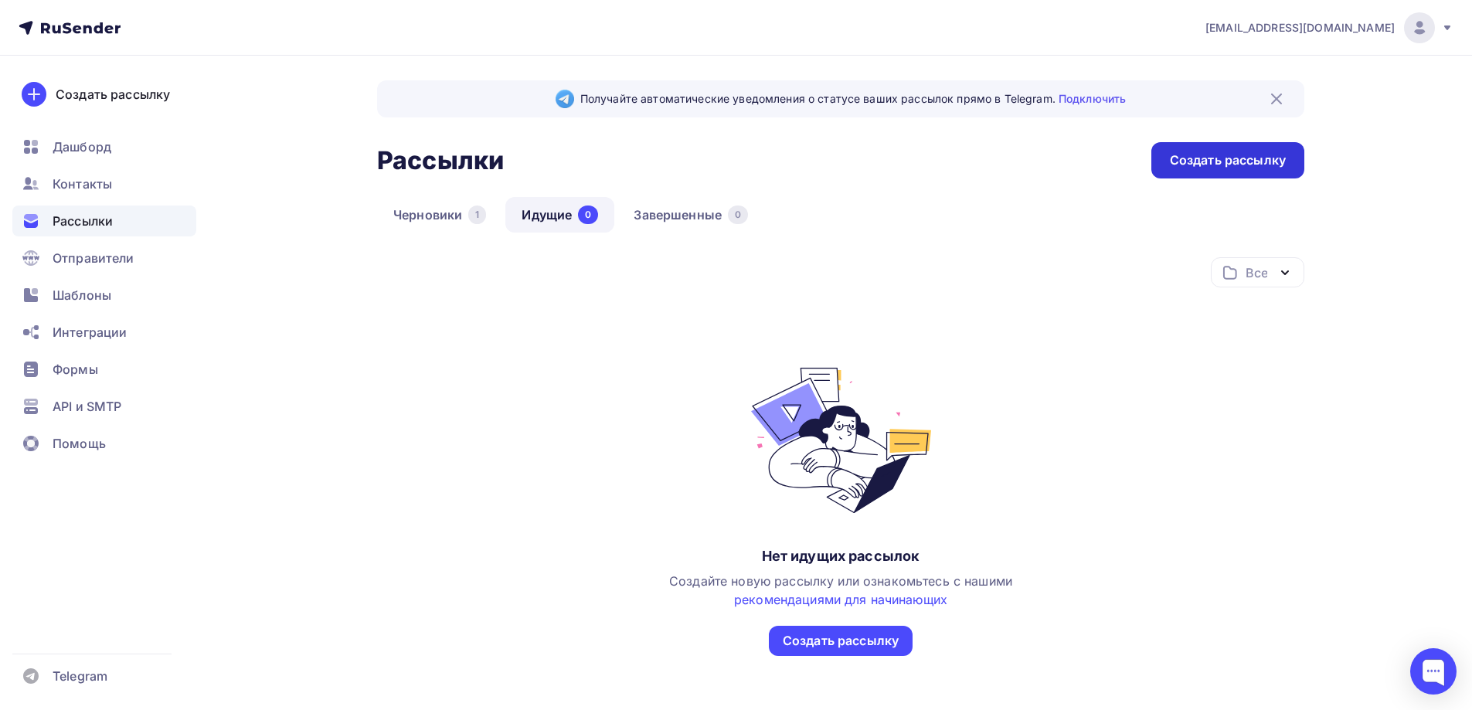
click at [1253, 167] on div "Создать рассылку" at bounding box center [1228, 160] width 116 height 18
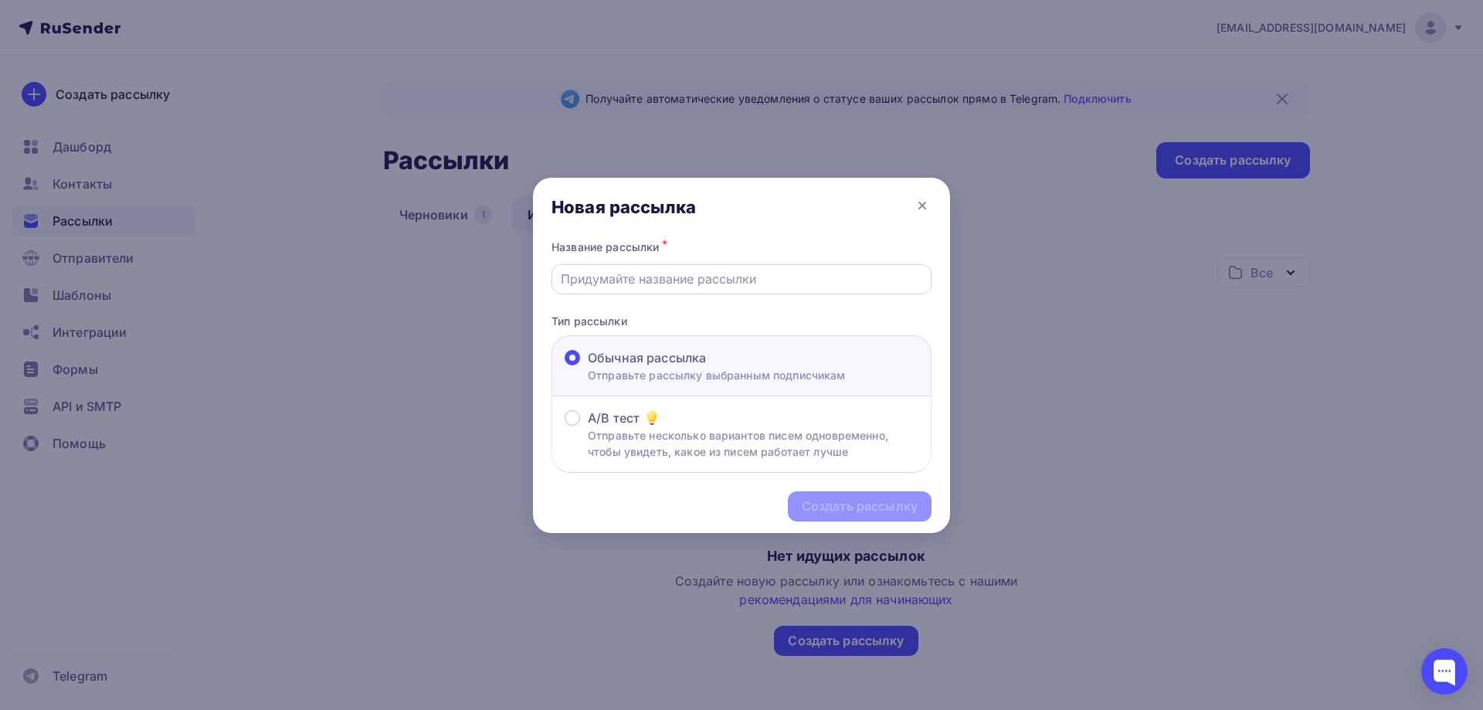
click at [644, 282] on input "text" at bounding box center [742, 279] width 362 height 19
type input "R"
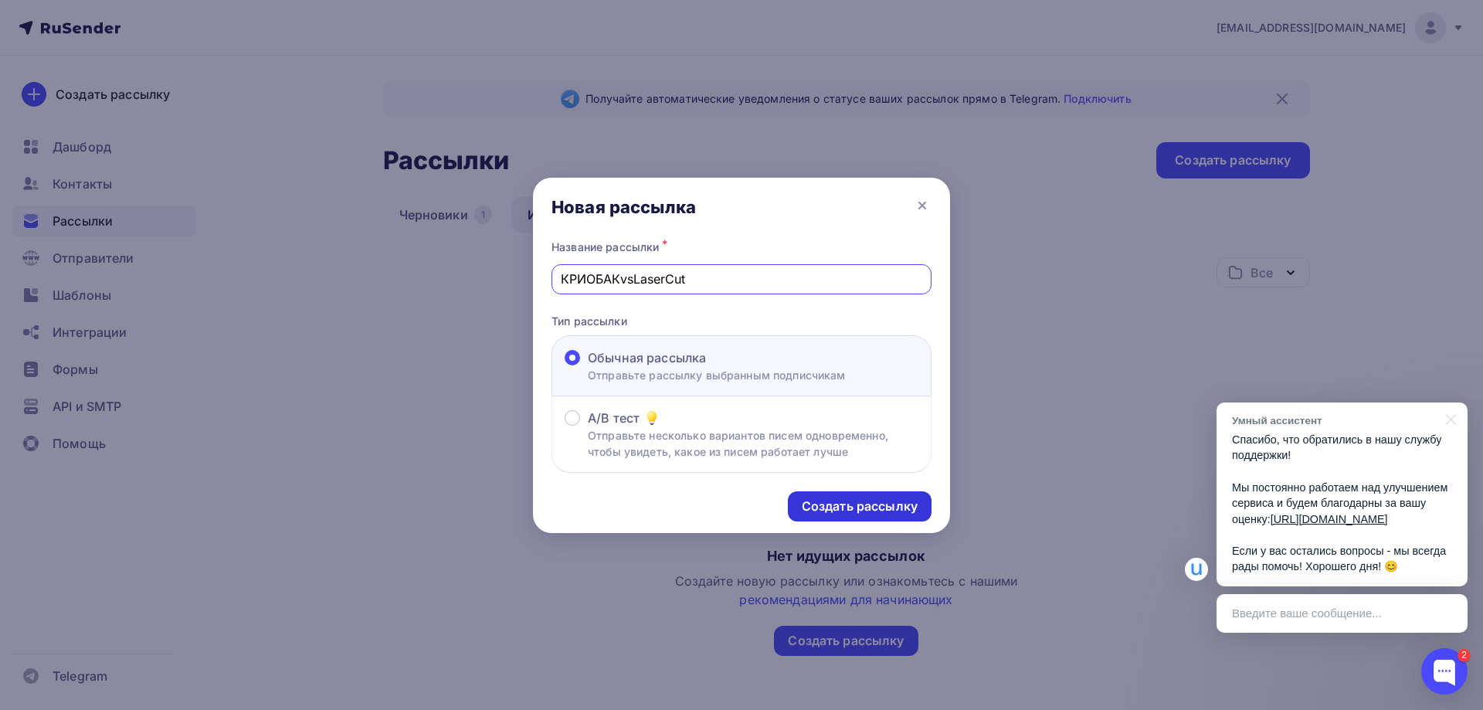
type input "КРИОБАКvsLaserCut"
click at [861, 504] on div "Создать рассылку" at bounding box center [860, 507] width 116 height 18
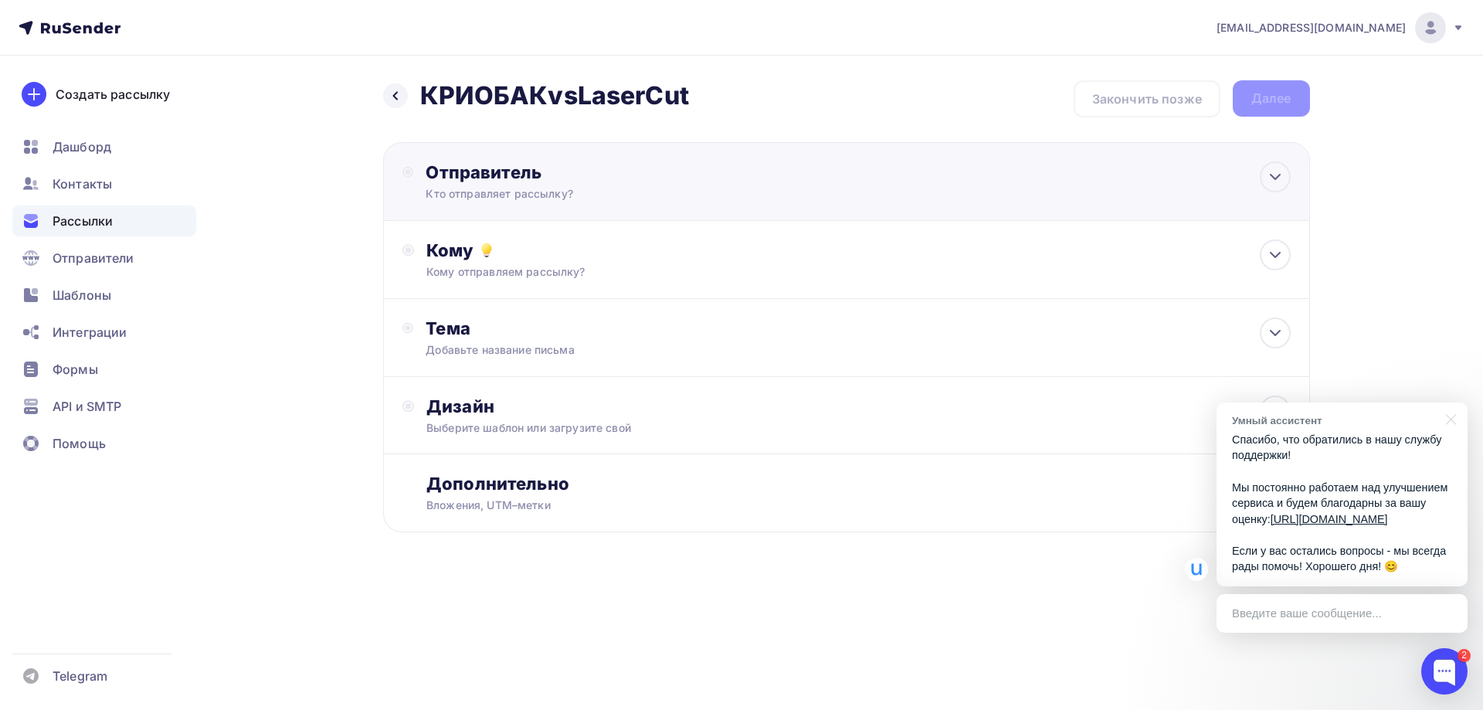
click at [576, 186] on div "Кто отправляет рассылку?" at bounding box center [576, 193] width 301 height 15
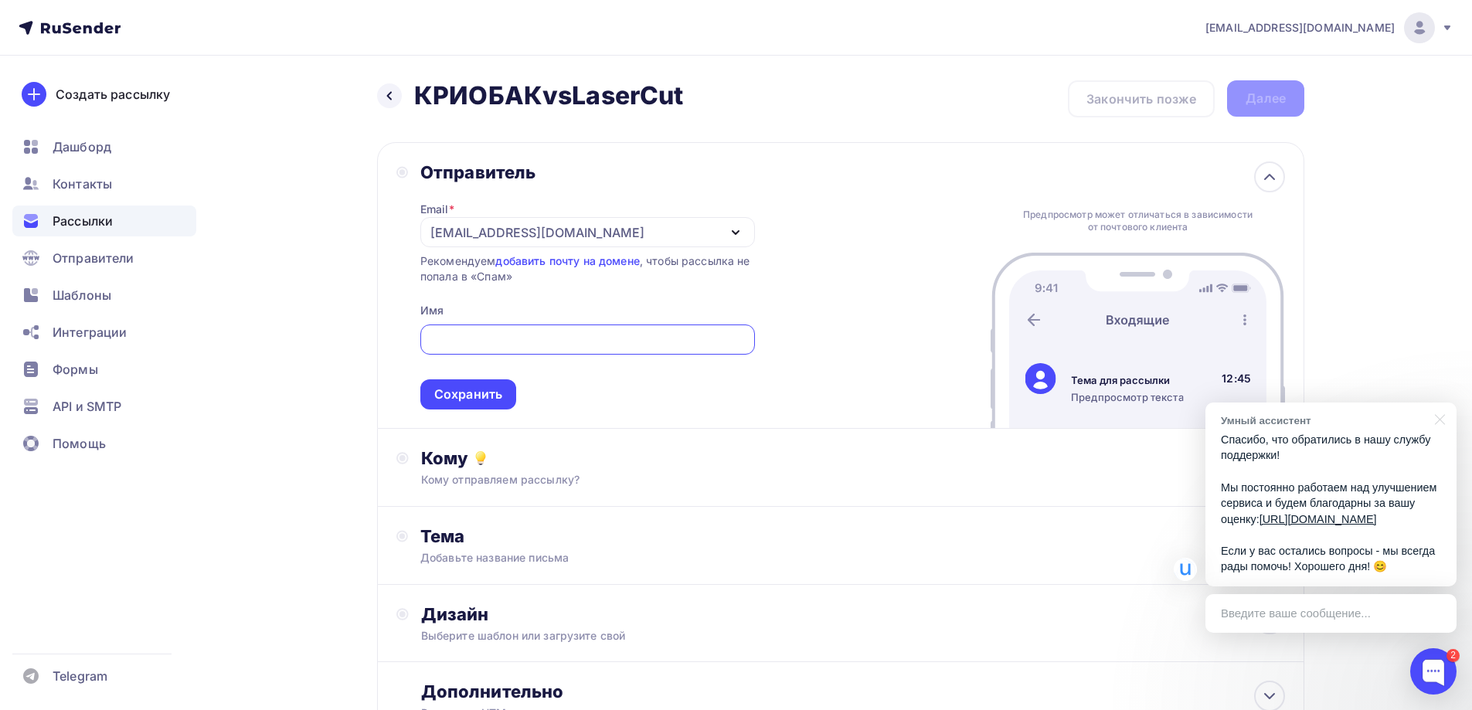
click at [507, 223] on div "[EMAIL_ADDRESS][DOMAIN_NAME]" at bounding box center [537, 232] width 214 height 19
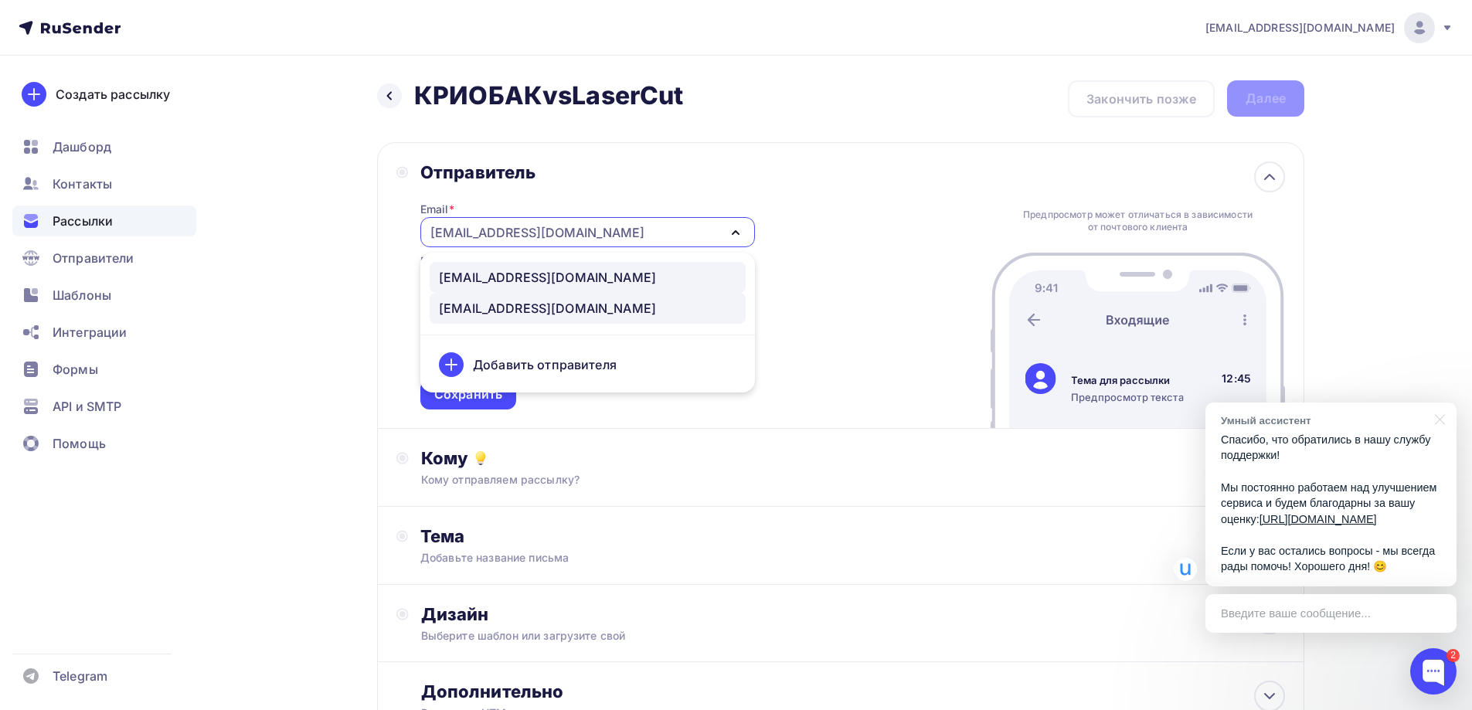
click at [505, 280] on div "[EMAIL_ADDRESS][DOMAIN_NAME]" at bounding box center [547, 277] width 217 height 19
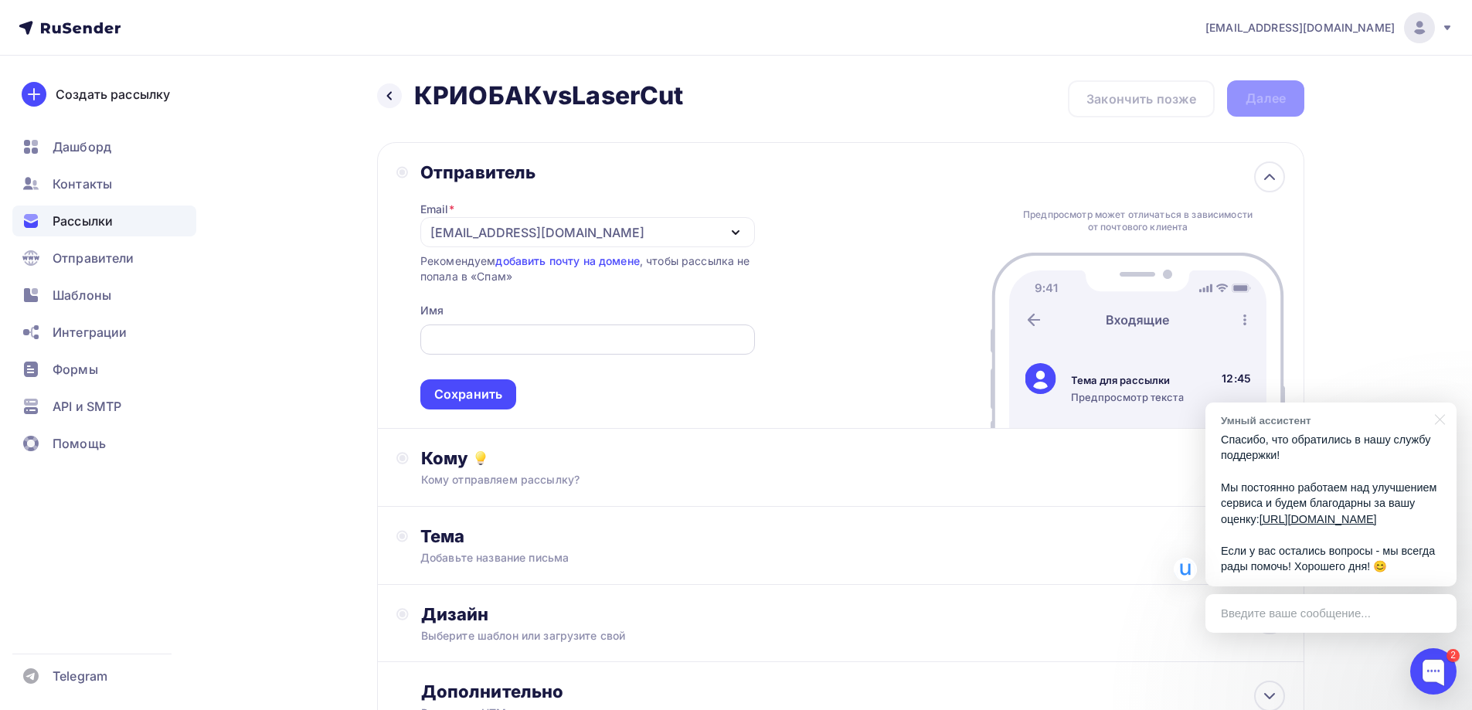
click at [477, 343] on input "text" at bounding box center [587, 340] width 317 height 19
type input "R"
type input "КРИОБАК"
click at [450, 386] on div "Сохранить" at bounding box center [468, 395] width 68 height 18
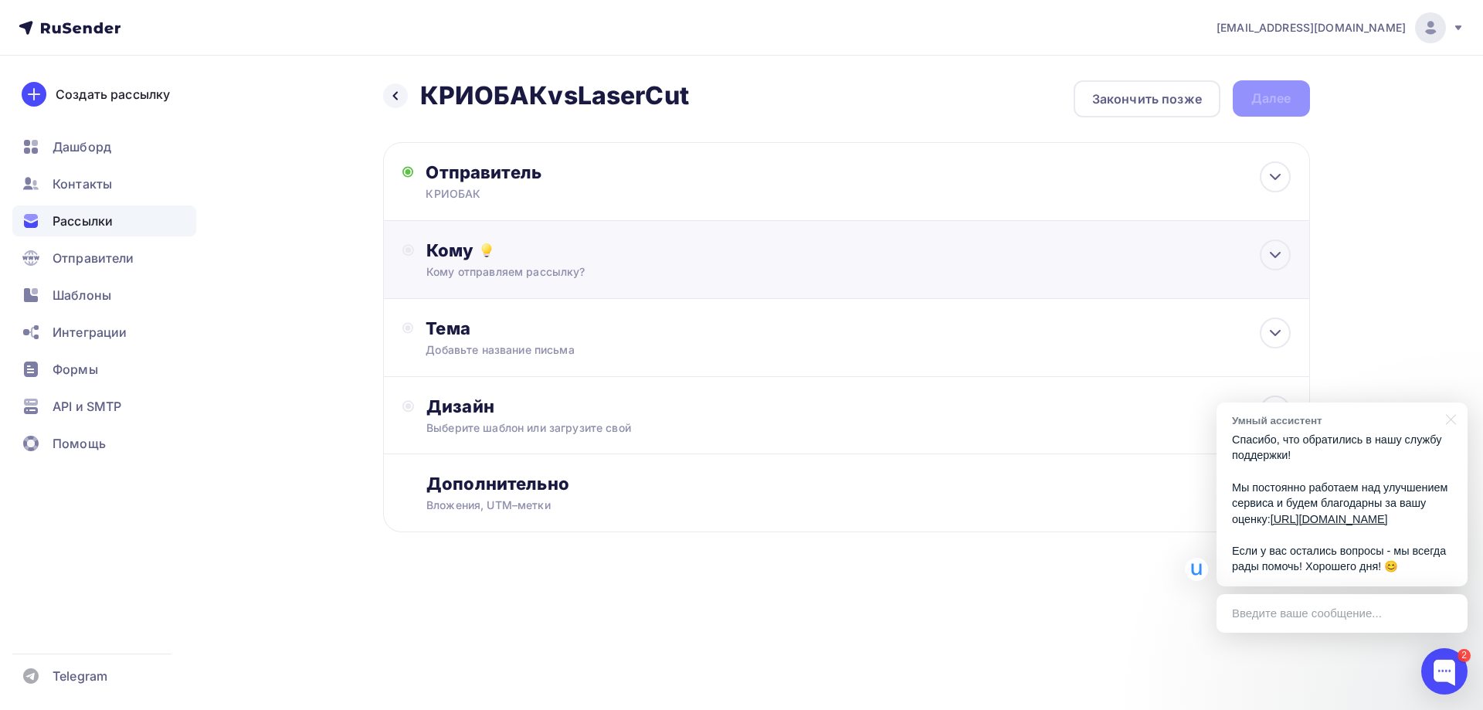
click at [535, 258] on div "Кому" at bounding box center [858, 250] width 864 height 22
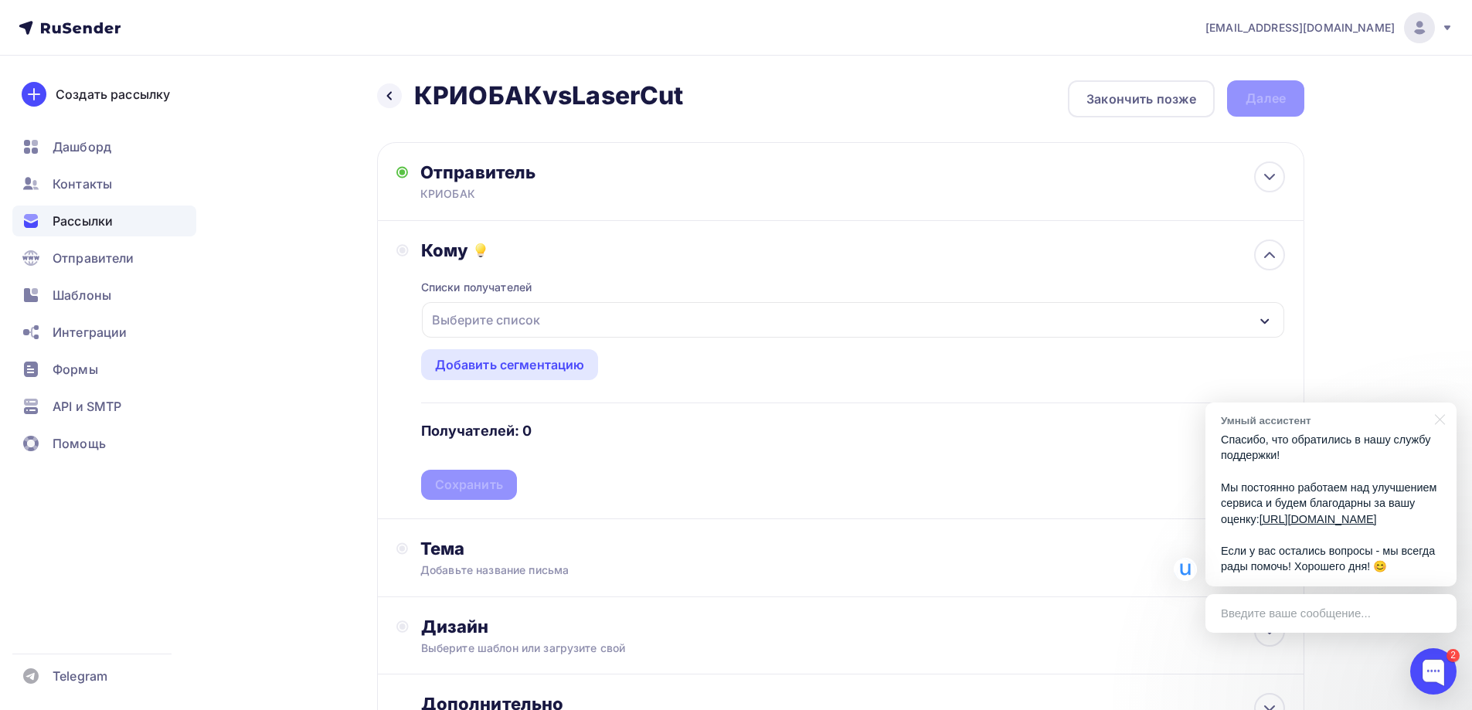
click at [527, 309] on div "Выберите список" at bounding box center [486, 320] width 121 height 28
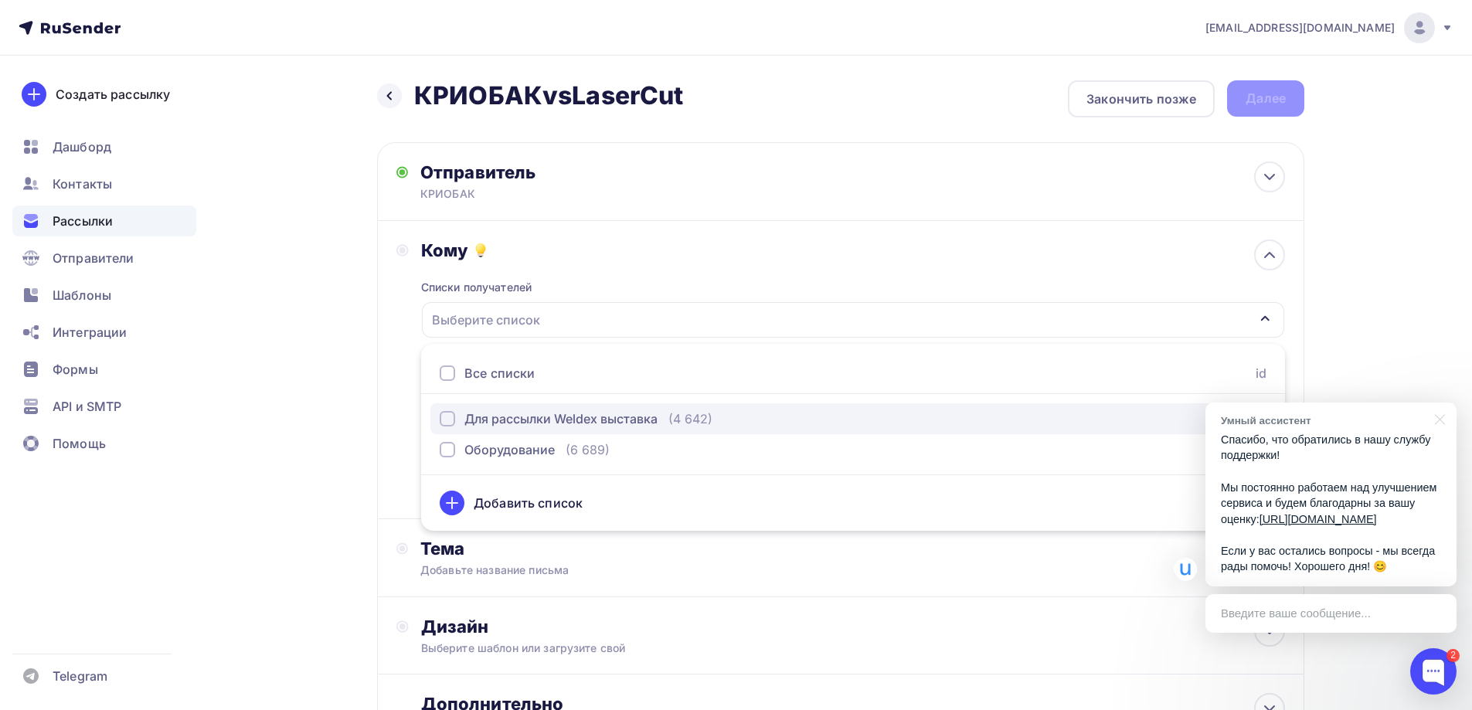
click at [544, 424] on div "Для рассылки Weldex выставка" at bounding box center [560, 418] width 193 height 19
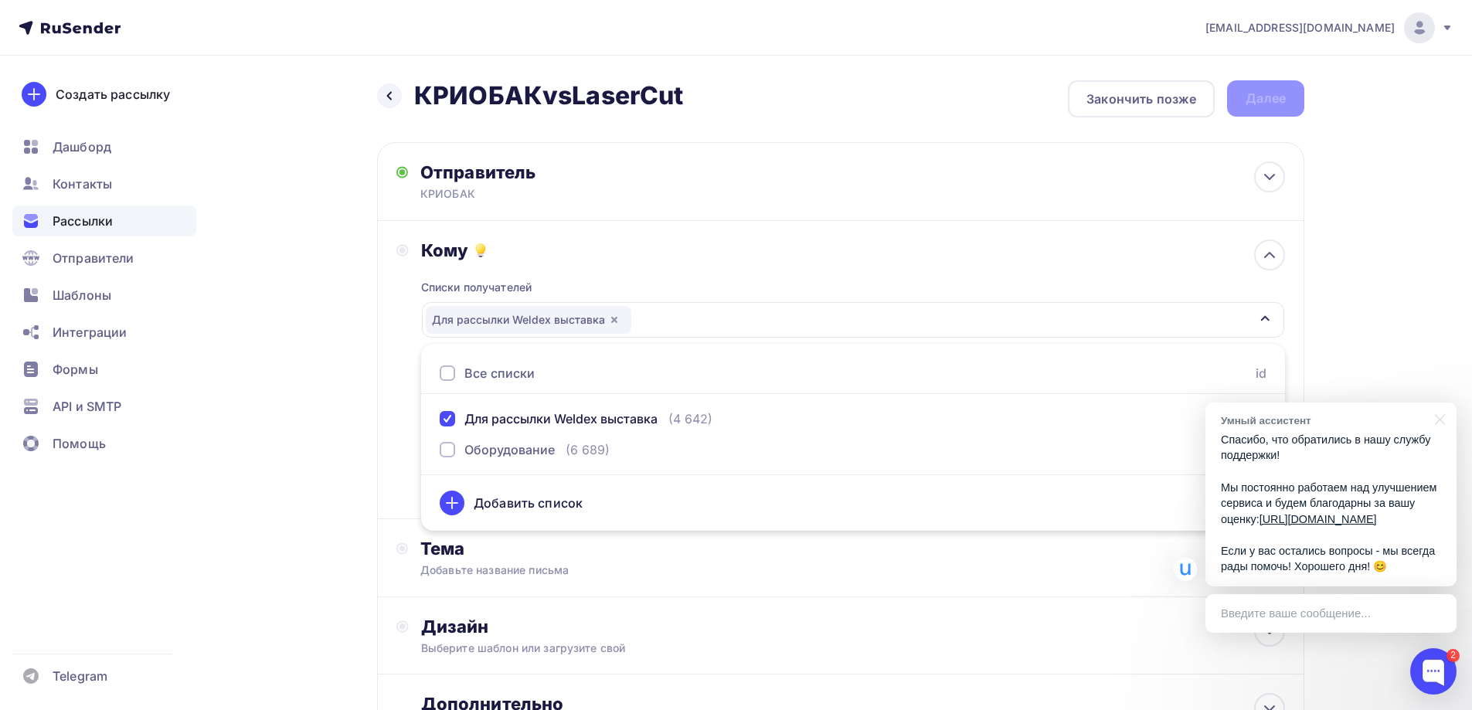
click at [397, 367] on div "Кому Списки получателей Для рассылки Weldex выставка Все списки id Для рассылки…" at bounding box center [840, 369] width 888 height 260
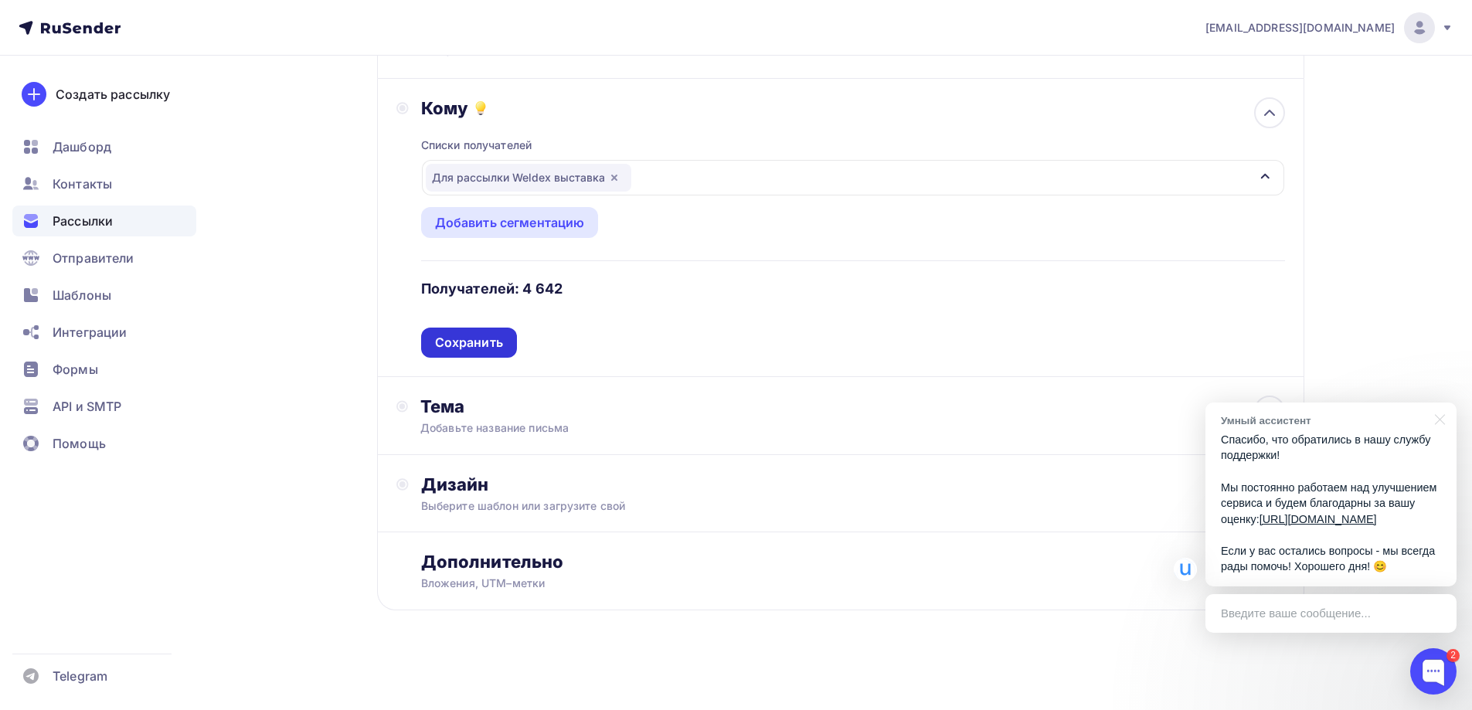
click at [448, 340] on div "Сохранить" at bounding box center [469, 343] width 68 height 18
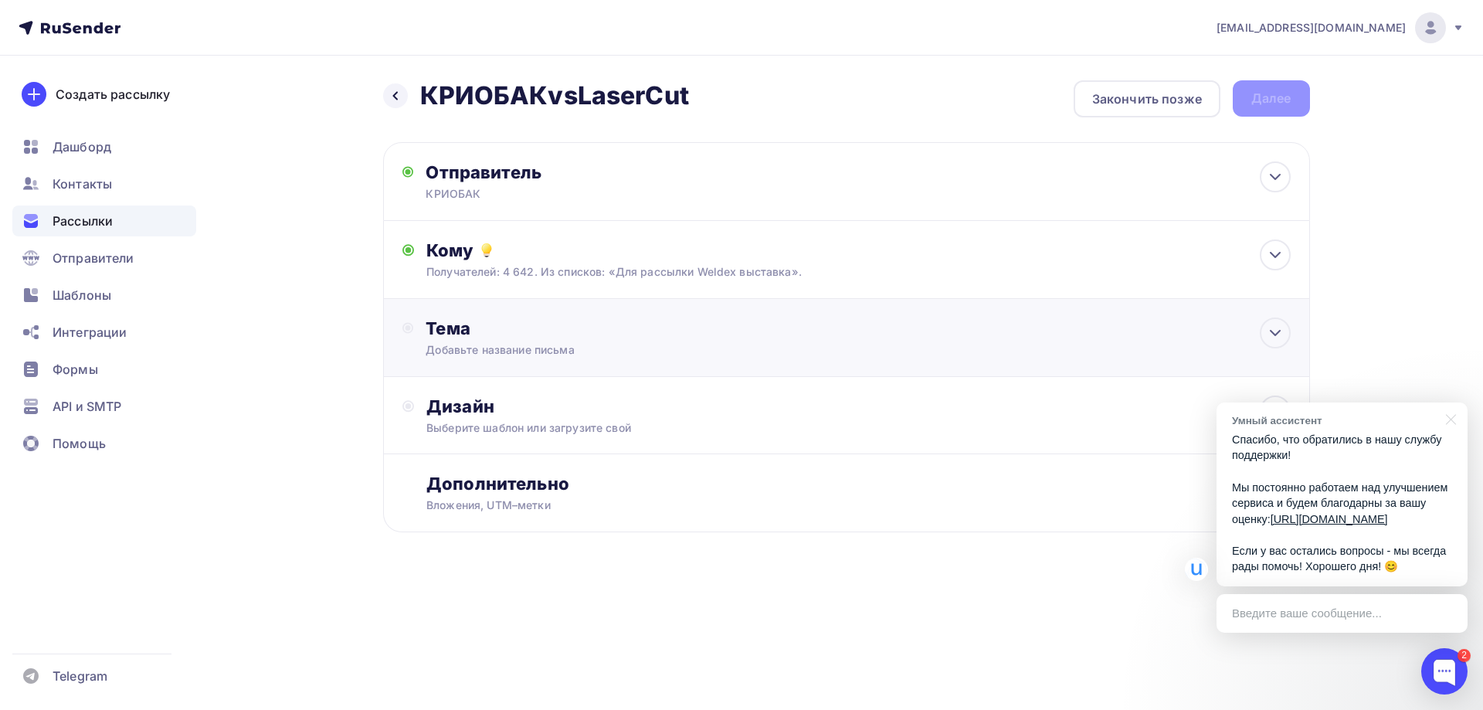
click at [453, 331] on div "Тема" at bounding box center [578, 329] width 305 height 22
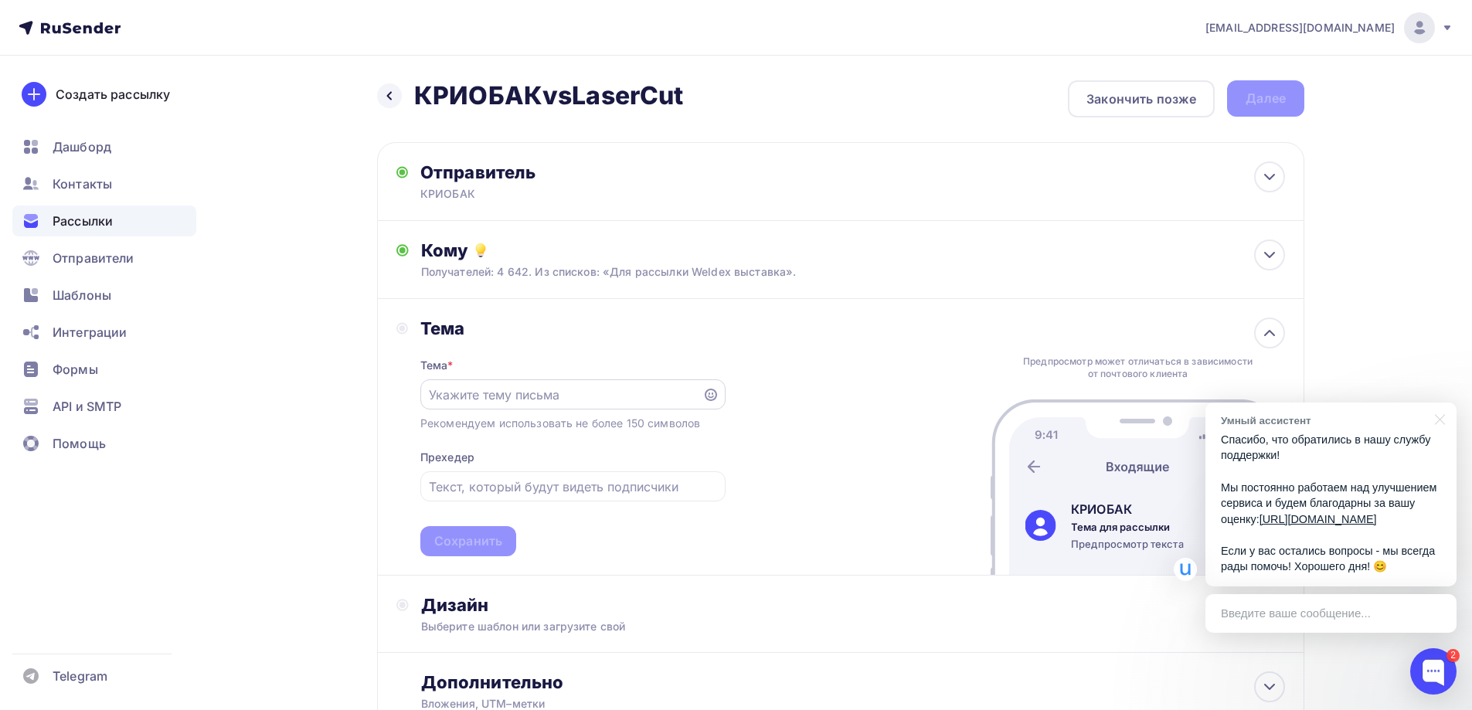
click at [470, 392] on input "text" at bounding box center [561, 395] width 264 height 19
click at [712, 404] on div "Оставьте газовые баллоны конкурентам" at bounding box center [572, 394] width 305 height 30
click at [714, 398] on icon at bounding box center [711, 395] width 12 height 12
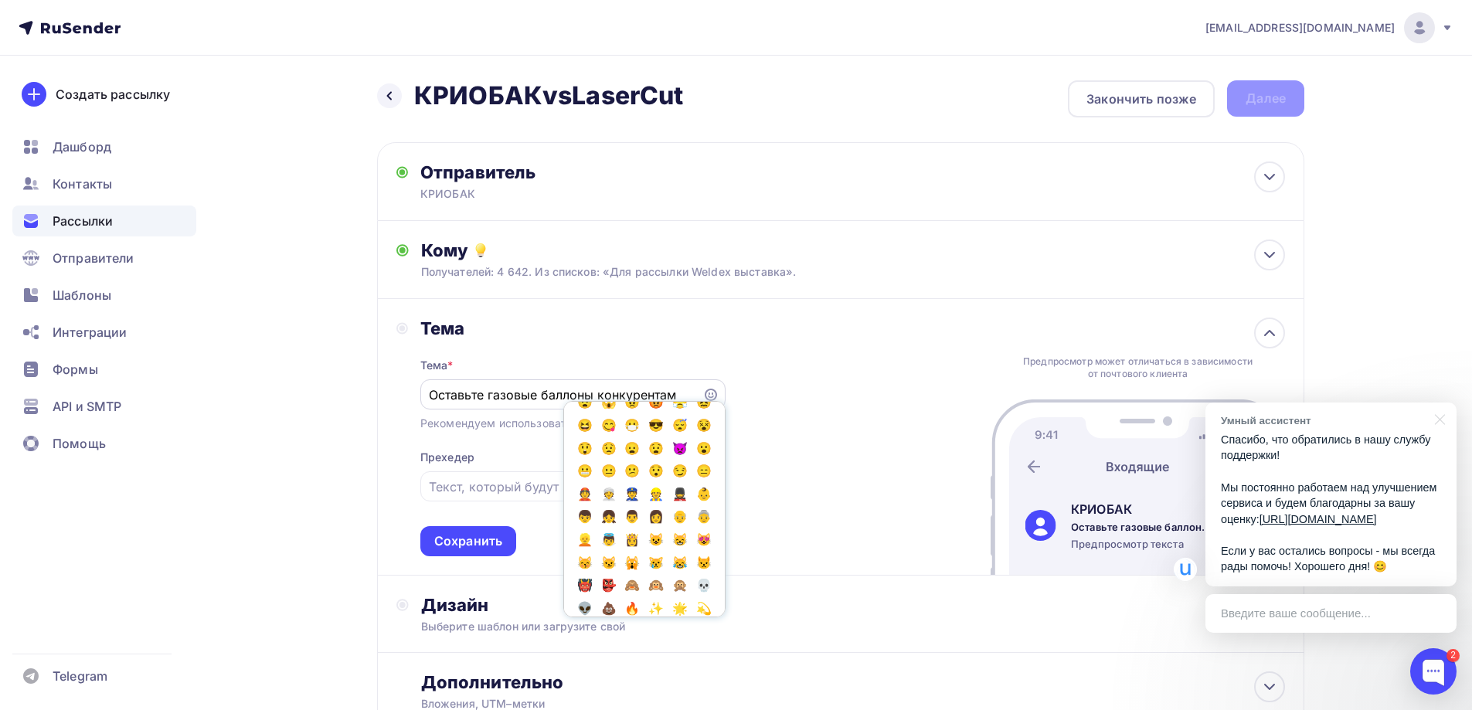
scroll to position [232, 0]
click at [667, 434] on span "😎" at bounding box center [657, 422] width 20 height 23
type input "Оставьте газовые баллоны конкурентам 😎"
click at [807, 376] on div "Тема Тема * Оставьте газовые баллоны конкурентам 😎 Популярное 👍 👎 😭 😕 😐 😊 😍 Эмо…" at bounding box center [840, 437] width 927 height 277
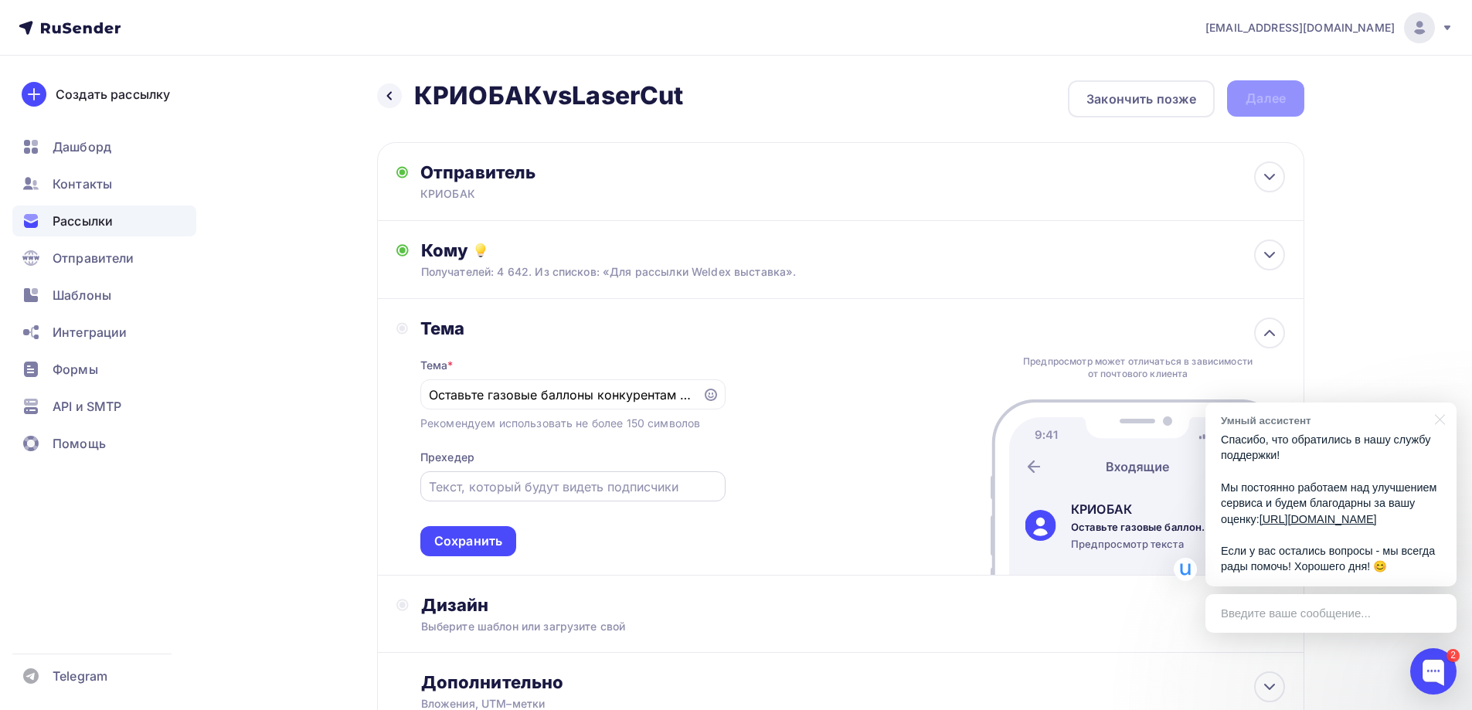
click at [566, 490] on input "text" at bounding box center [572, 486] width 287 height 19
type input "До сих пор используете баллоны для лазерной резки и сварки?"
click at [900, 423] on div "Тема Тема * Оставьте газовые баллоны конкурентам 😎 Рекомендуем использовать не …" at bounding box center [840, 437] width 927 height 277
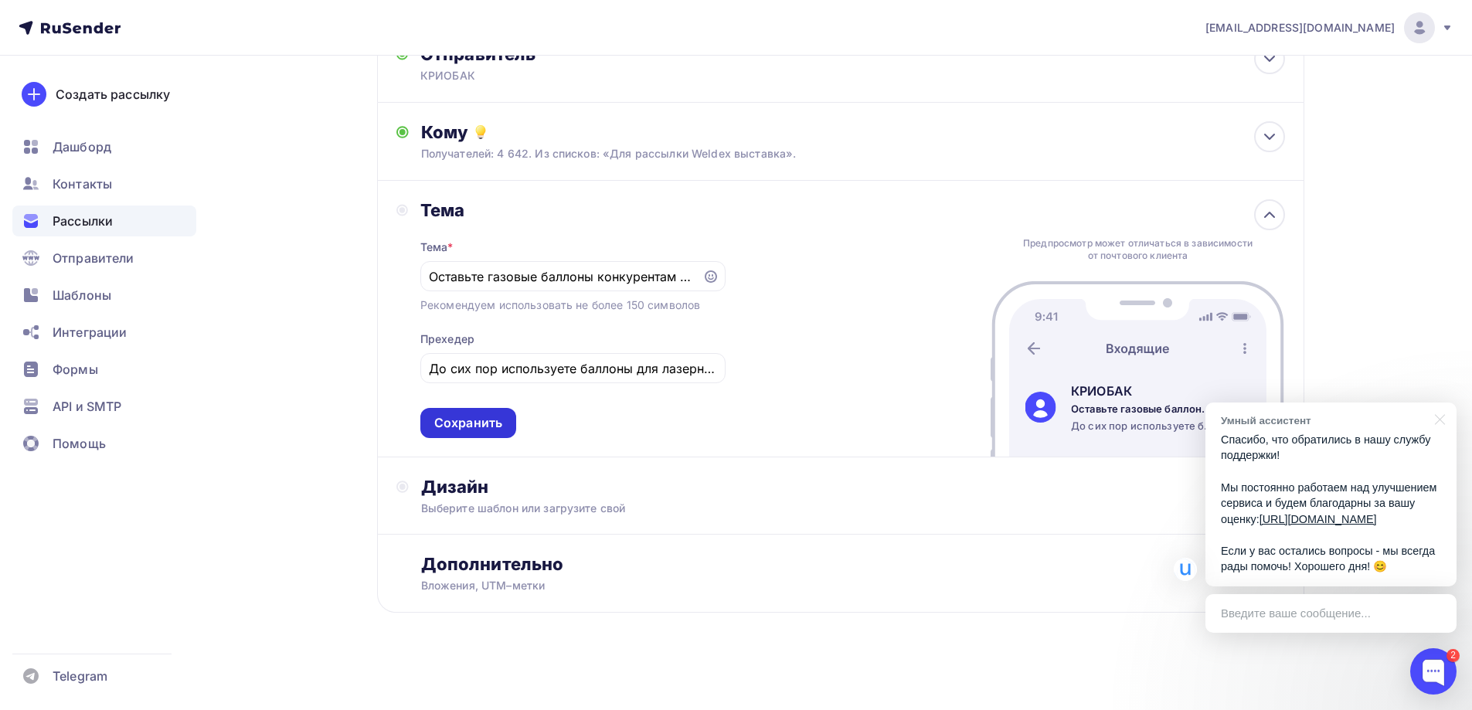
scroll to position [121, 0]
click at [511, 412] on div "Сохранить" at bounding box center [468, 421] width 96 height 30
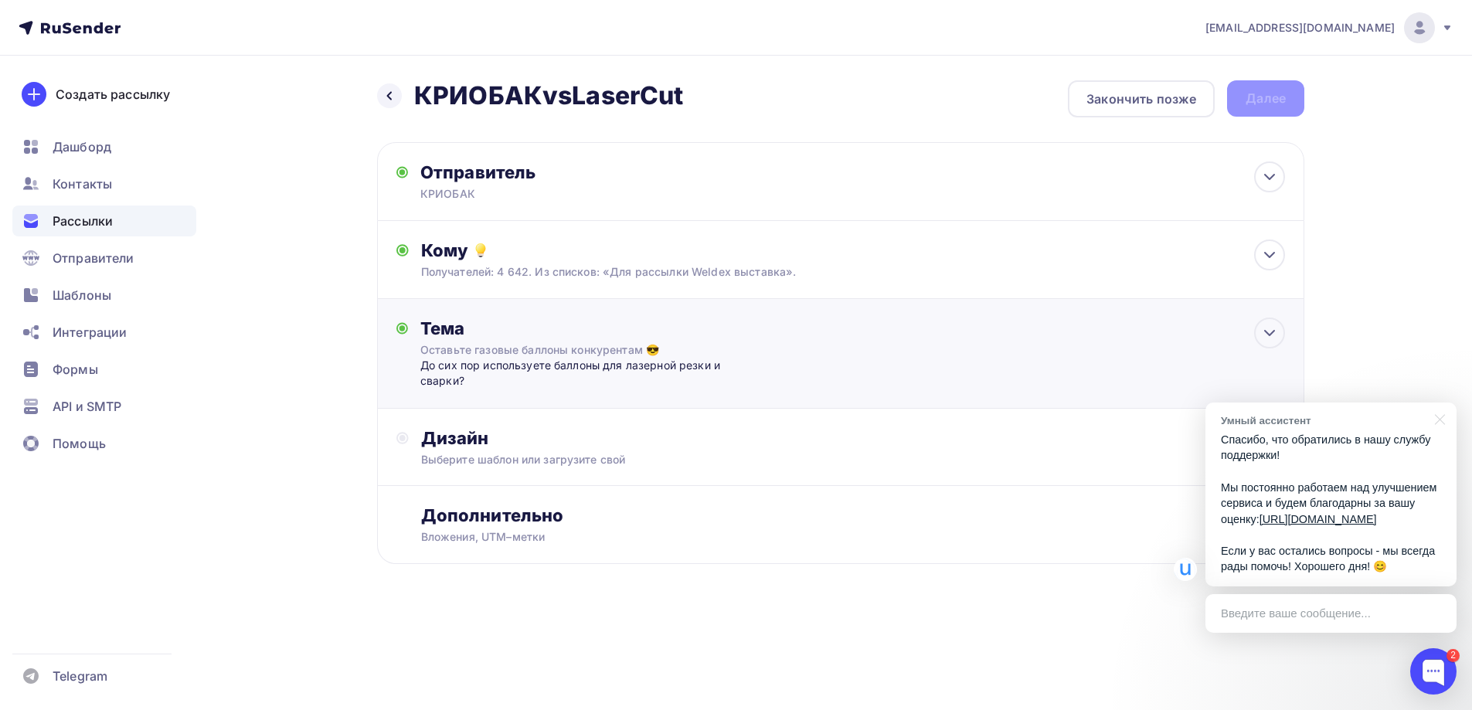
scroll to position [0, 0]
click at [523, 435] on div "Дизайн" at bounding box center [858, 438] width 864 height 22
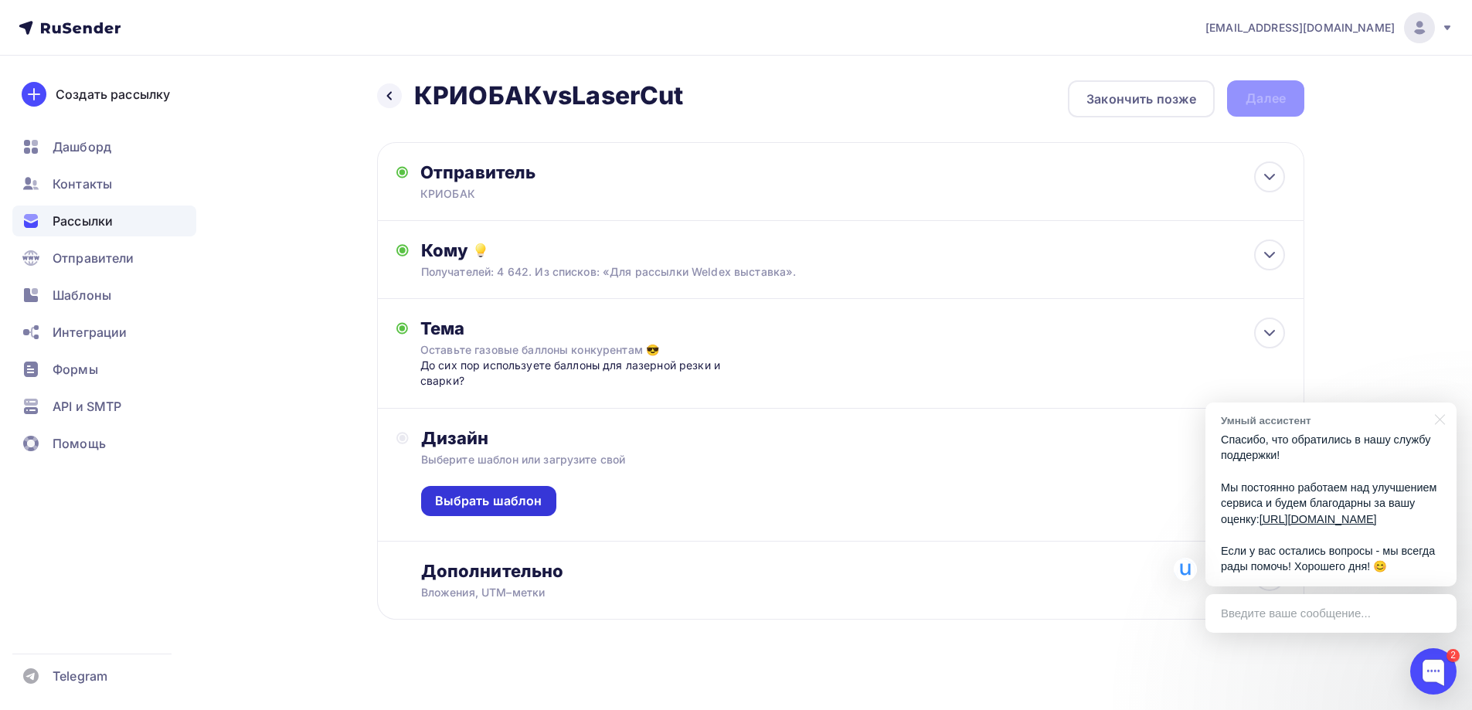
click at [506, 504] on div "Выбрать шаблон" at bounding box center [488, 501] width 107 height 18
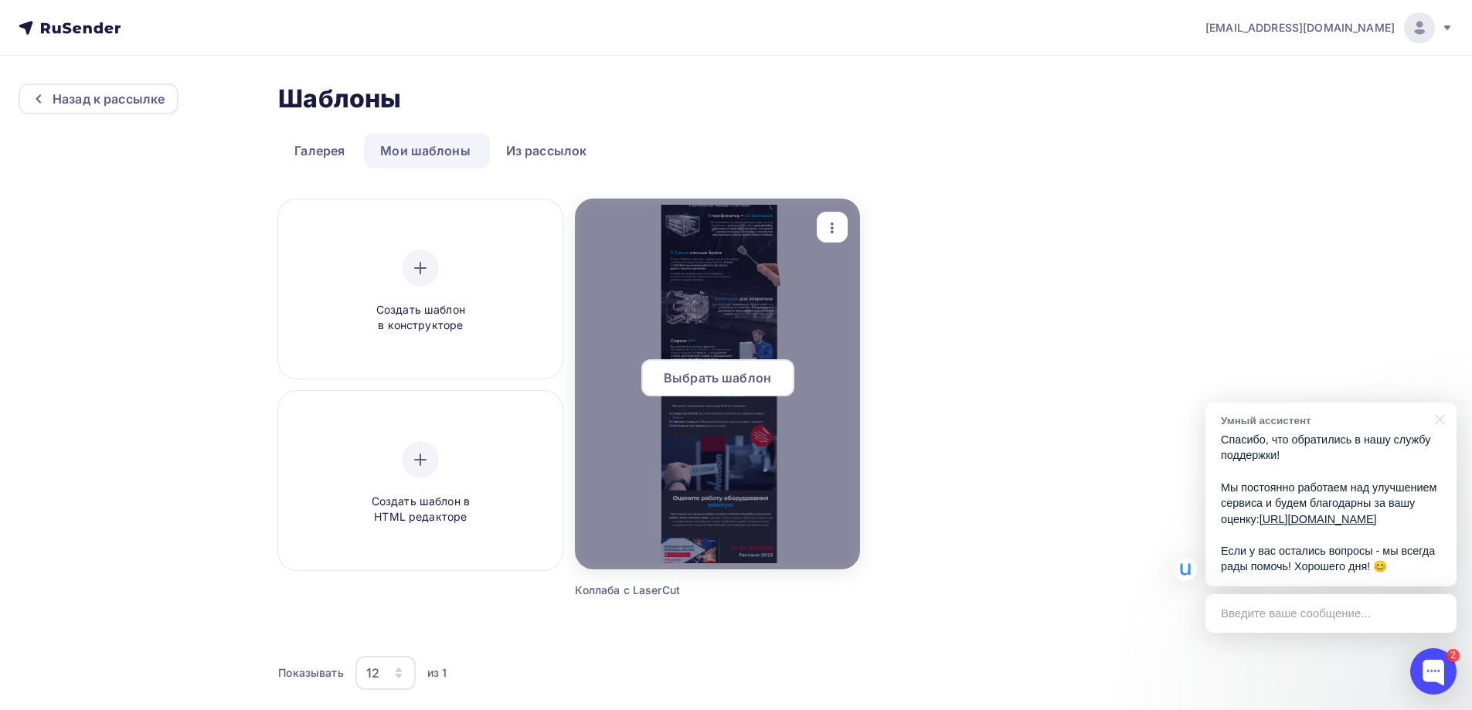
click at [780, 294] on div at bounding box center [717, 384] width 284 height 371
click at [744, 379] on span "Выбрать шаблон" at bounding box center [717, 378] width 107 height 19
